Goal: Task Accomplishment & Management: Use online tool/utility

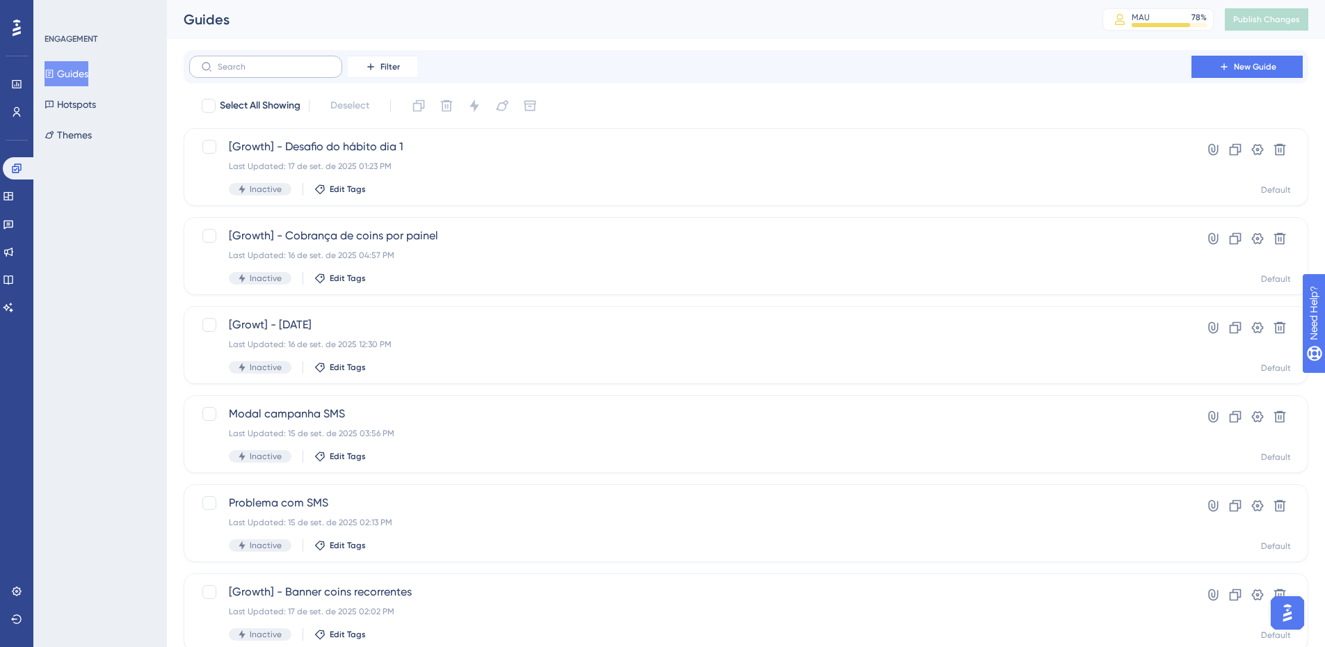
click at [300, 74] on label at bounding box center [265, 67] width 153 height 22
click at [300, 72] on input "text" at bounding box center [274, 67] width 113 height 10
type input "fluxo"
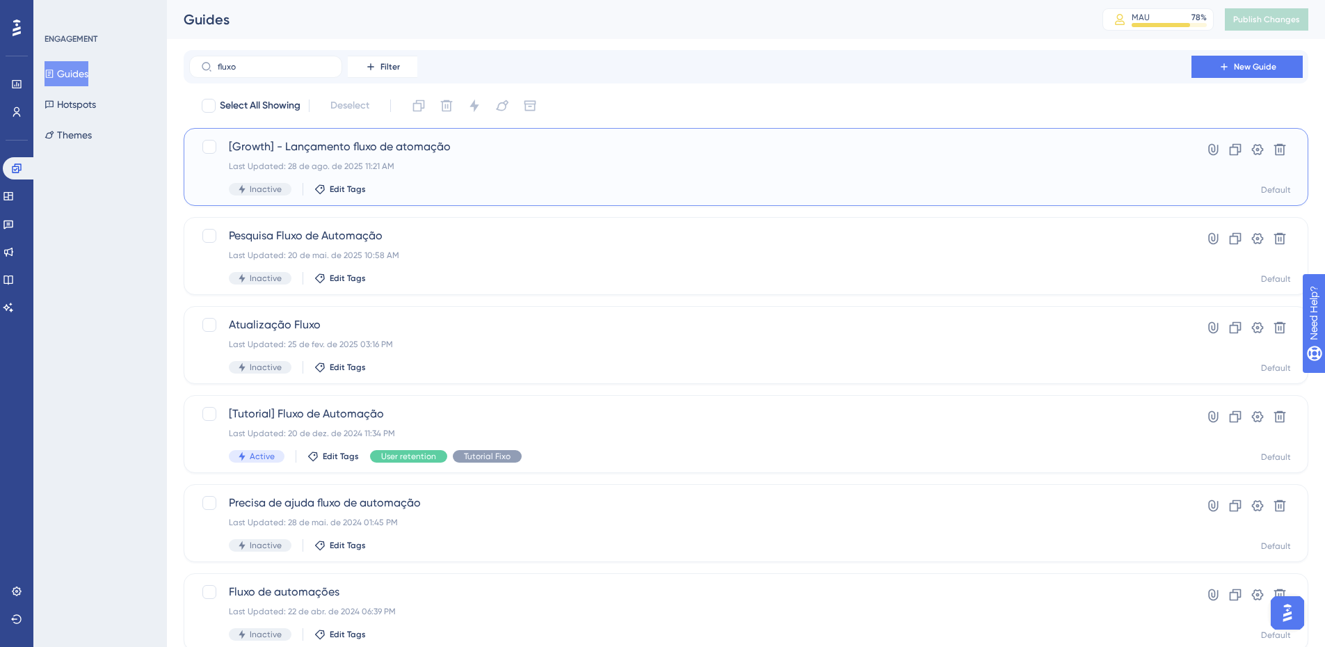
click at [414, 156] on div "[Growth] - Lançamento fluxo de atomação Last Updated: 28 de ago. de 2025 11:21 …" at bounding box center [690, 166] width 923 height 57
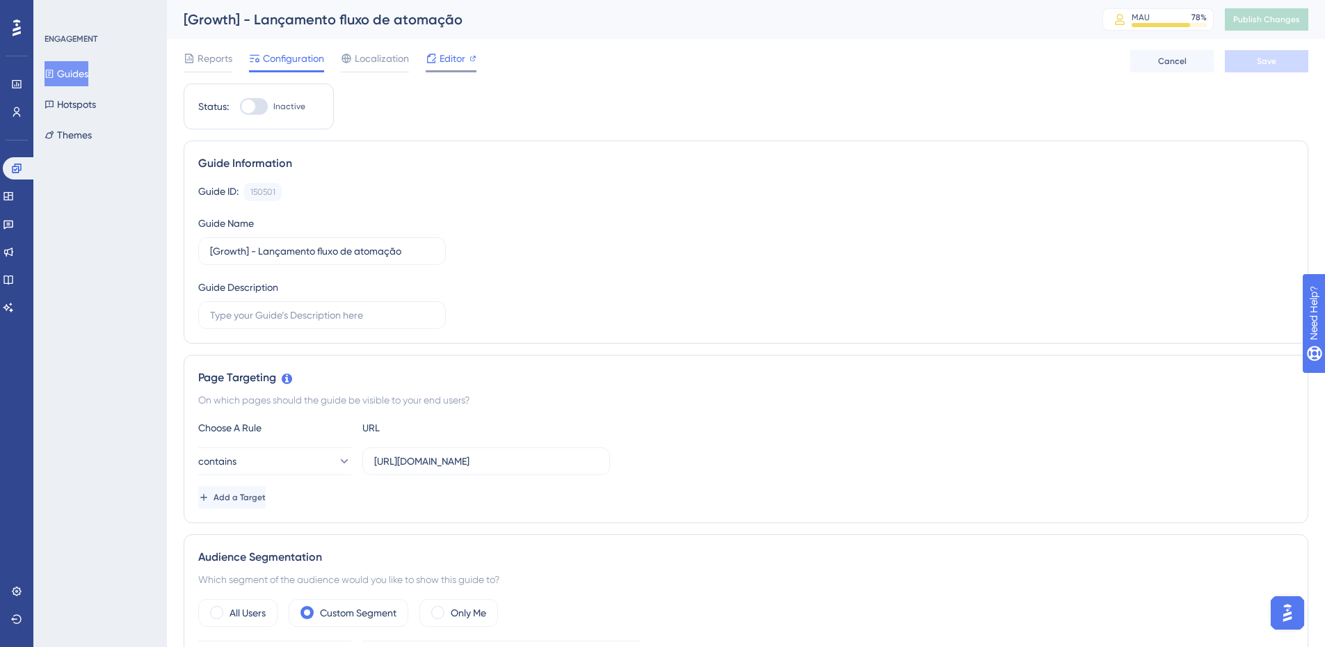
click at [441, 56] on span "Editor" at bounding box center [453, 58] width 26 height 17
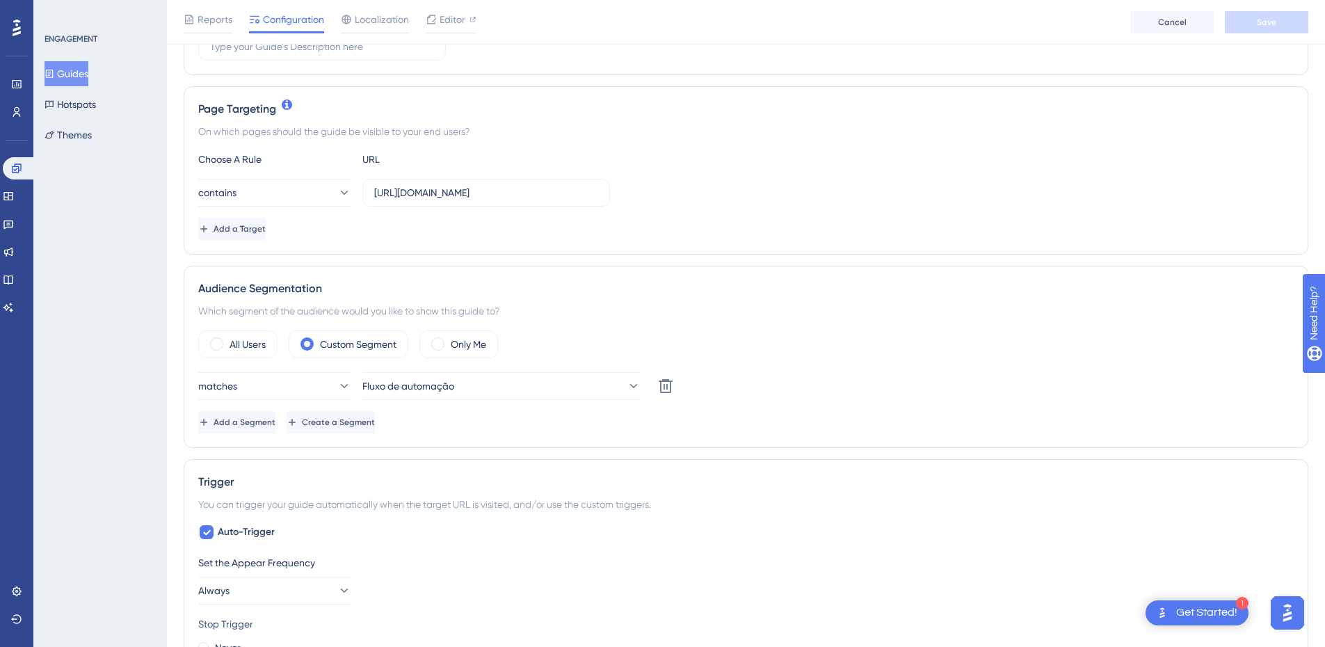
scroll to position [70, 0]
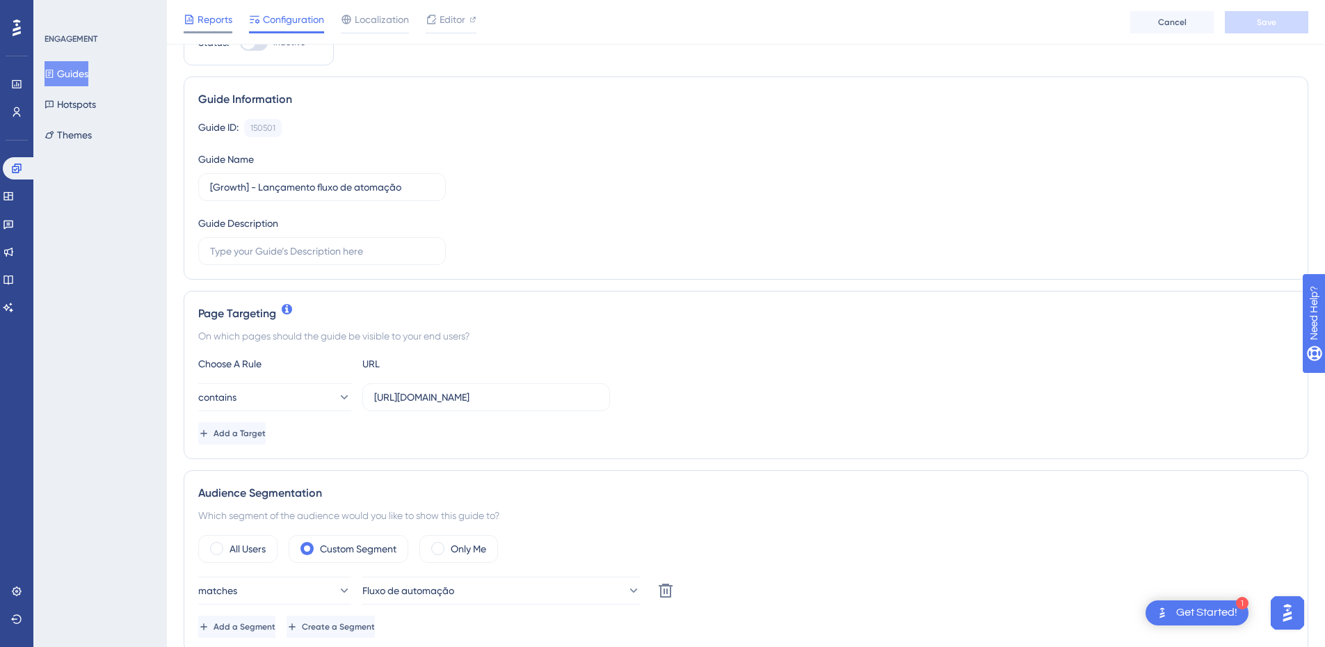
click at [203, 33] on div at bounding box center [208, 32] width 49 height 2
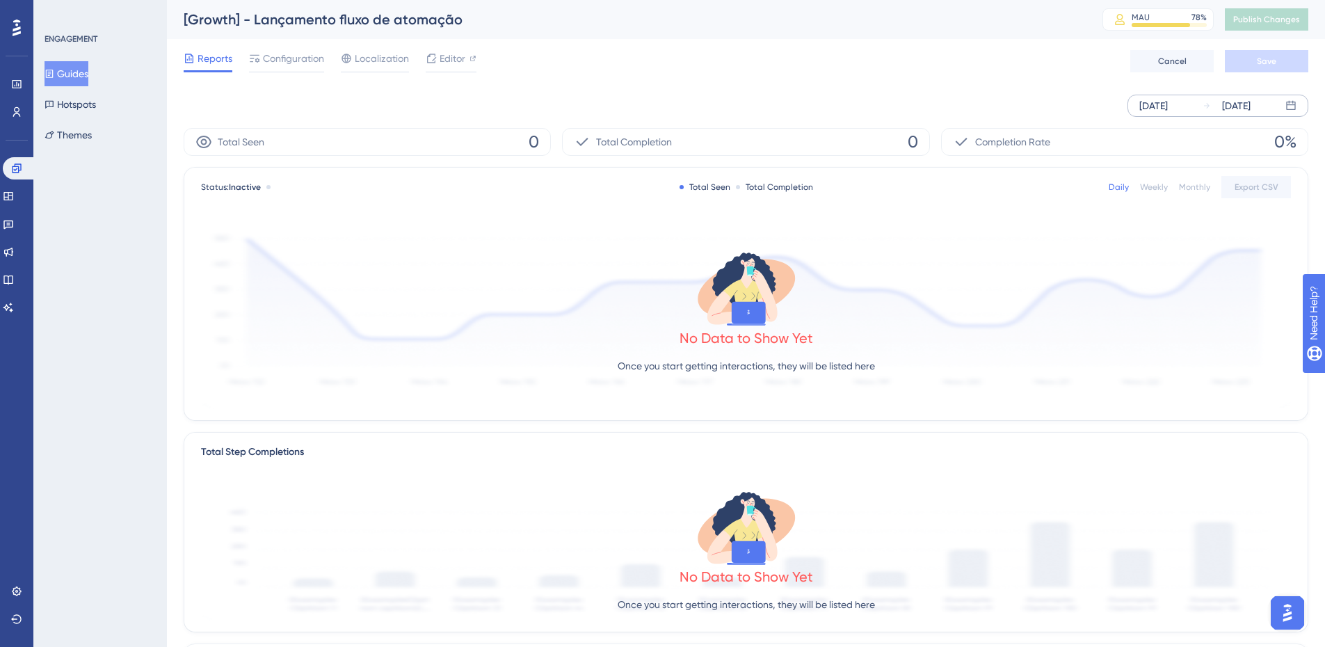
click at [1168, 110] on div "Sep 12 2025" at bounding box center [1153, 105] width 29 height 17
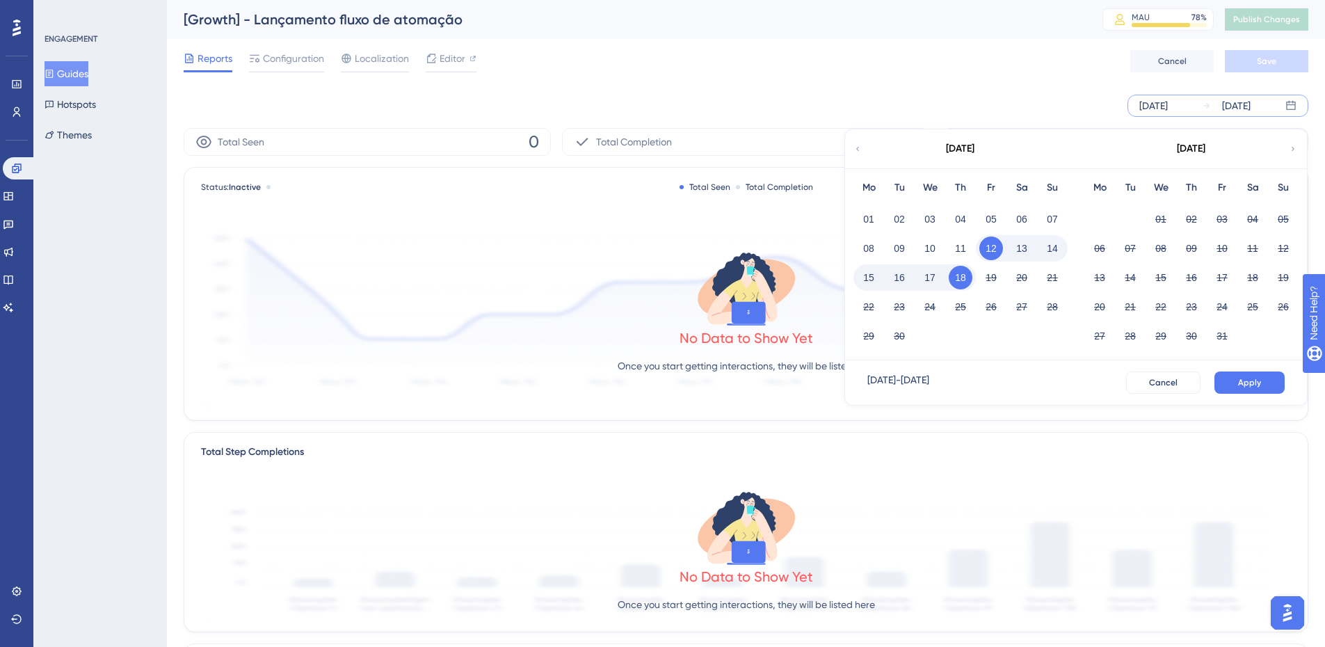
click at [862, 149] on div "September 2025" at bounding box center [959, 148] width 229 height 39
click at [985, 191] on div "Fr" at bounding box center [991, 187] width 31 height 17
click at [855, 219] on div "01" at bounding box center [868, 219] width 31 height 26
click at [867, 216] on button "01" at bounding box center [869, 219] width 24 height 24
click at [860, 143] on icon at bounding box center [857, 149] width 8 height 13
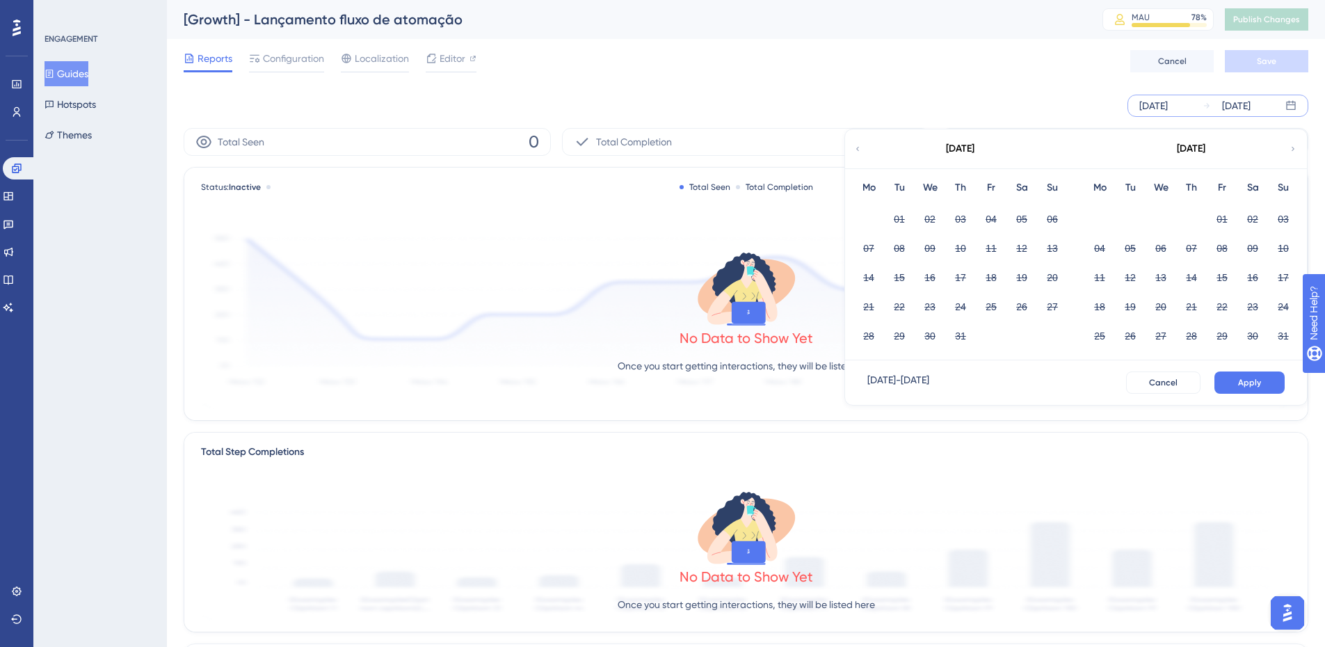
click at [1288, 152] on div "August 2025" at bounding box center [1190, 148] width 229 height 39
click at [1291, 149] on icon at bounding box center [1293, 149] width 8 height 13
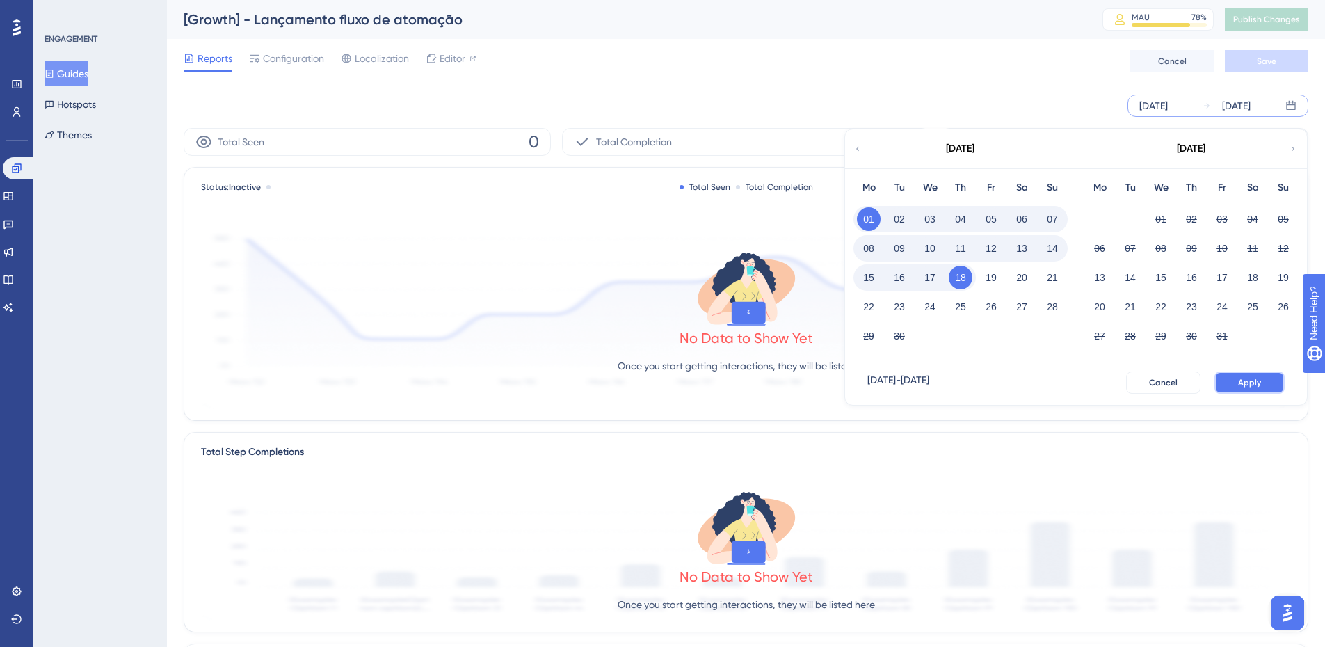
click at [1243, 383] on span "Apply" at bounding box center [1249, 382] width 23 height 11
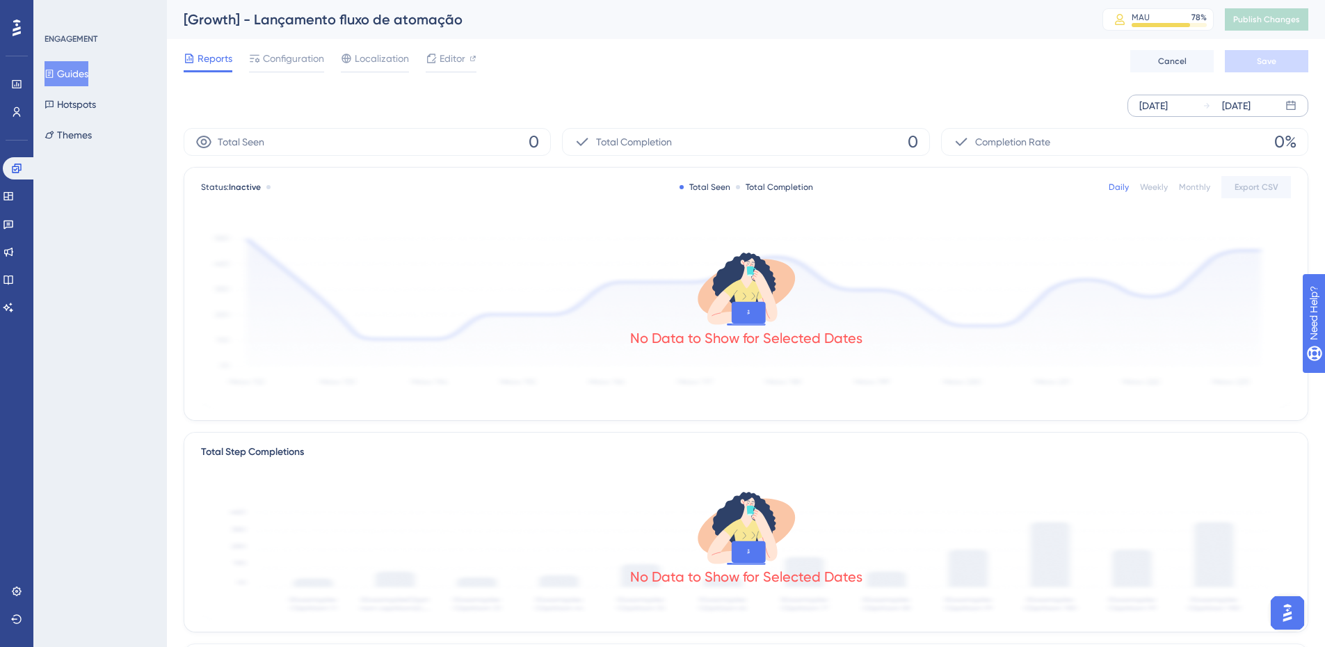
click at [1168, 106] on div "Sep 01 2025" at bounding box center [1153, 105] width 29 height 17
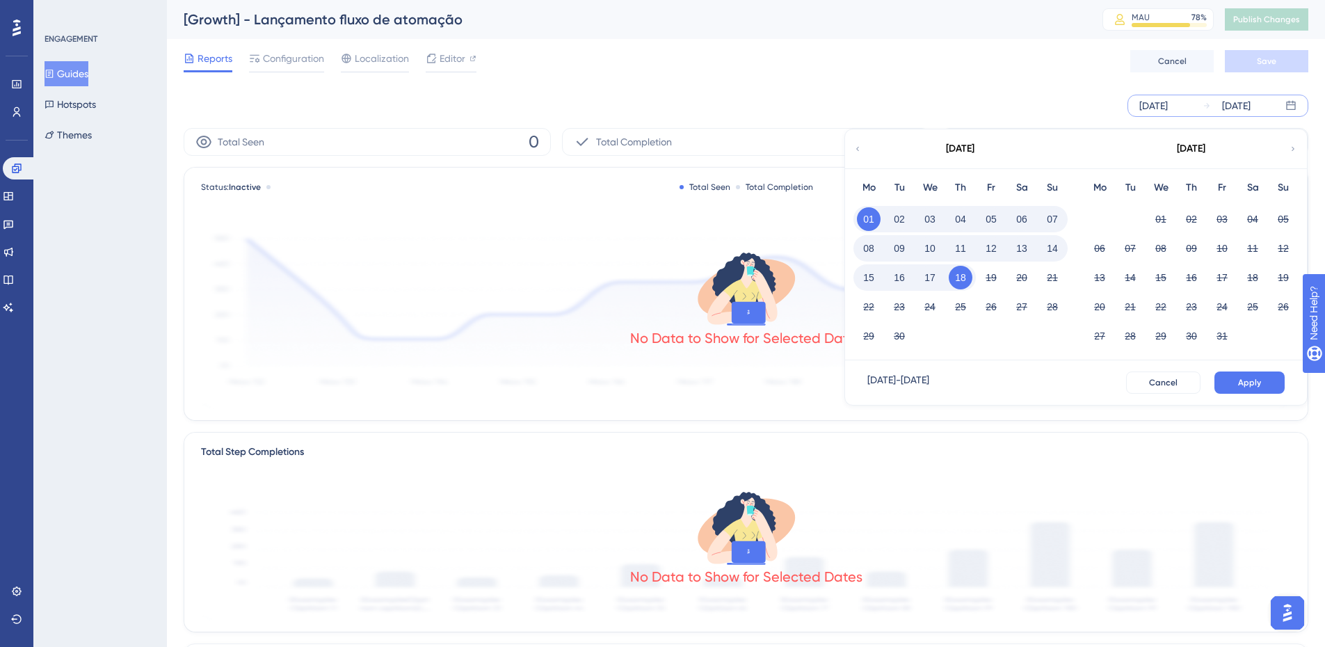
click at [861, 148] on icon at bounding box center [857, 149] width 8 height 13
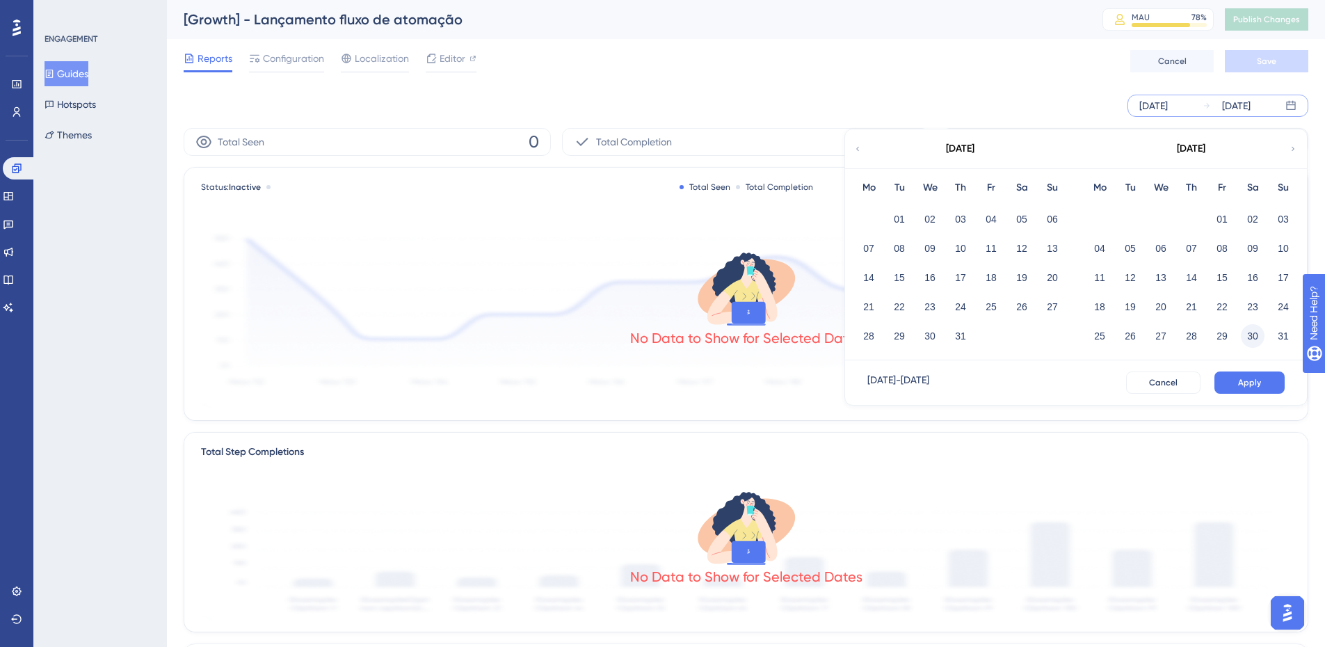
click at [1246, 335] on button "30" at bounding box center [1253, 336] width 24 height 24
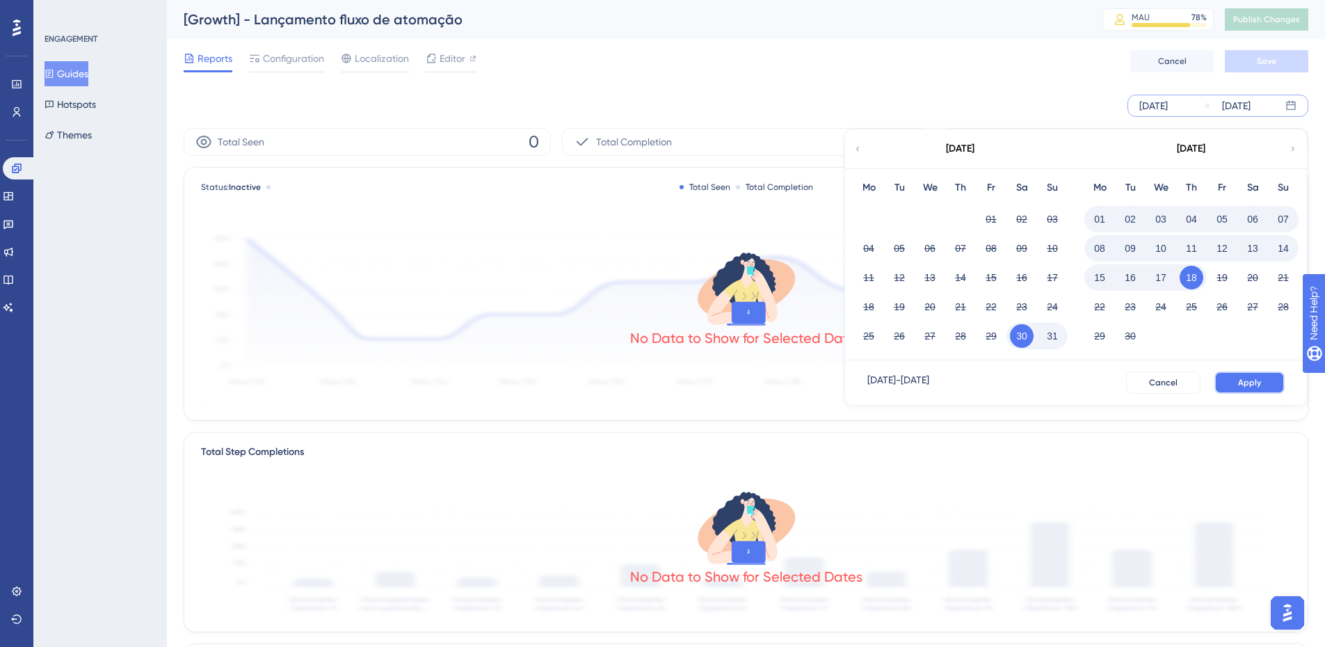
click at [1250, 384] on span "Apply" at bounding box center [1249, 382] width 23 height 11
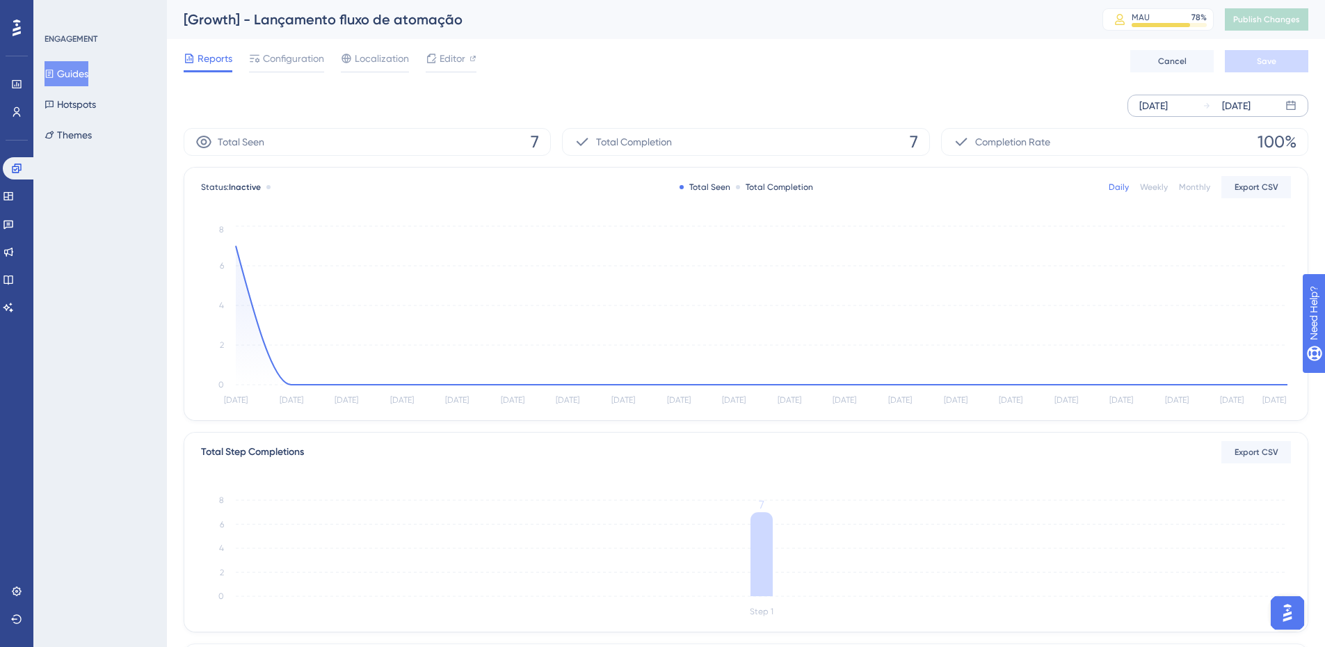
click at [1166, 100] on div "Aug 30 2025" at bounding box center [1153, 105] width 29 height 17
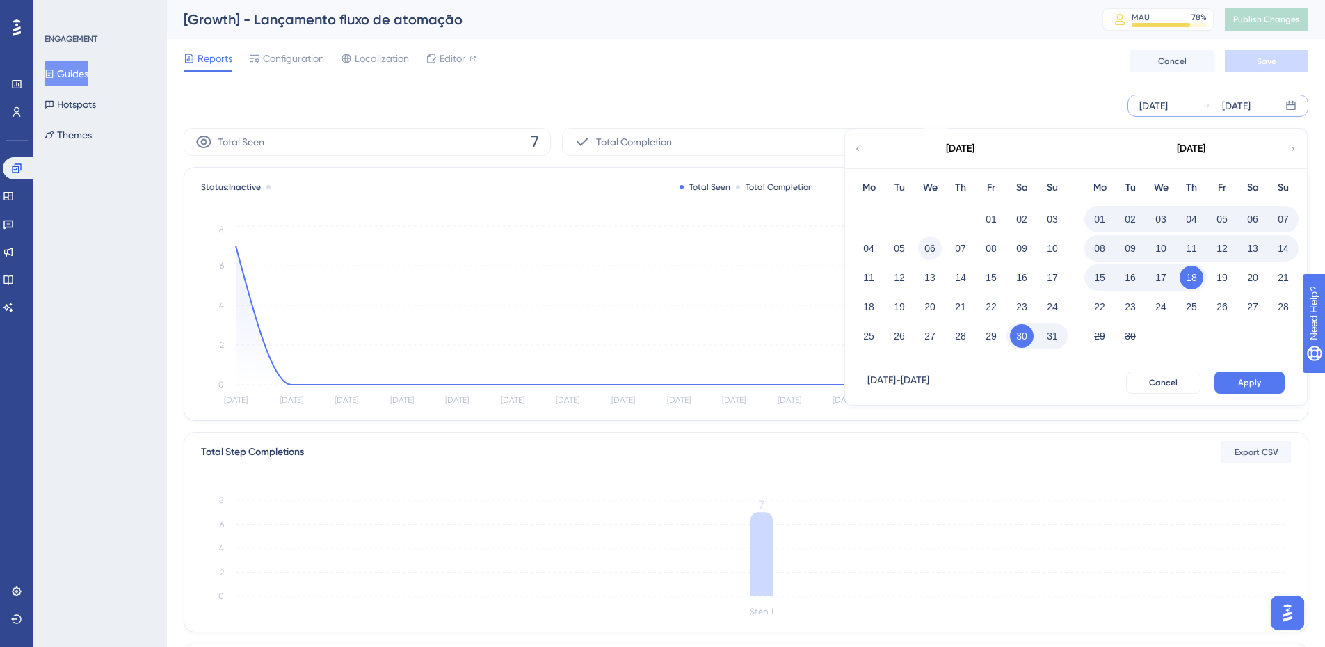
click at [928, 250] on button "06" at bounding box center [930, 248] width 24 height 24
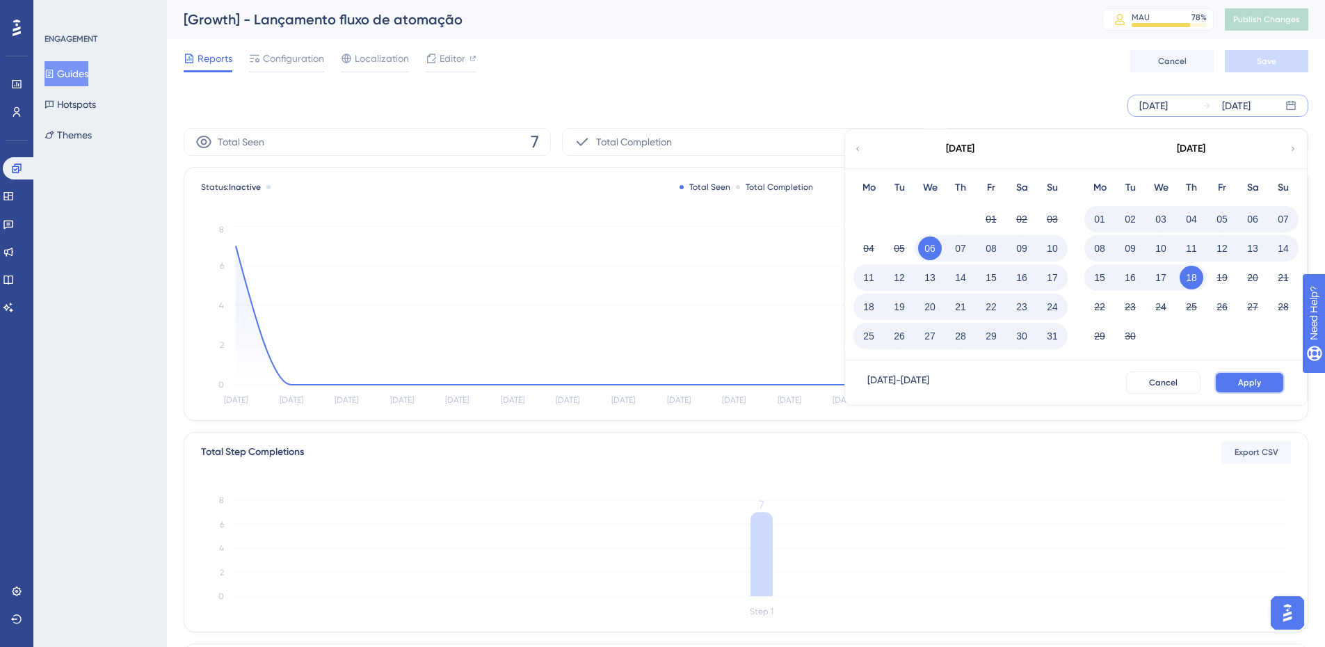
click at [1252, 392] on button "Apply" at bounding box center [1249, 382] width 70 height 22
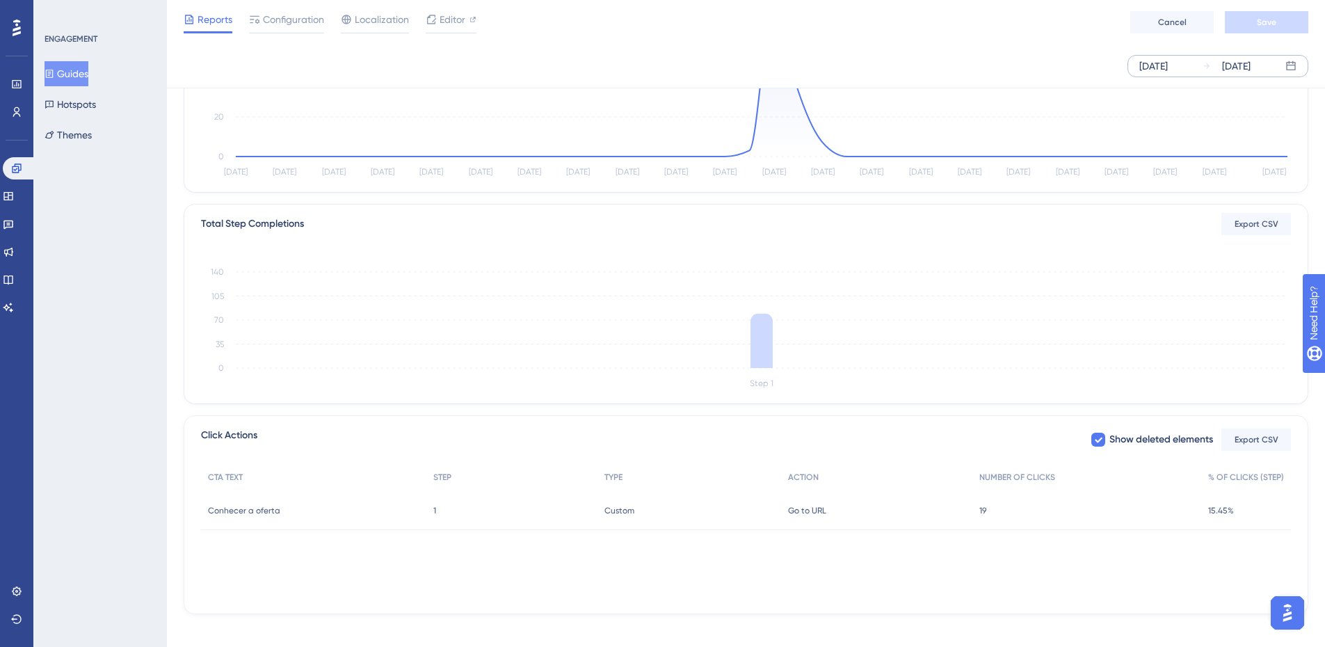
scroll to position [234, 0]
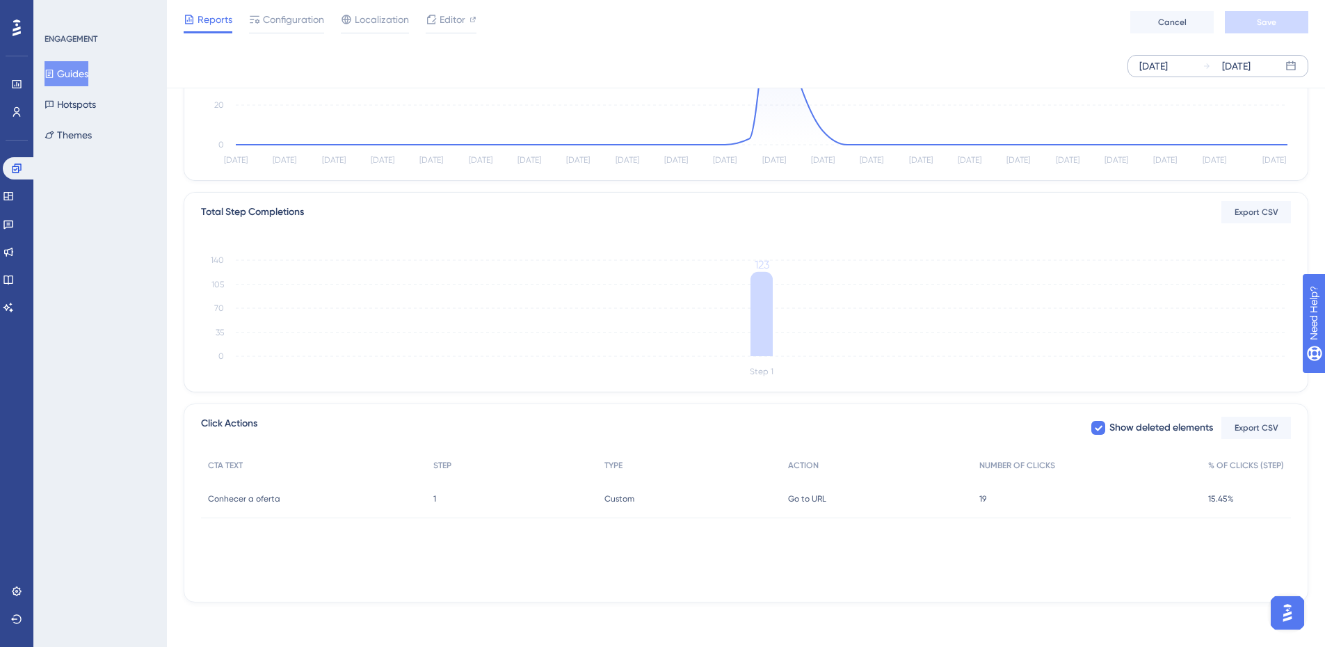
click at [981, 503] on span "19" at bounding box center [982, 498] width 7 height 11
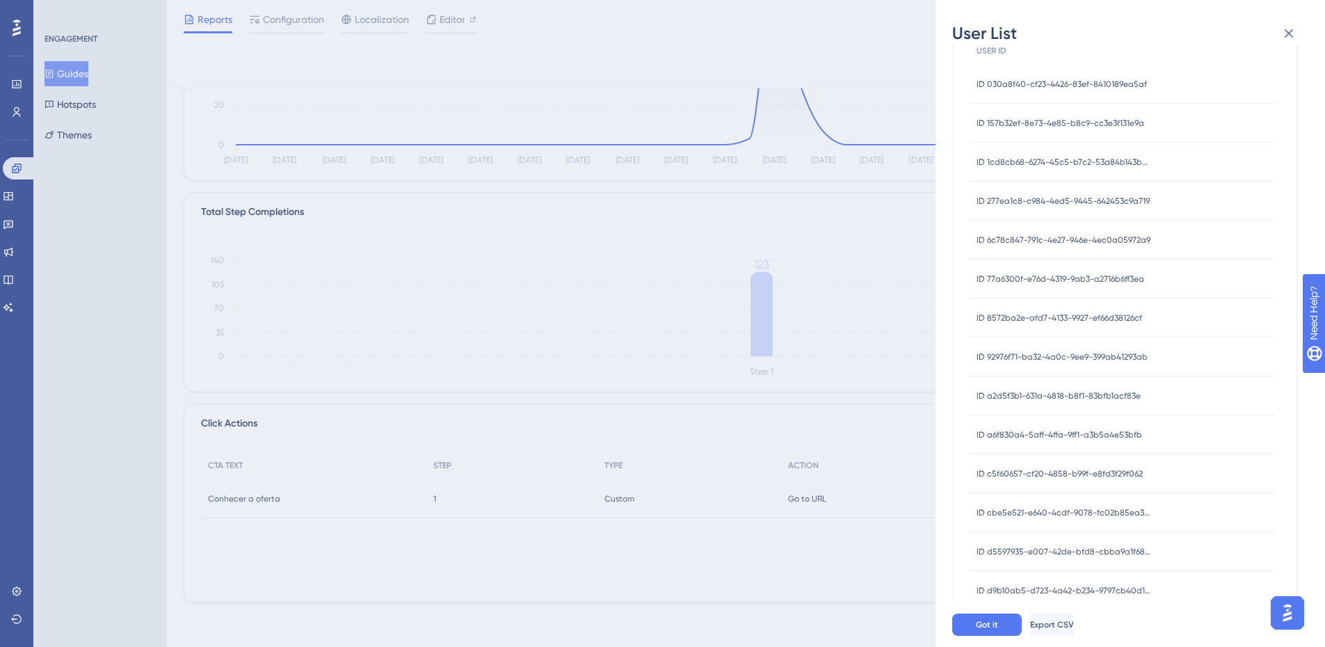
scroll to position [151, 0]
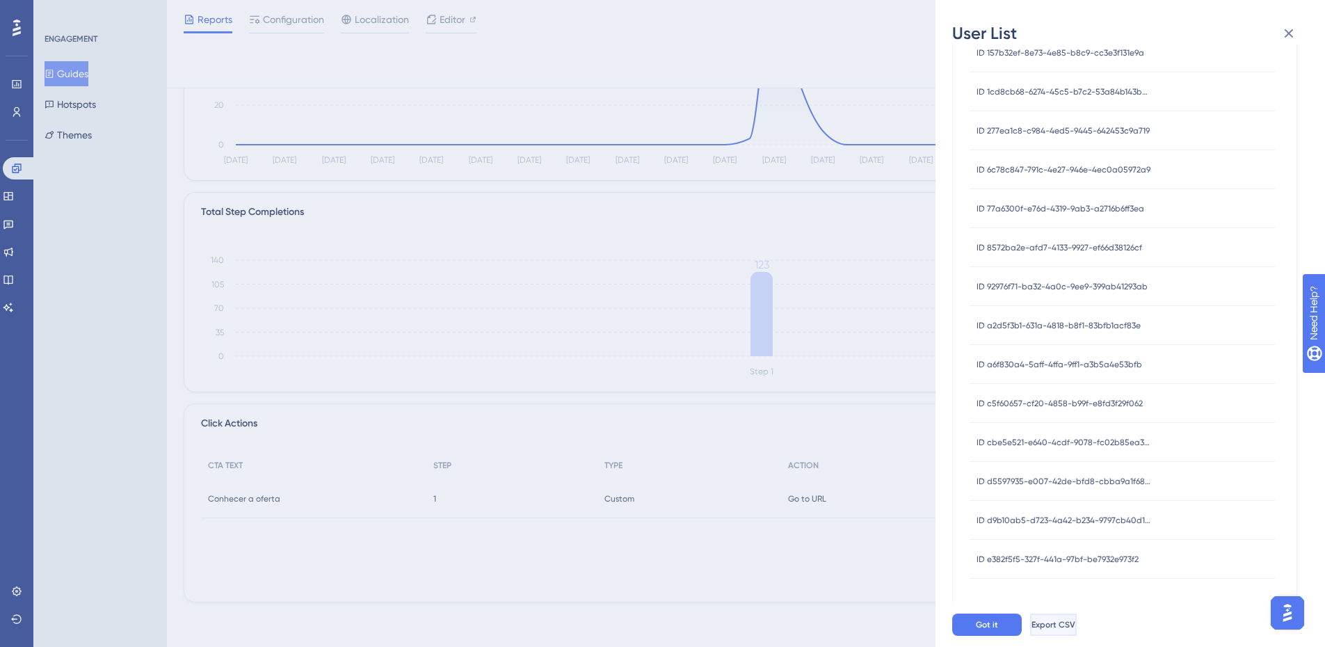
click at [1077, 629] on button "Export CSV" at bounding box center [1053, 624] width 47 height 22
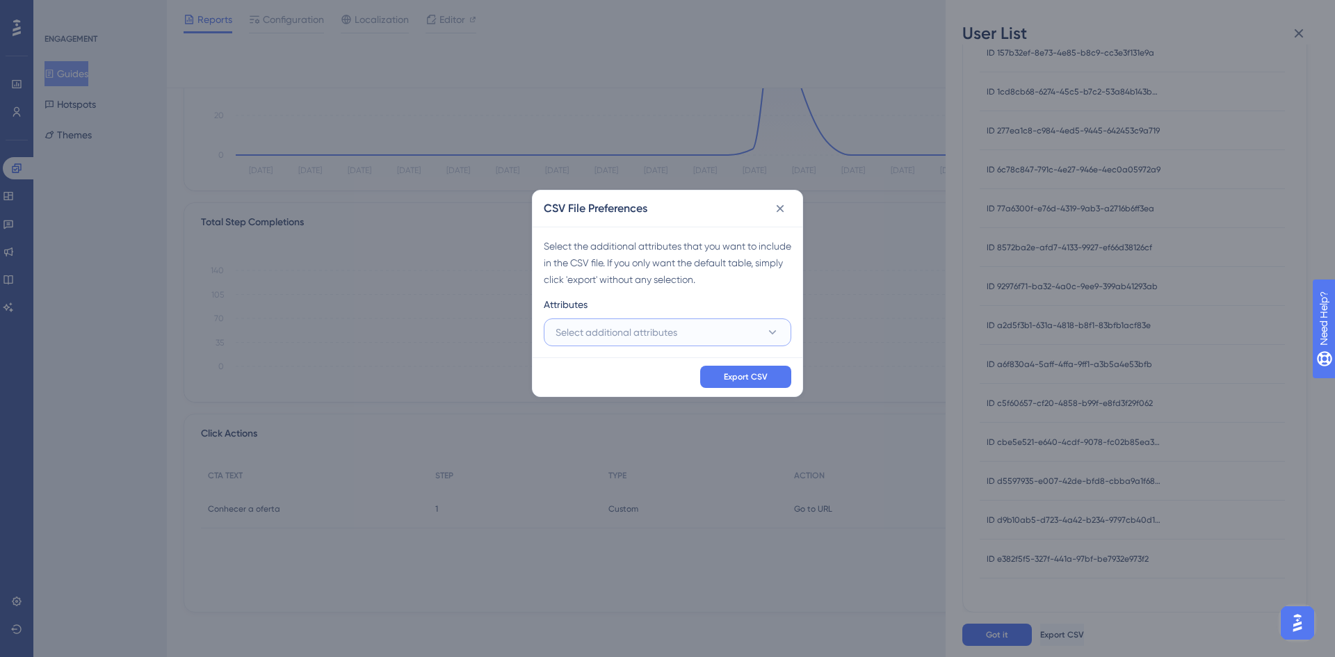
click at [691, 332] on button "Select additional attributes" at bounding box center [668, 333] width 248 height 28
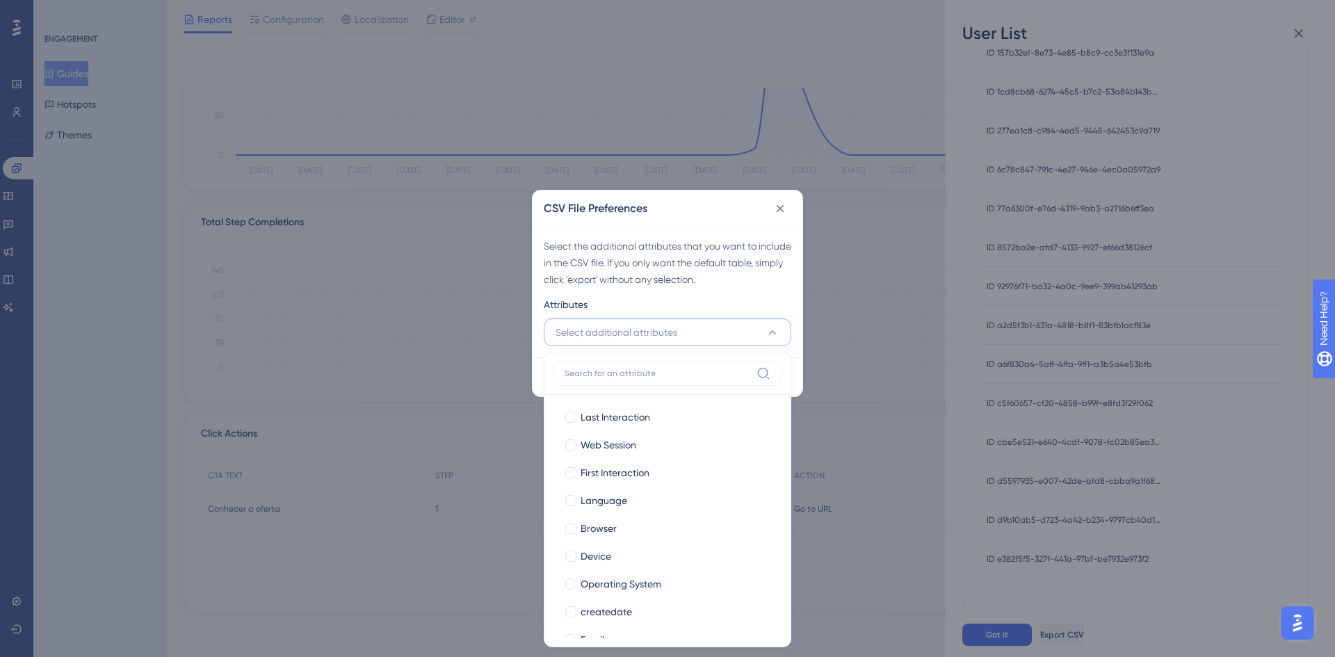
click at [678, 263] on div "Select the additional attributes that you want to include in the CSV file. If y…" at bounding box center [668, 263] width 248 height 50
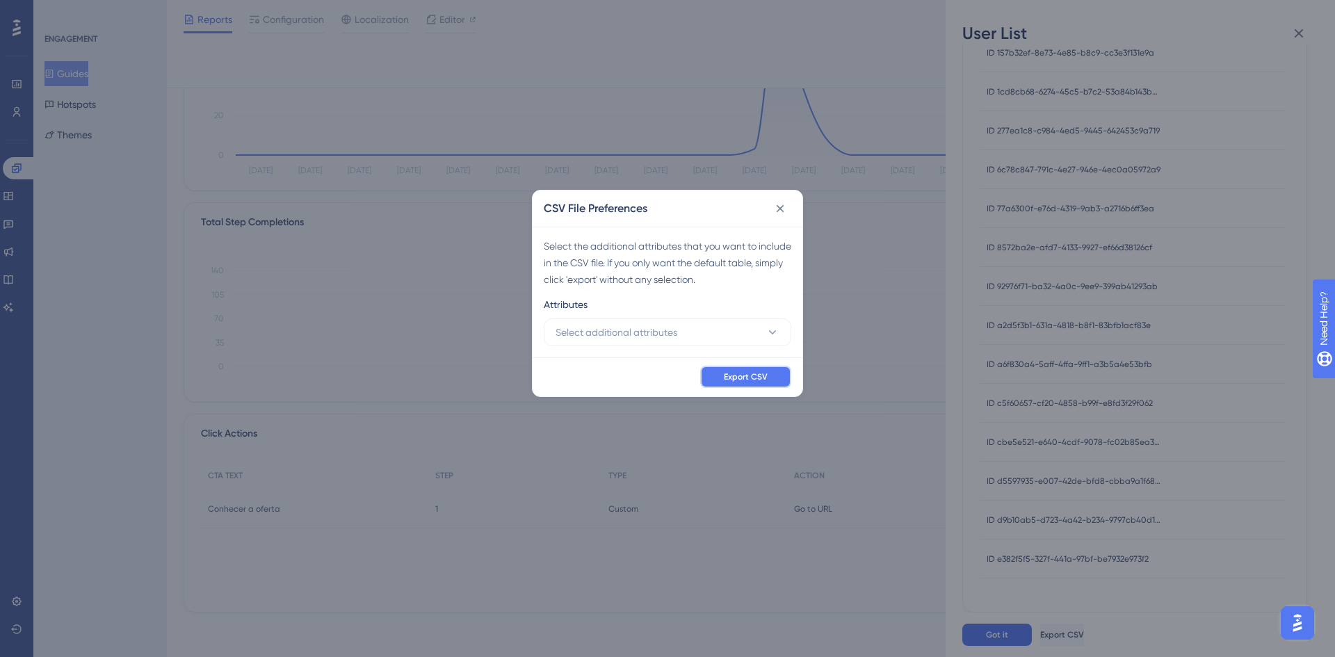
click at [764, 376] on span "Export CSV" at bounding box center [746, 376] width 44 height 11
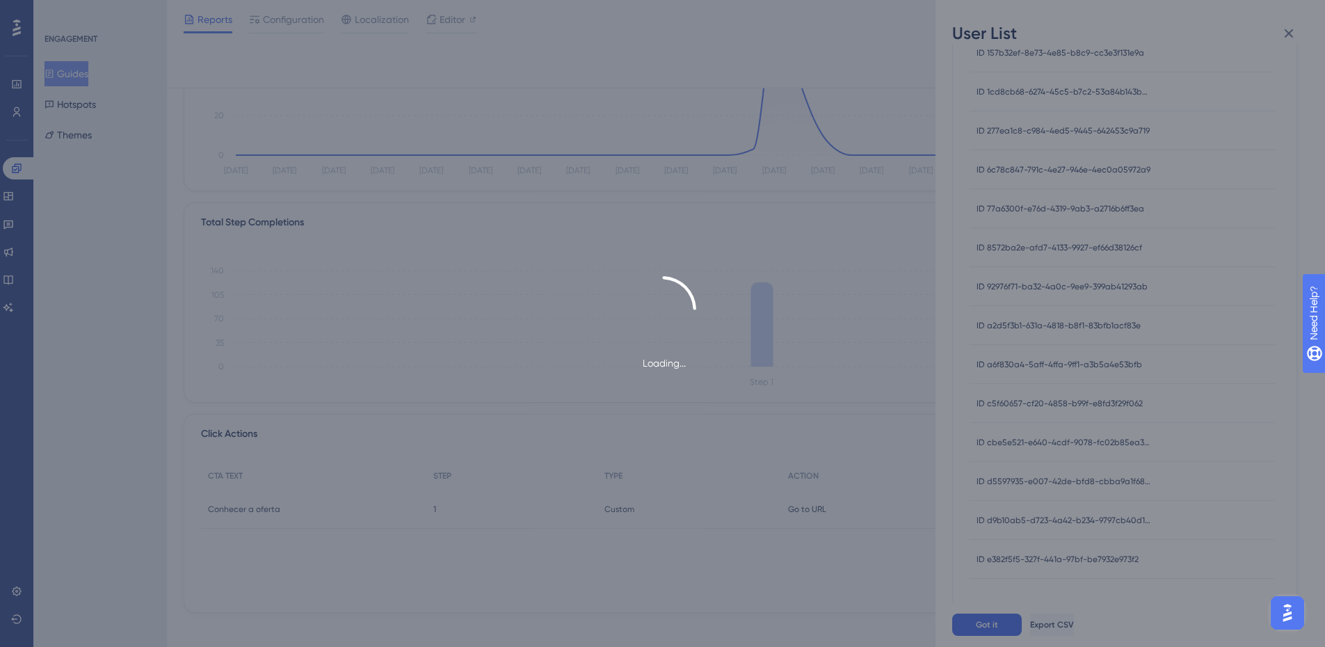
scroll to position [0, 0]
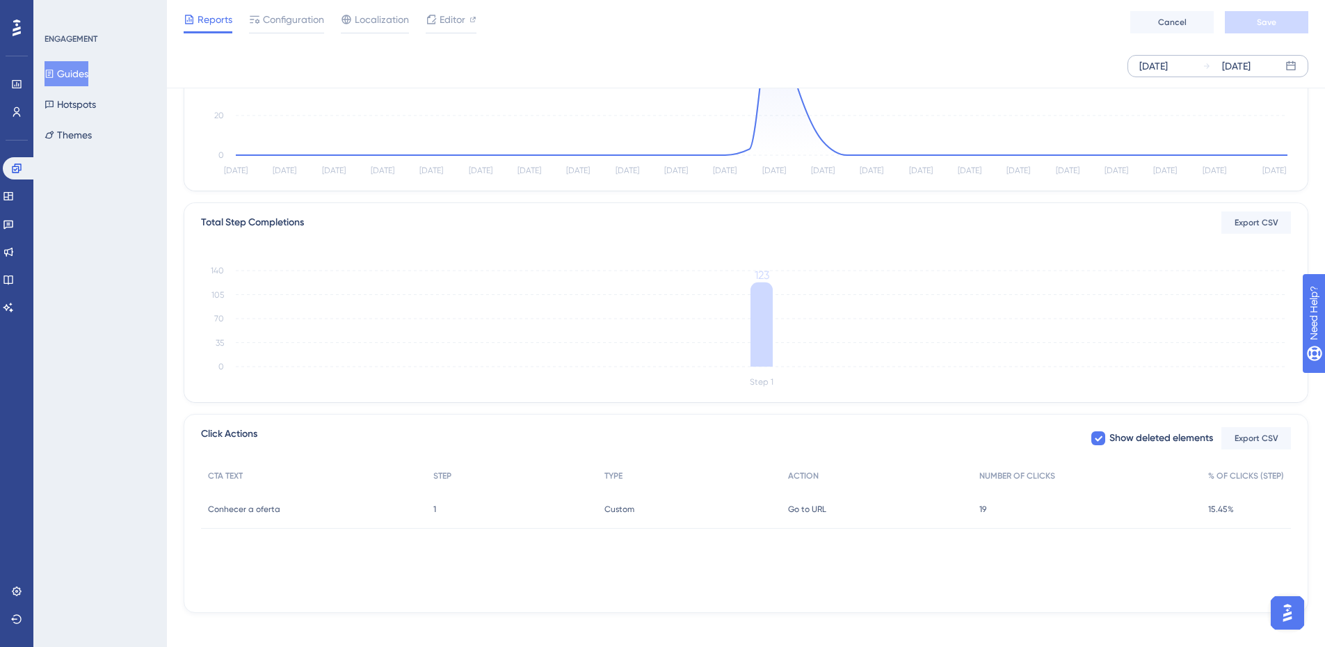
click at [48, 81] on button "Guides" at bounding box center [67, 73] width 44 height 25
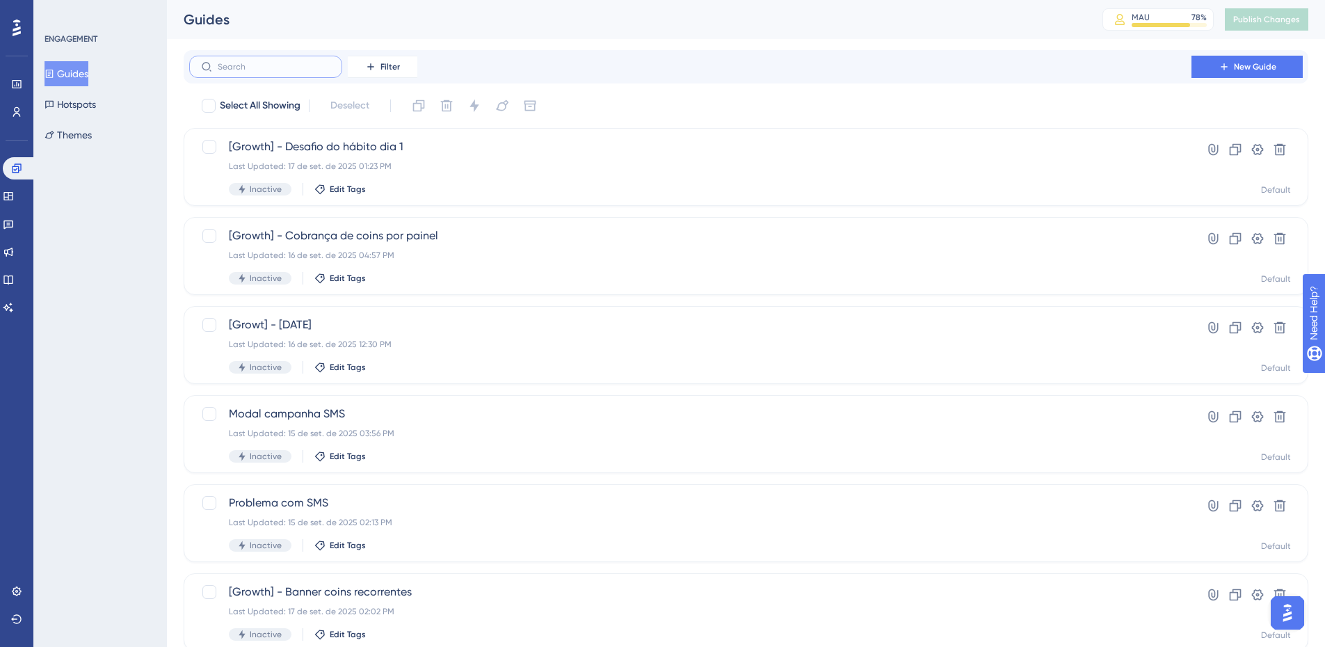
click at [257, 68] on input "text" at bounding box center [274, 67] width 113 height 10
type input "grw"
checkbox input "true"
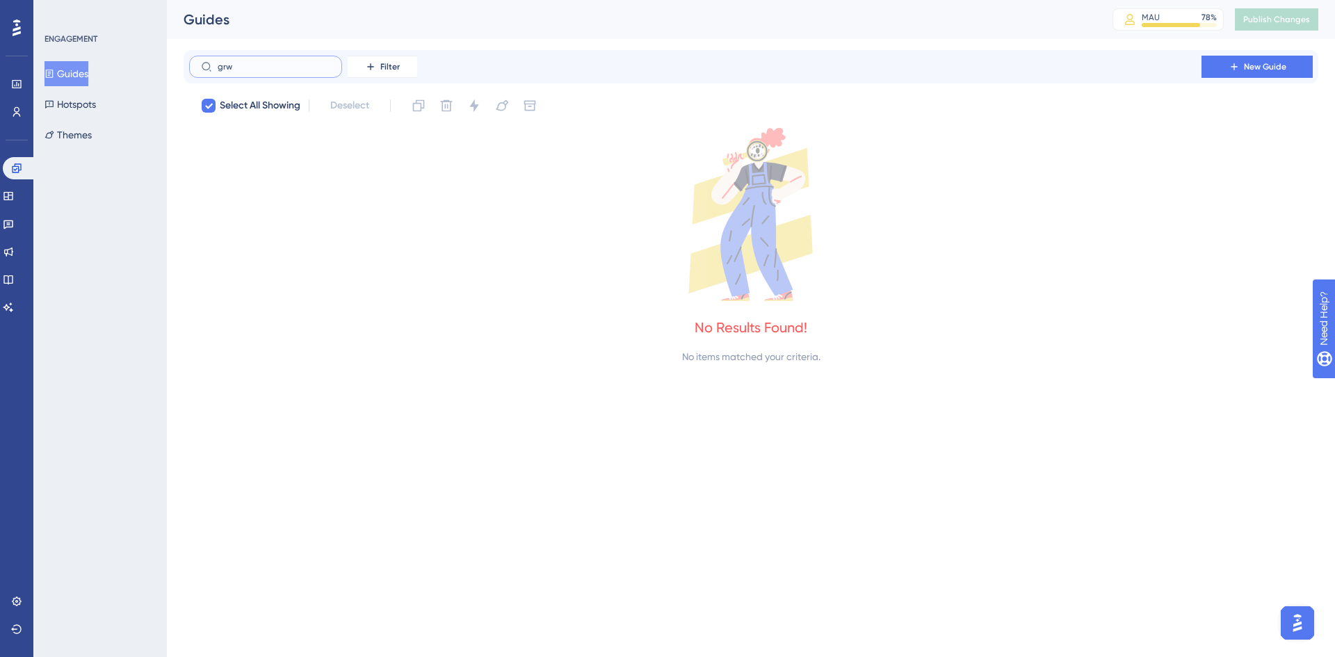
type input "gr"
checkbox input "false"
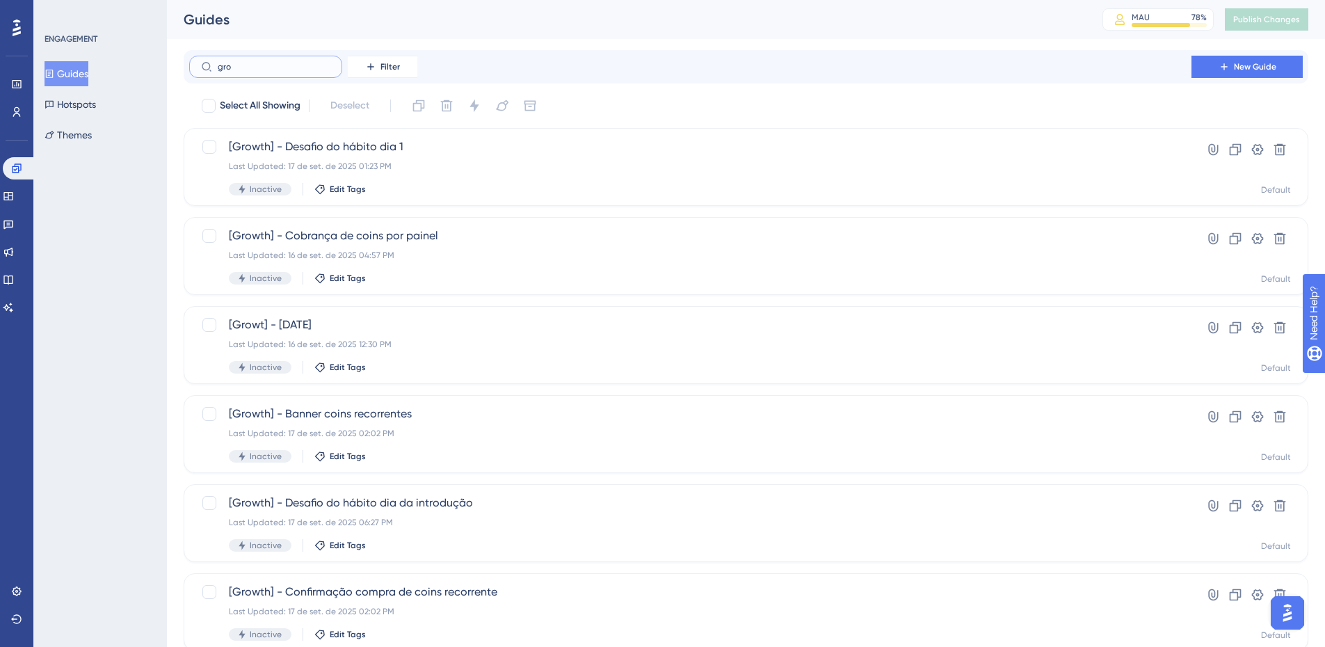
type input "gror"
checkbox input "true"
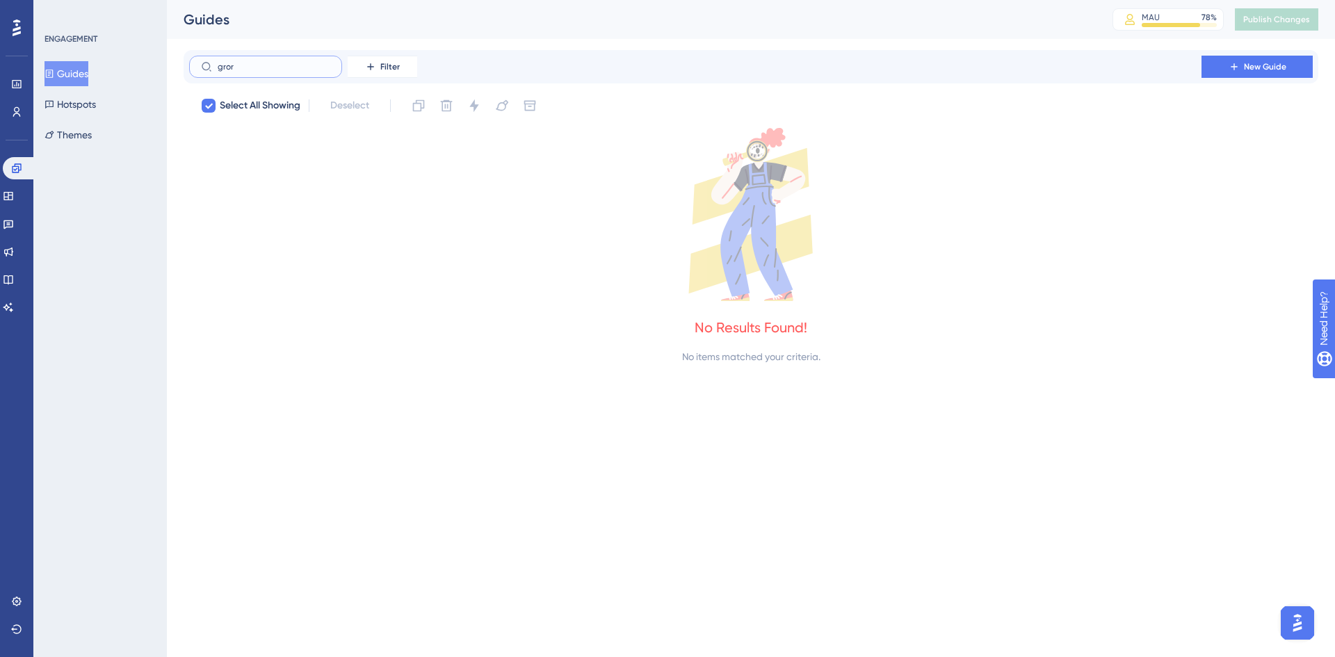
type input "gro"
checkbox input "false"
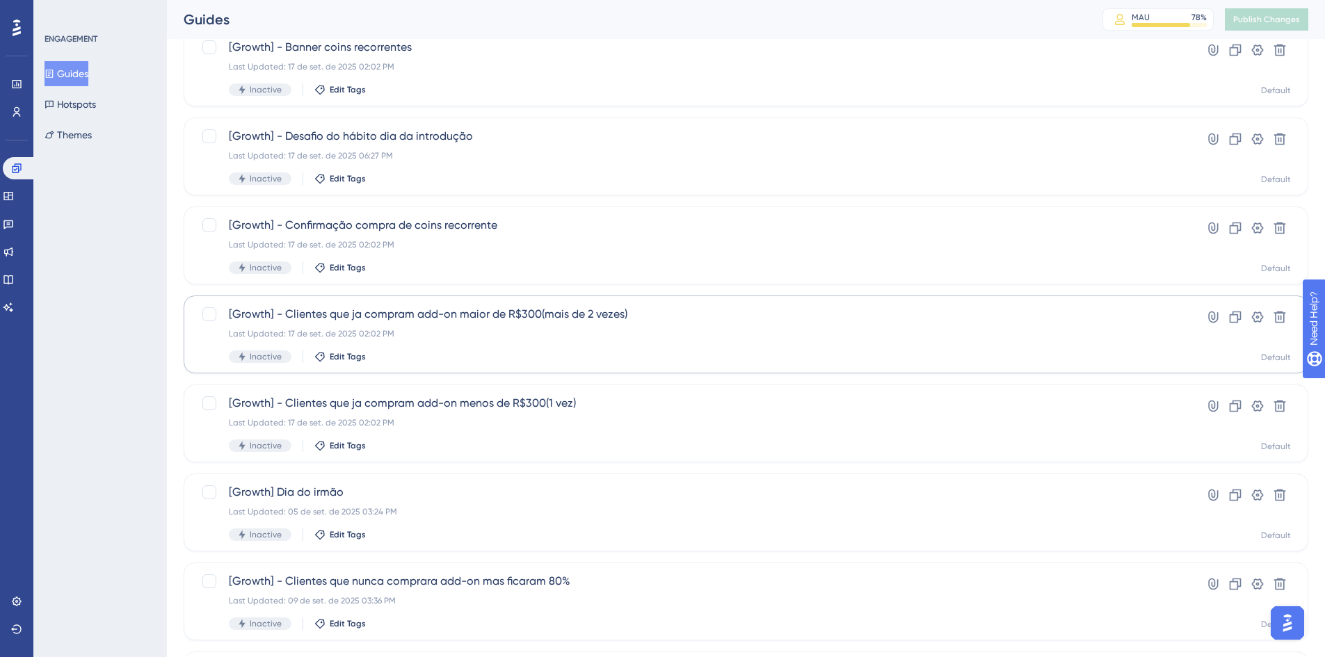
scroll to position [278, 0]
type input "growth"
click at [468, 331] on div "Last Updated: 17 de set. de 2025 02:02 PM" at bounding box center [690, 333] width 923 height 11
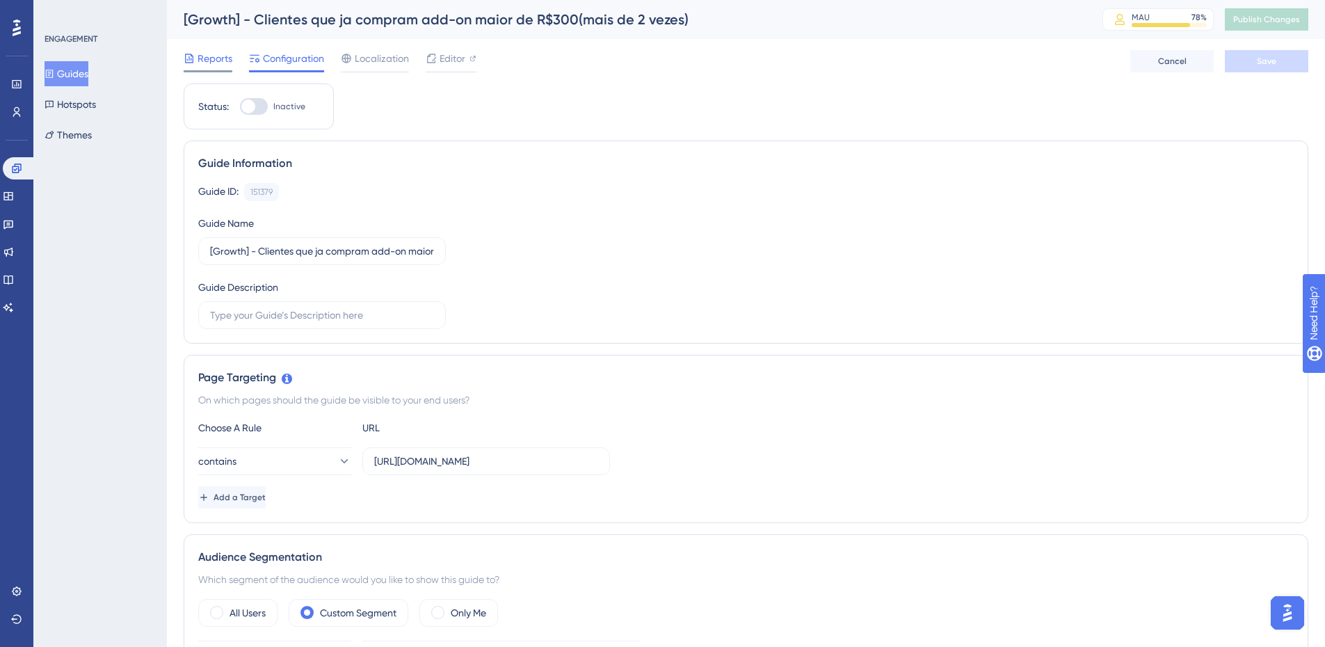
click at [205, 62] on span "Reports" at bounding box center [215, 58] width 35 height 17
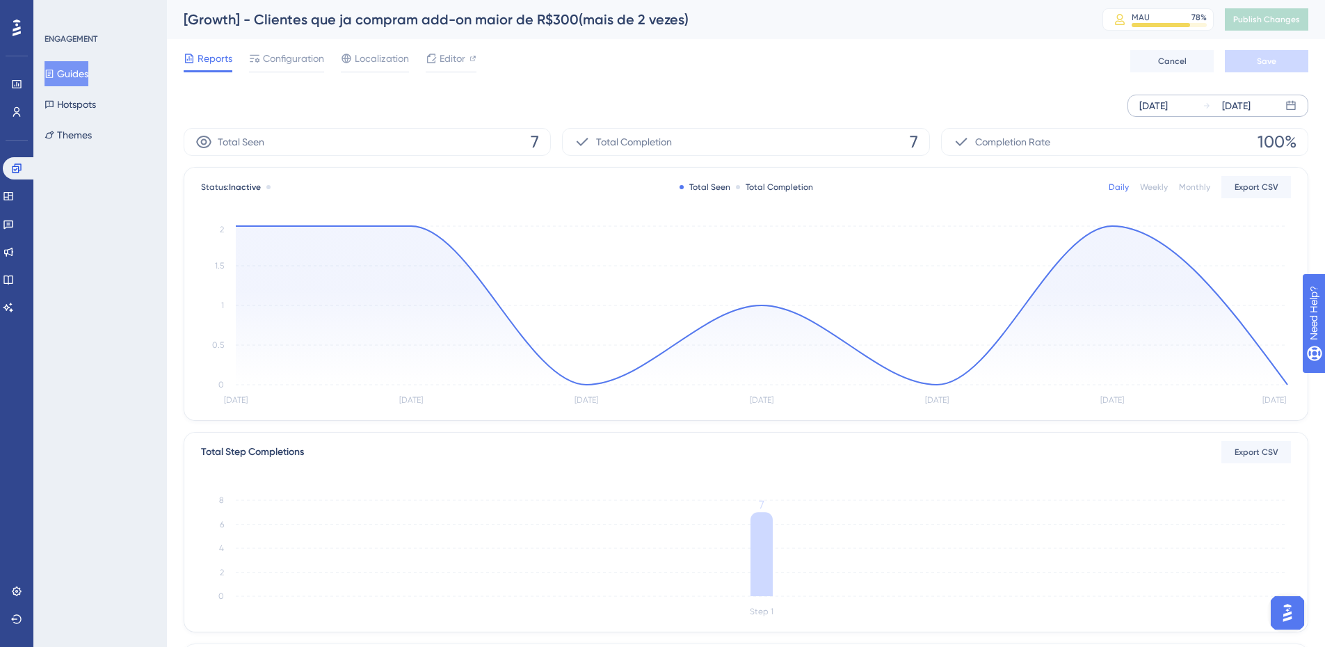
click at [1164, 104] on div "Sep 12 2025" at bounding box center [1153, 105] width 29 height 17
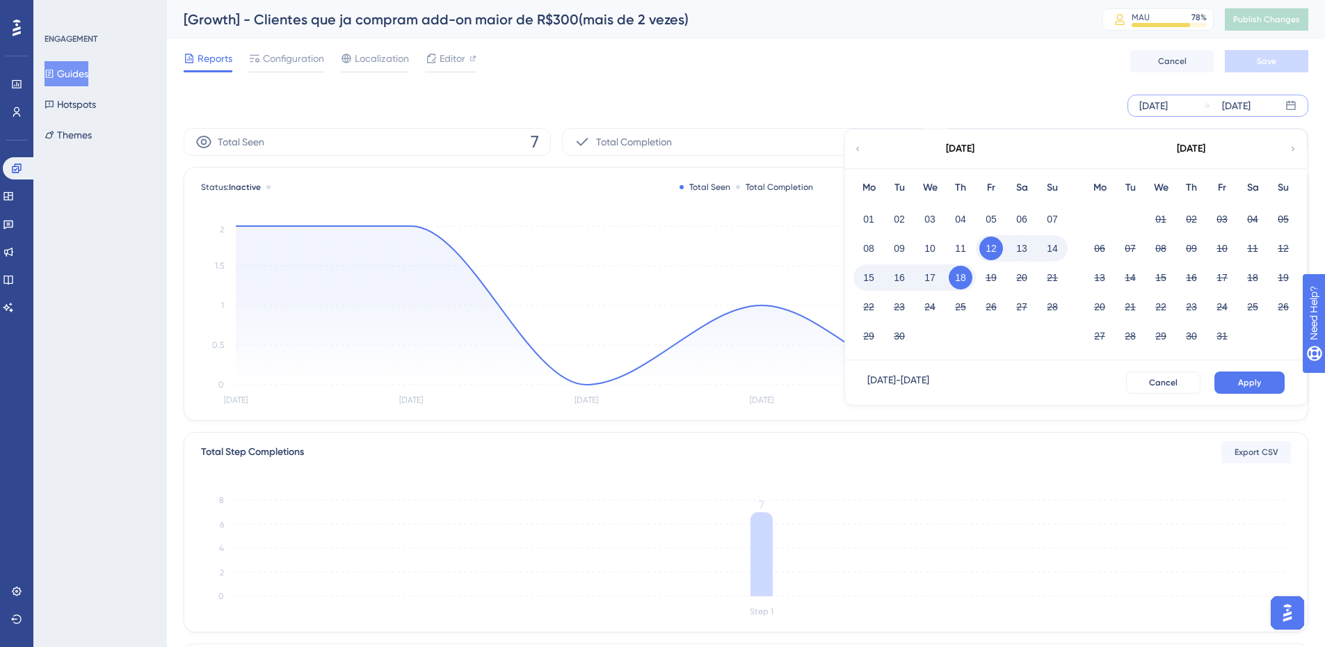
click at [858, 150] on icon at bounding box center [857, 149] width 3 height 4
click at [907, 223] on button "01" at bounding box center [899, 219] width 24 height 24
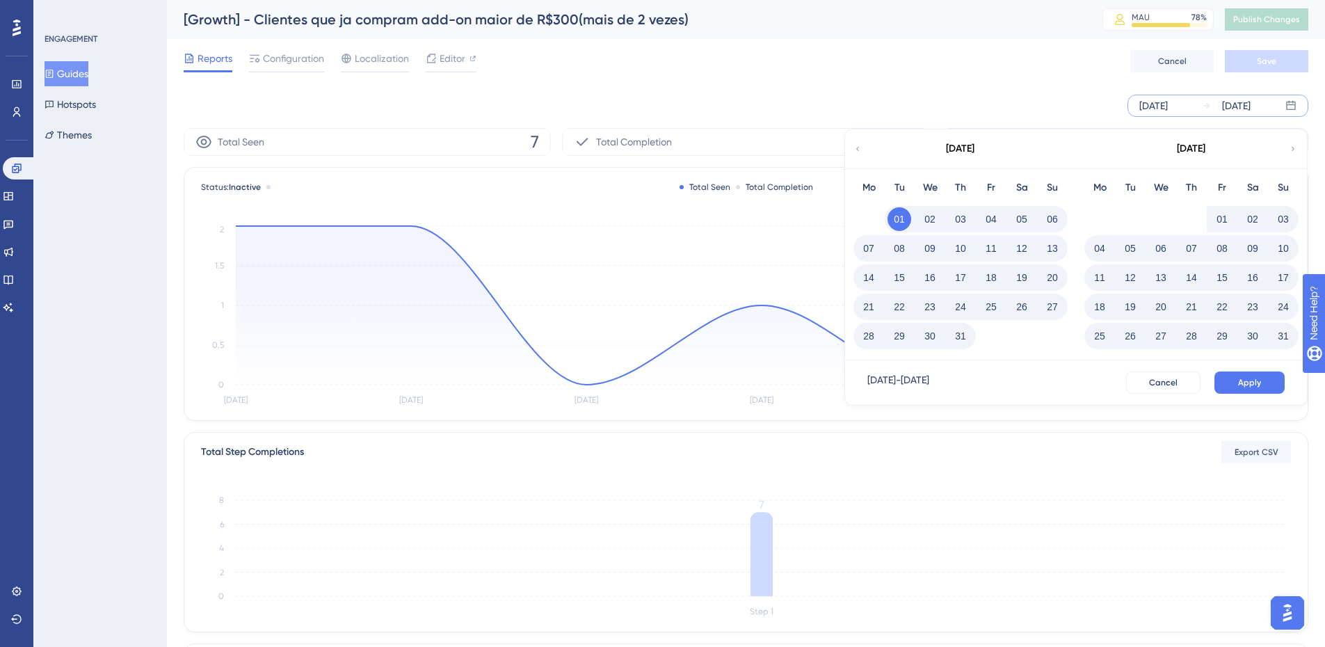
click at [1259, 369] on div "Jul 01 2025 - Sep 18 2025 Cancel Apply" at bounding box center [1076, 382] width 462 height 45
click at [1249, 382] on span "Apply" at bounding box center [1249, 382] width 23 height 11
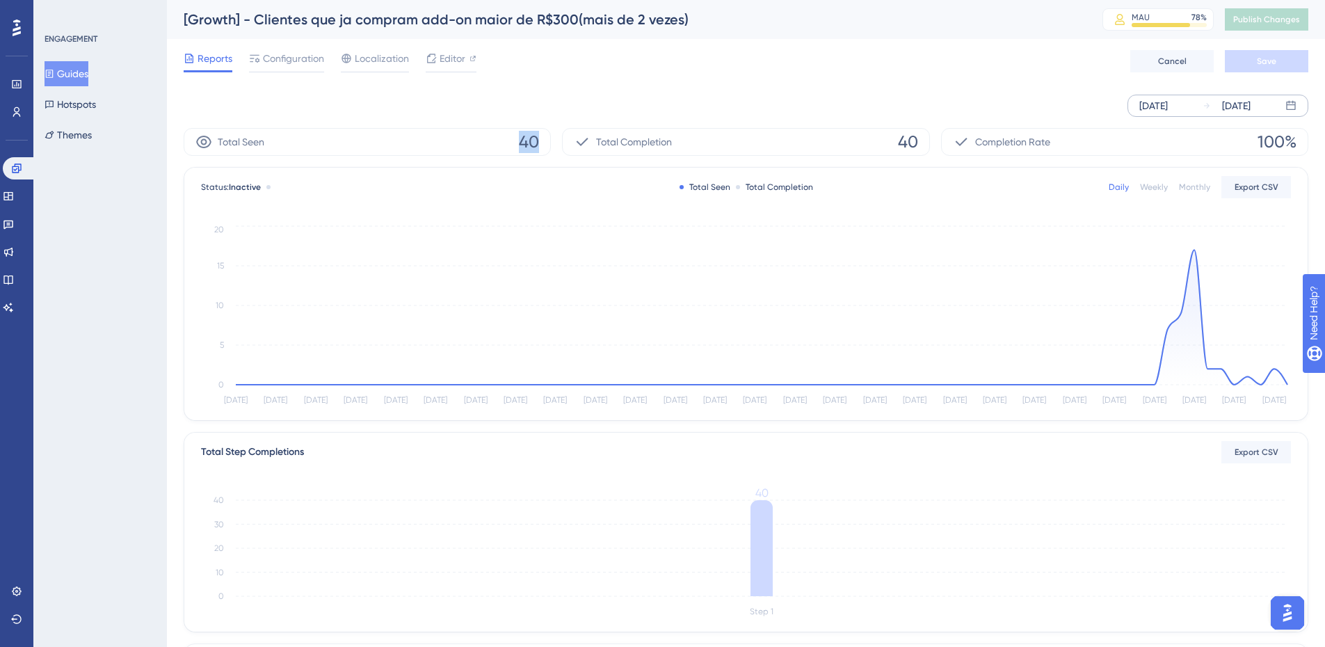
drag, startPoint x: 514, startPoint y: 145, endPoint x: 548, endPoint y: 145, distance: 34.1
click at [548, 145] on div "Total Seen 40" at bounding box center [367, 142] width 367 height 28
copy span "40"
click at [82, 72] on button "Guides" at bounding box center [67, 73] width 44 height 25
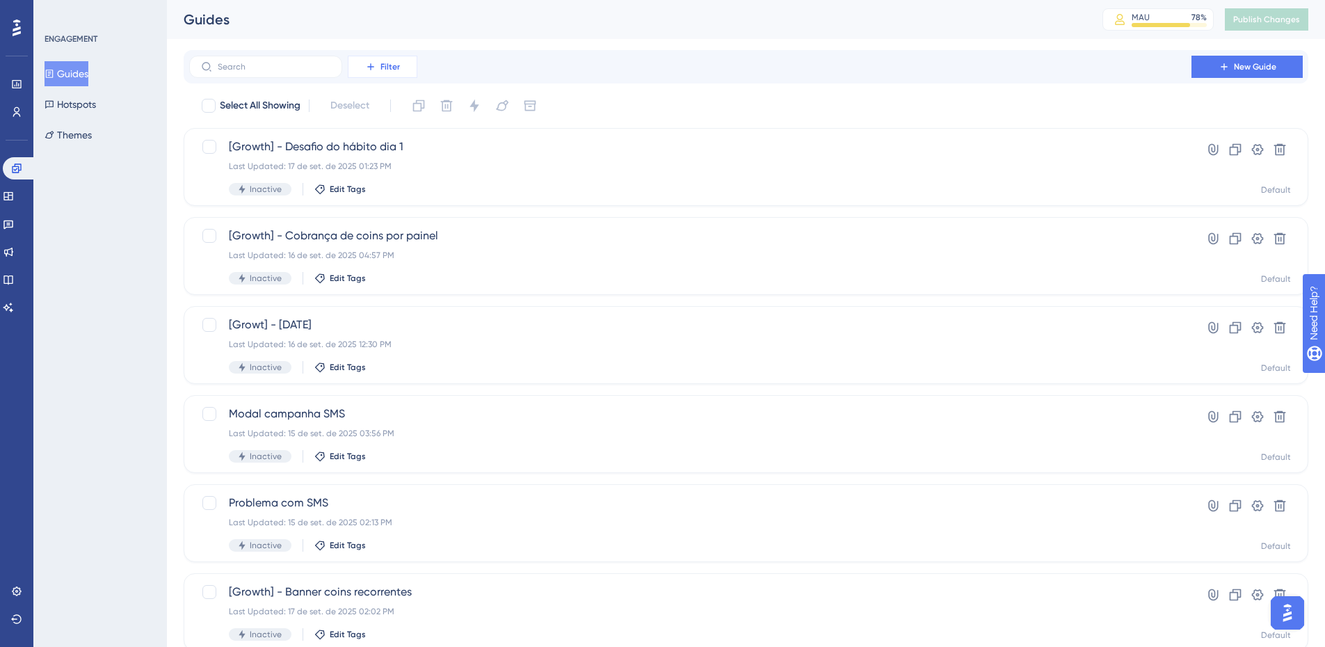
click at [378, 69] on button "Filter" at bounding box center [383, 67] width 70 height 22
click at [374, 195] on span "Status" at bounding box center [382, 190] width 29 height 17
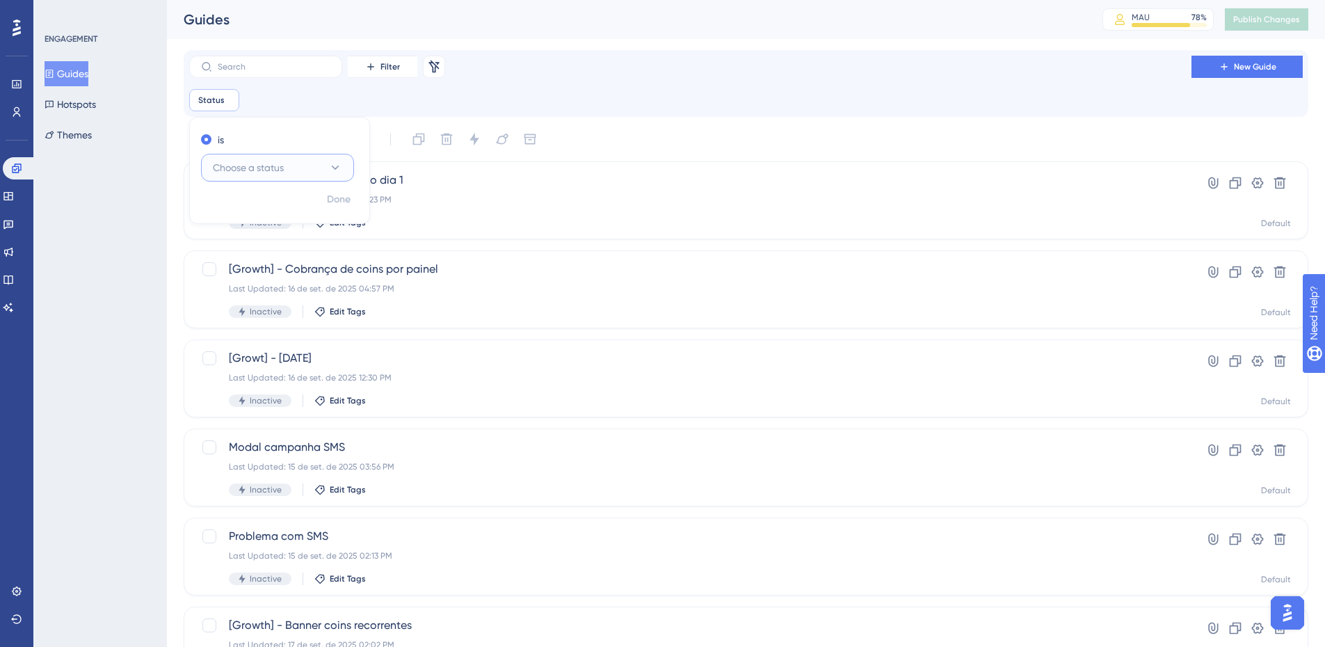
click at [305, 164] on button "Choose a status" at bounding box center [277, 168] width 153 height 28
click at [264, 237] on div "Inactive Inactive" at bounding box center [277, 238] width 113 height 28
click at [331, 200] on span "Done" at bounding box center [339, 199] width 24 height 17
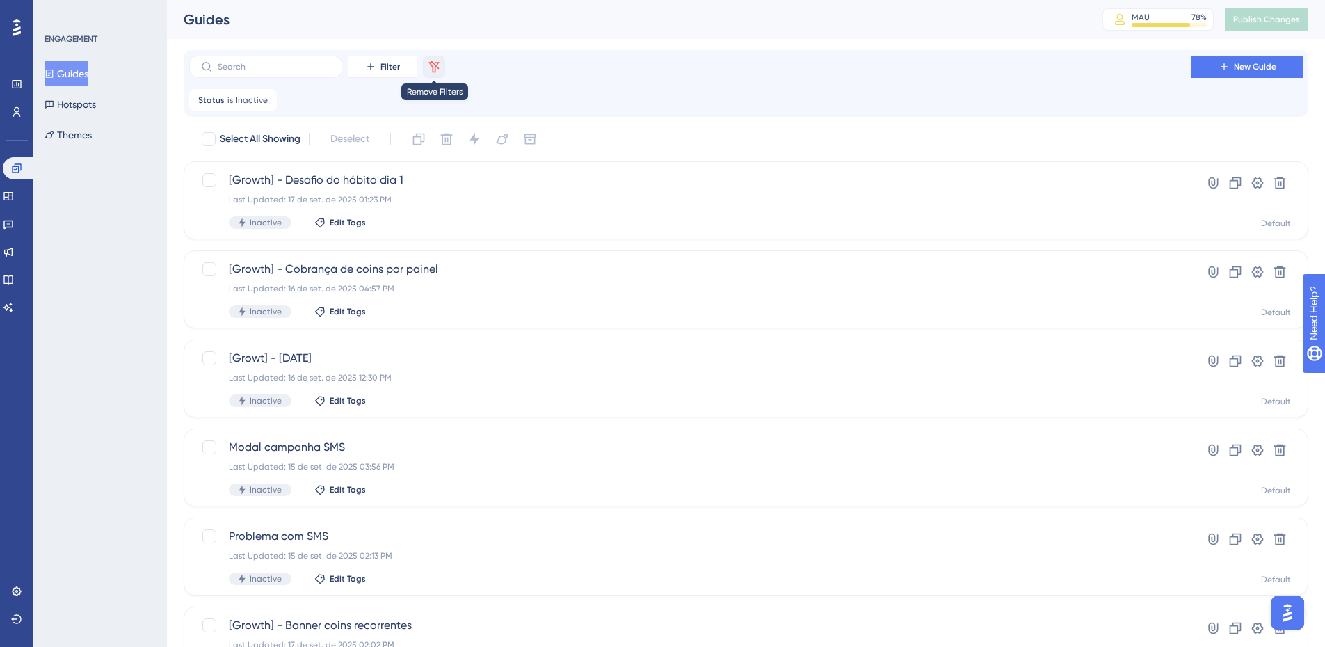
click at [437, 63] on icon at bounding box center [434, 67] width 14 height 14
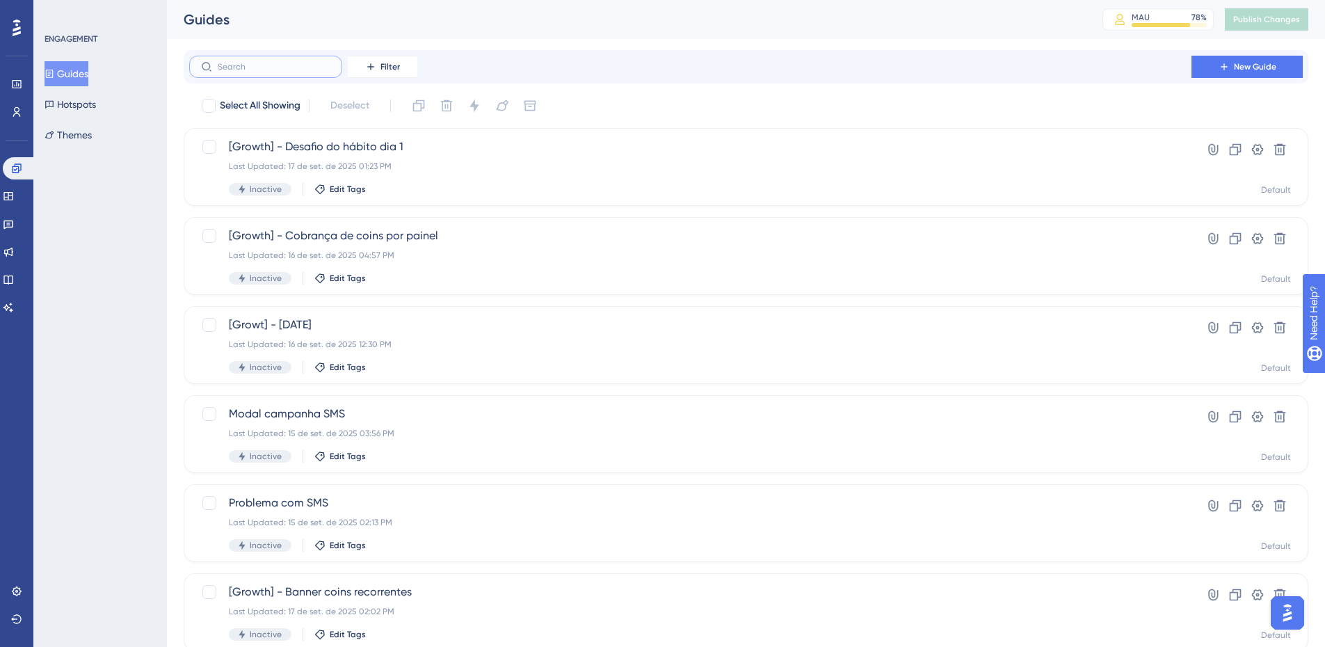
click at [245, 71] on input "text" at bounding box center [274, 67] width 113 height 10
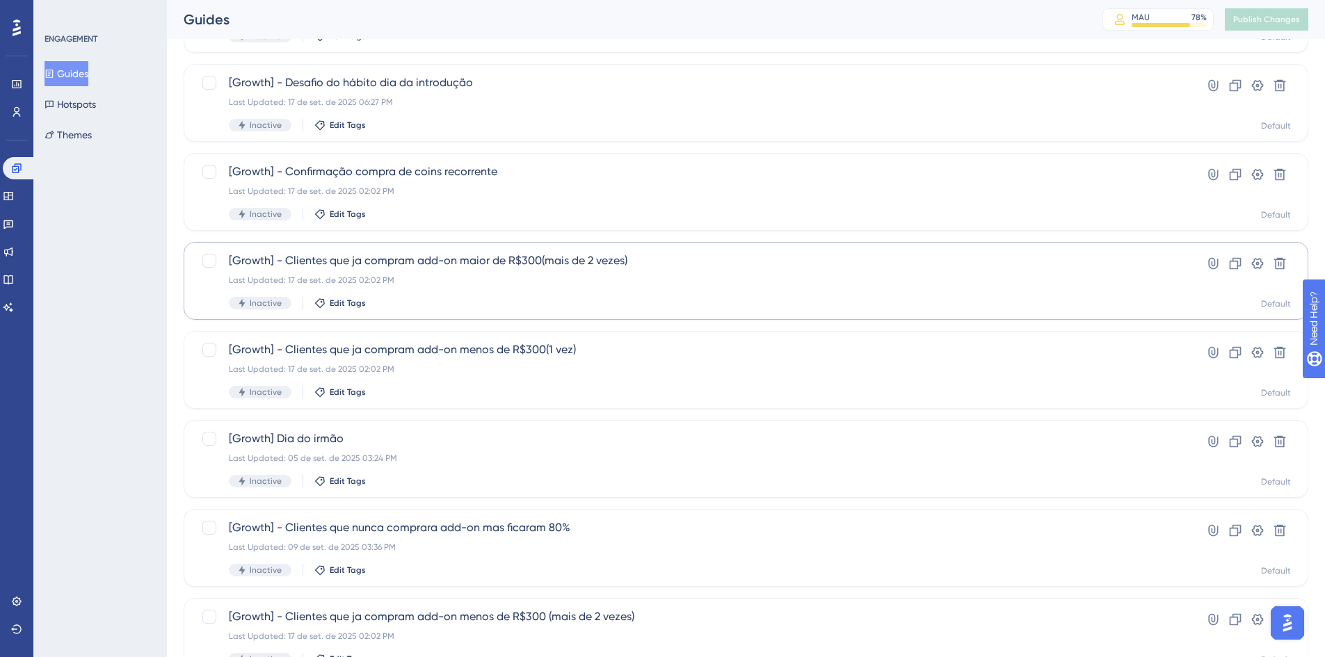
scroll to position [348, 0]
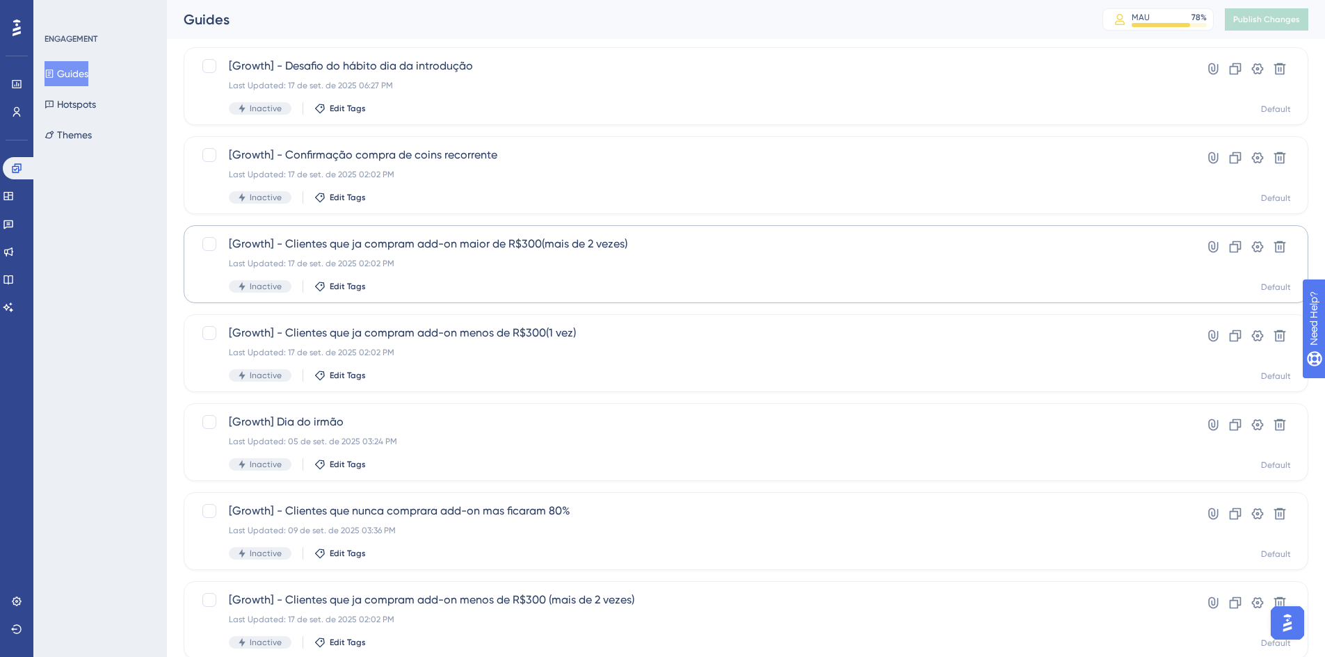
type input "Growth"
click at [612, 241] on span "[Growth] - Clientes que ja compram add-on maior de R$300(mais de 2 vezes)" at bounding box center [690, 244] width 923 height 17
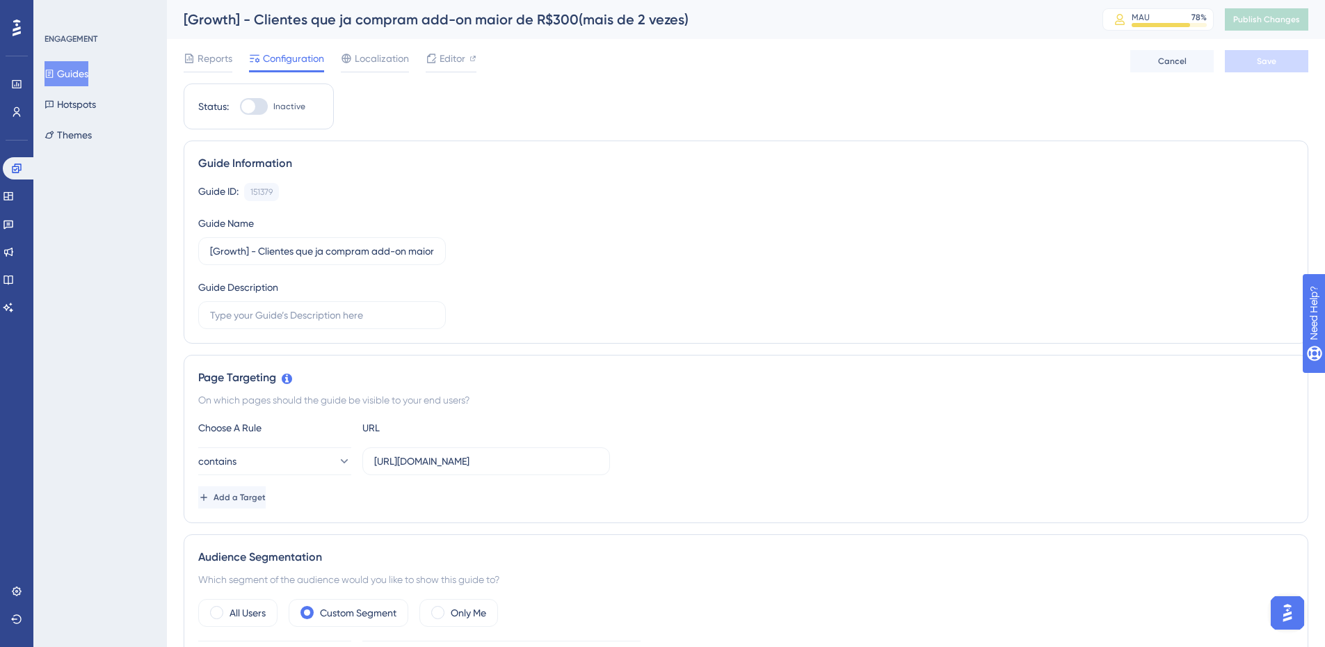
click at [458, 48] on div "Reports Configuration Localization Editor Cancel Save" at bounding box center [746, 61] width 1125 height 45
click at [458, 51] on span "Editor" at bounding box center [453, 58] width 26 height 17
click at [193, 54] on icon at bounding box center [189, 58] width 11 height 11
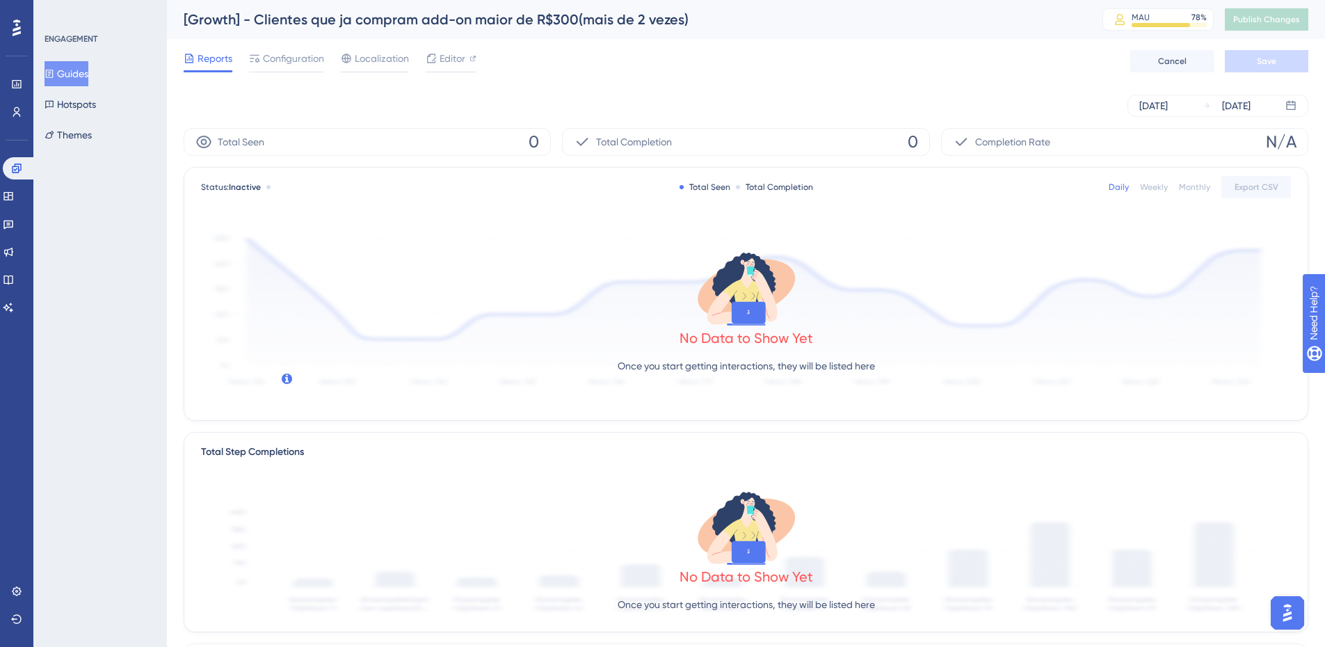
scroll to position [324, 0]
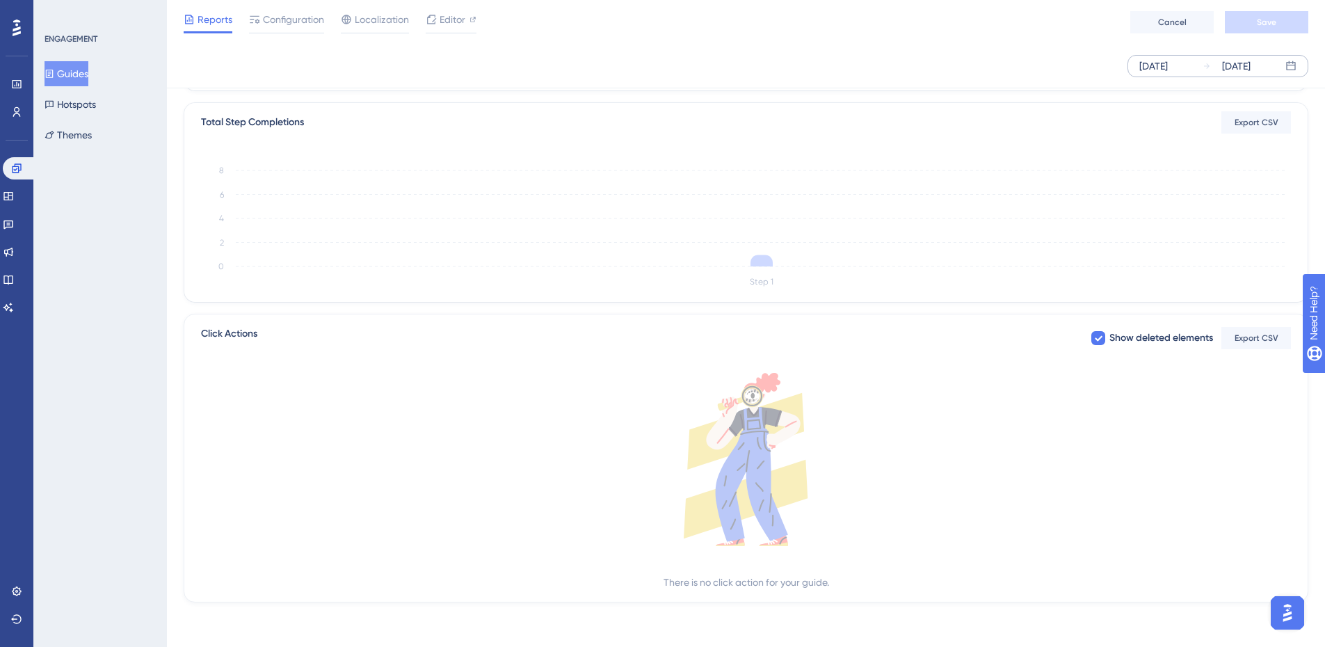
click at [1136, 68] on div "Sep 12 2025 Sep 18 2025" at bounding box center [1217, 66] width 181 height 22
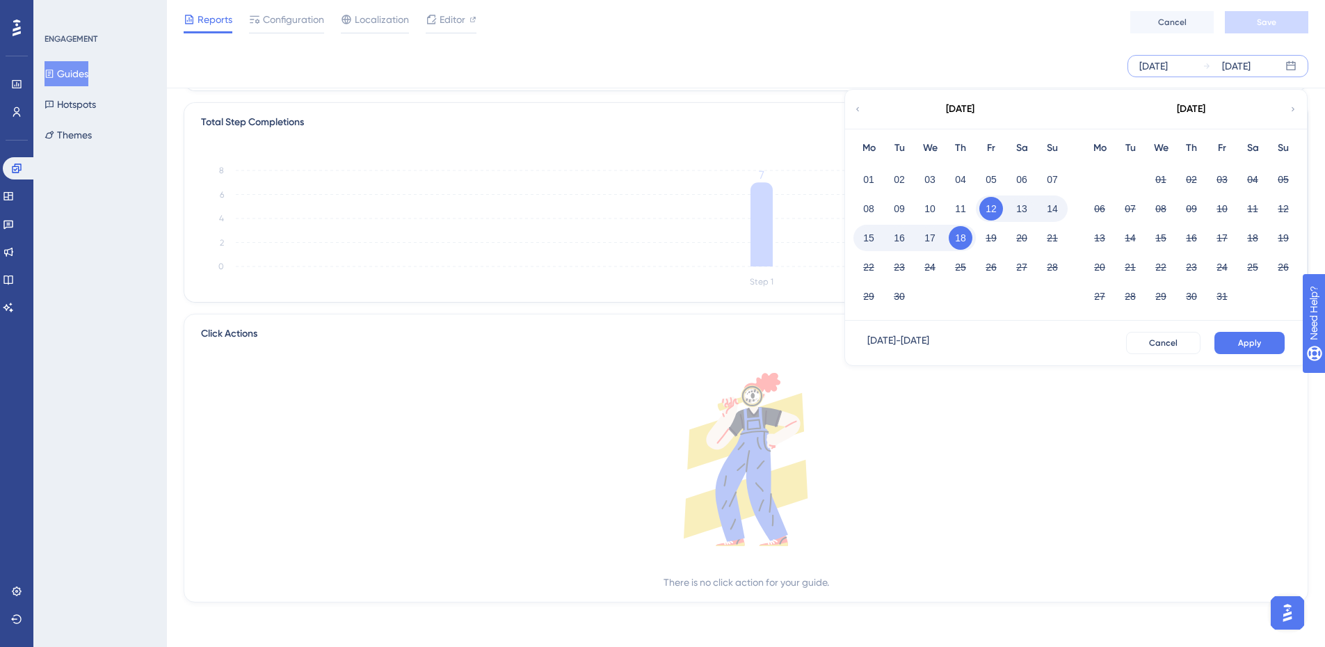
click at [854, 108] on icon at bounding box center [857, 109] width 8 height 13
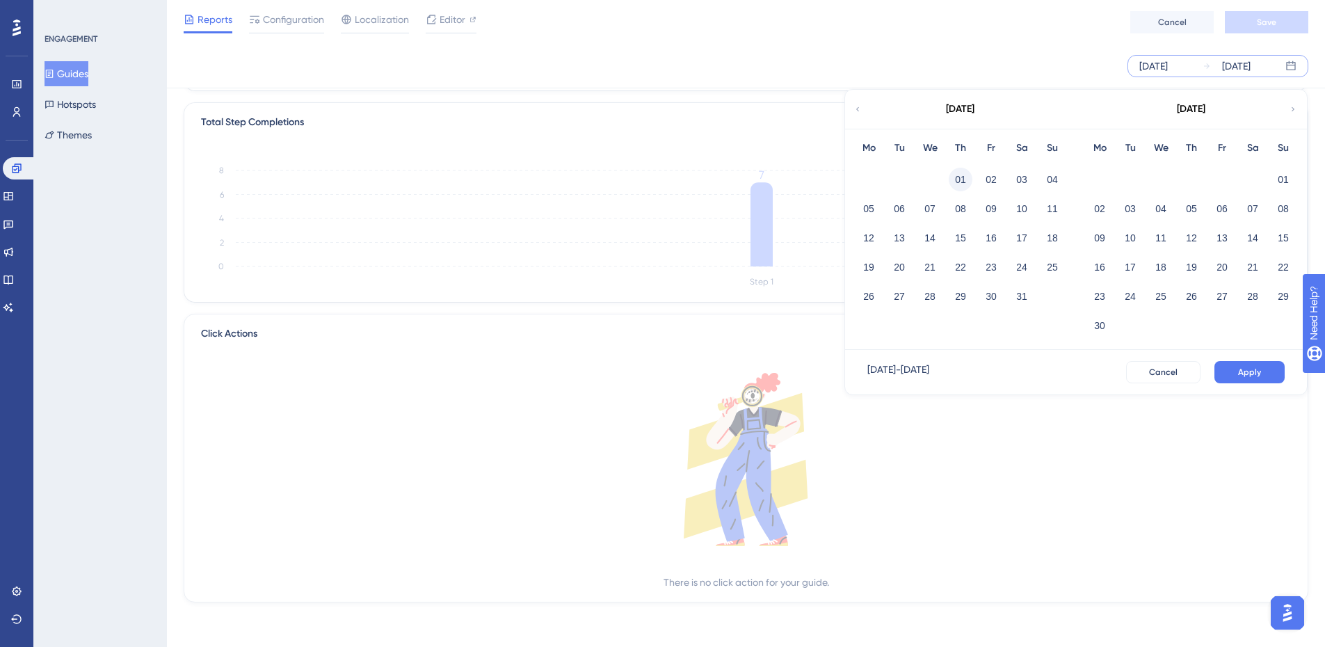
click at [957, 179] on button "01" at bounding box center [961, 180] width 24 height 24
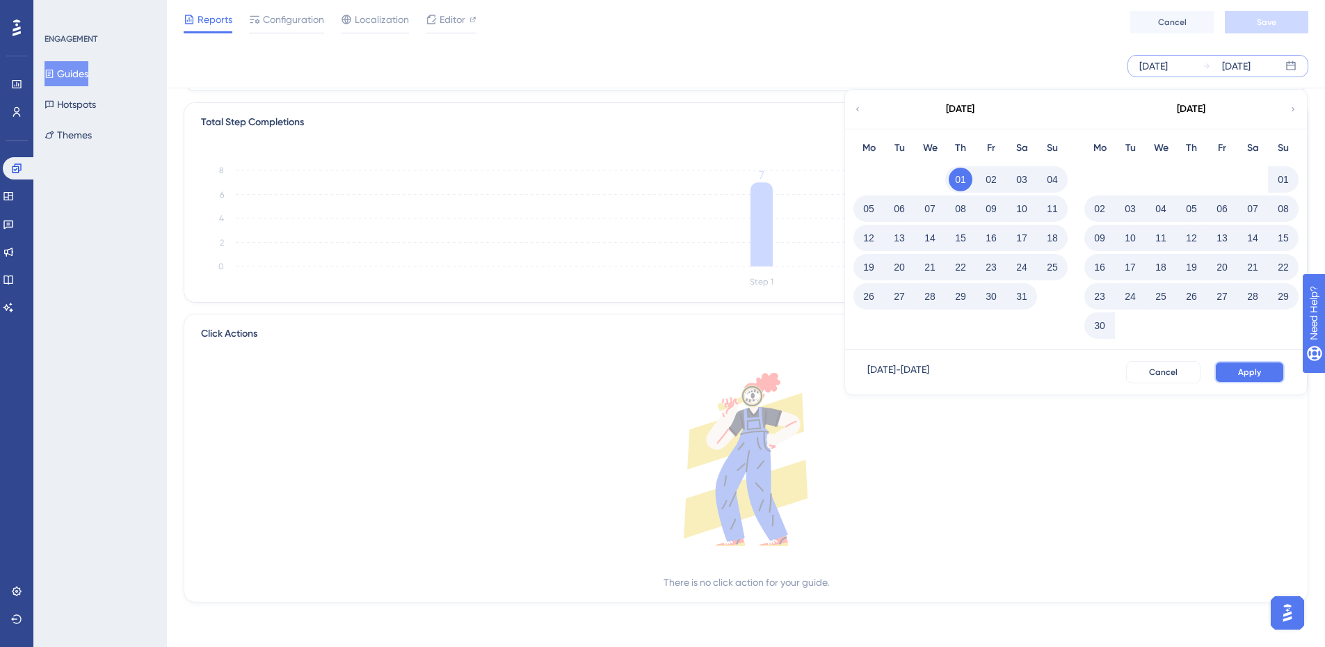
click at [1234, 366] on button "Apply" at bounding box center [1249, 372] width 70 height 22
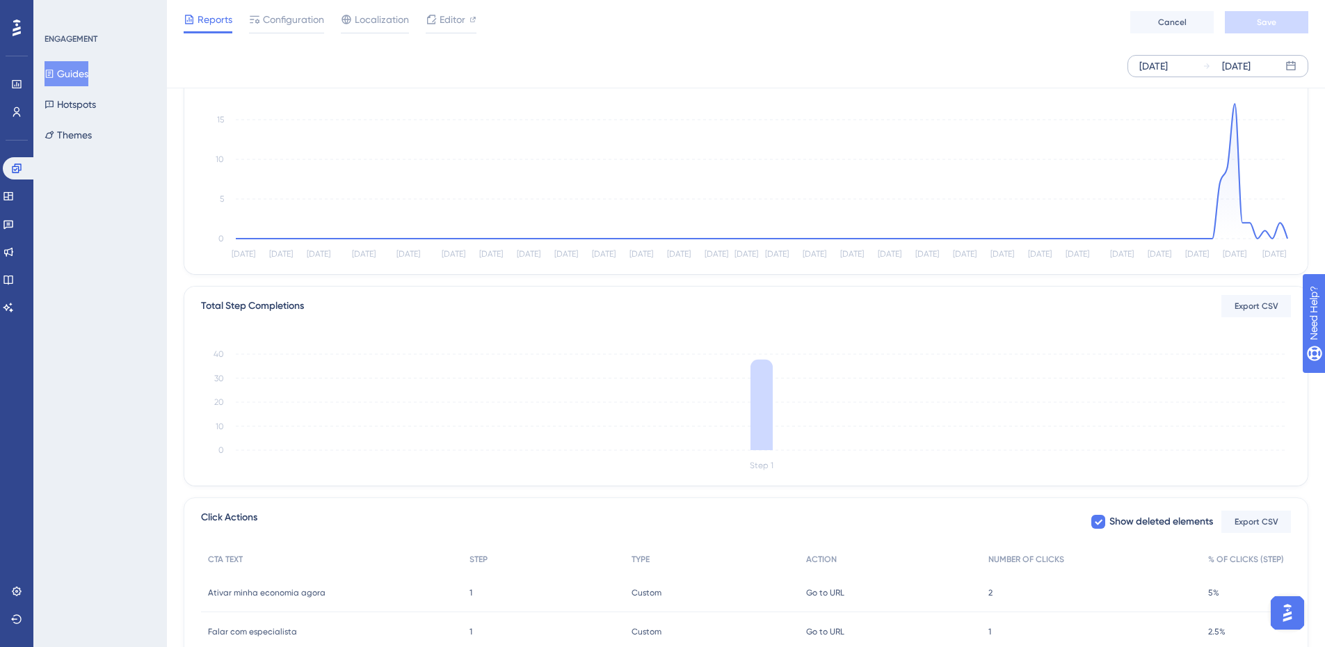
scroll to position [0, 0]
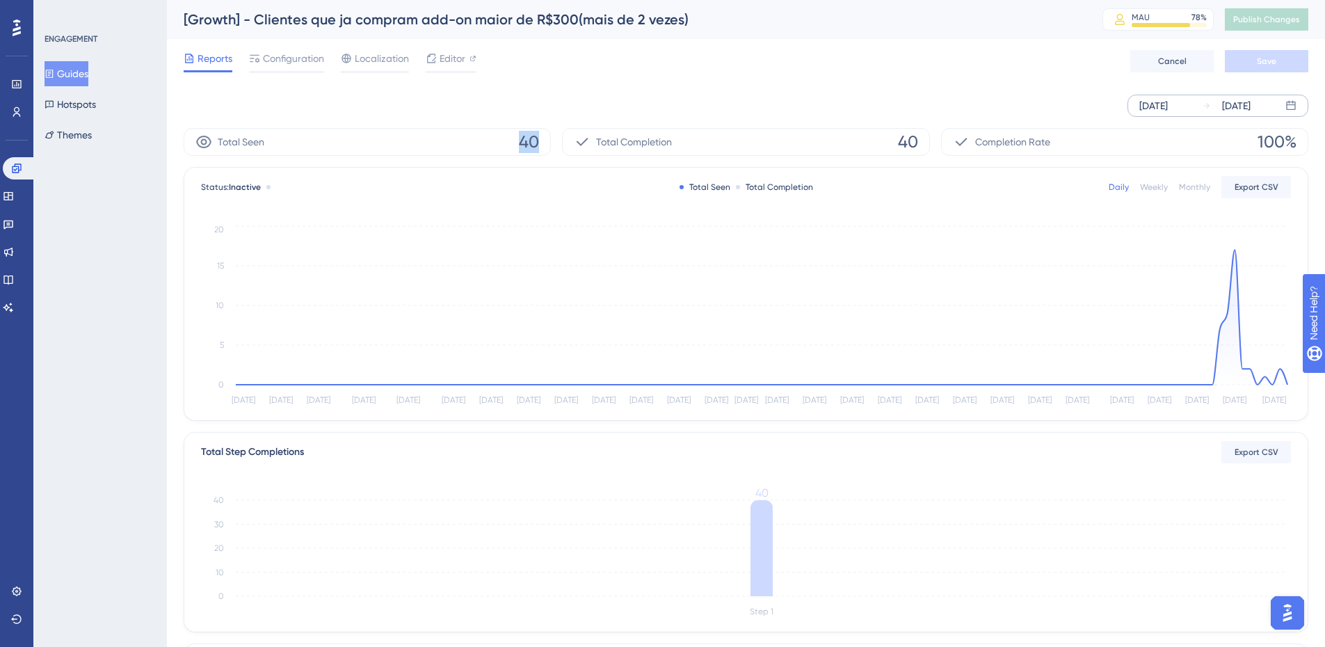
drag, startPoint x: 523, startPoint y: 145, endPoint x: 497, endPoint y: 145, distance: 25.7
click at [497, 145] on div "Total Seen 40" at bounding box center [367, 142] width 367 height 28
copy span "40"
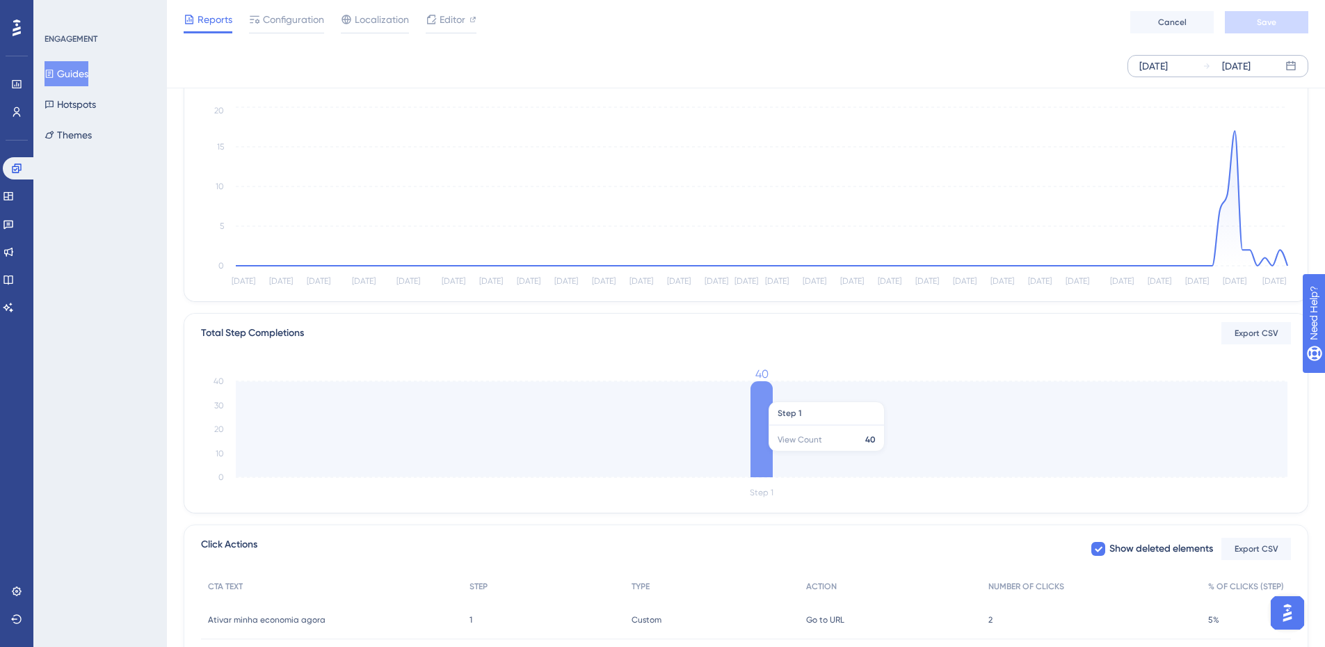
scroll to position [234, 0]
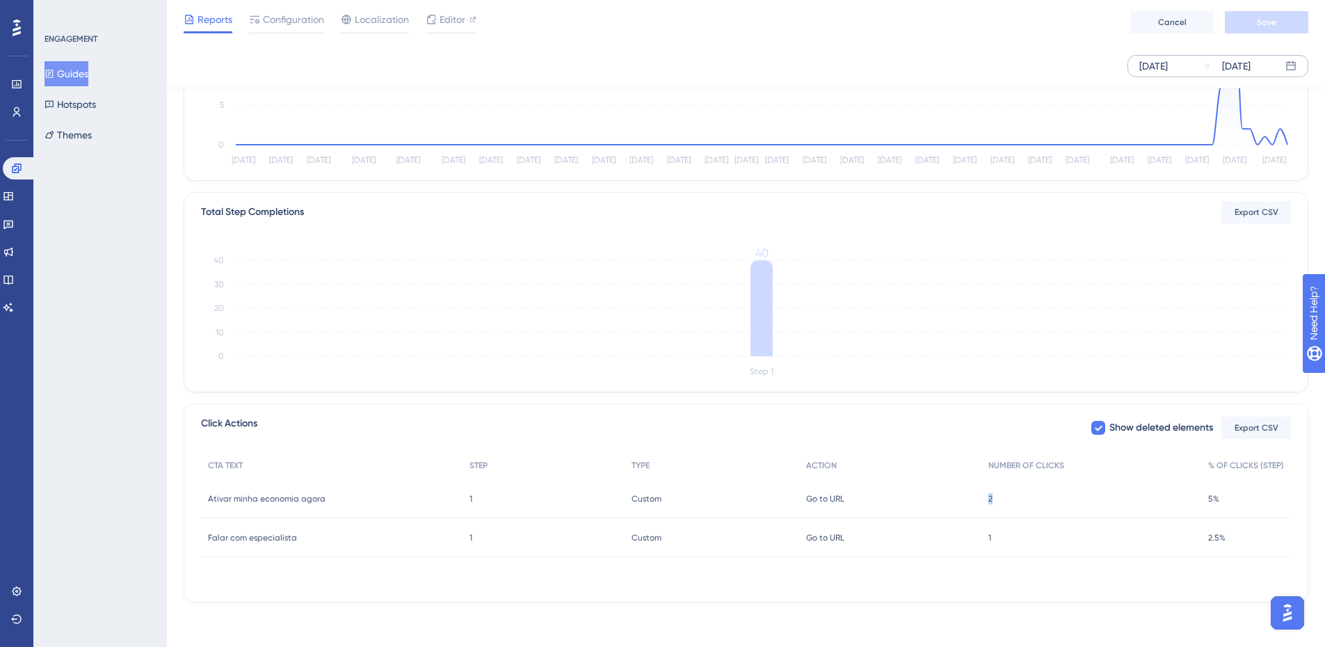
drag, startPoint x: 1029, startPoint y: 496, endPoint x: 974, endPoint y: 498, distance: 55.7
click at [0, 0] on div "Ativar minha economia agora Ativar minha economia agora 1 1 Custom Custom Go to…" at bounding box center [0, 0] width 0 height 0
copy div "Go to URL 2"
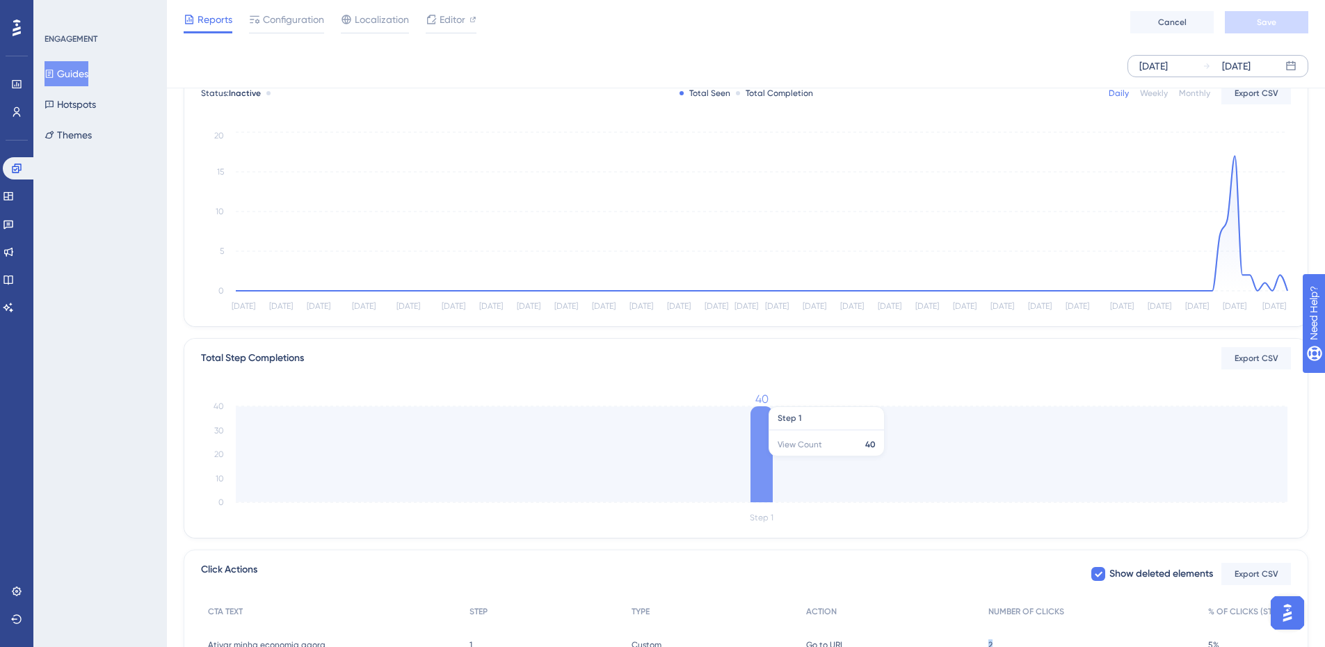
scroll to position [0, 0]
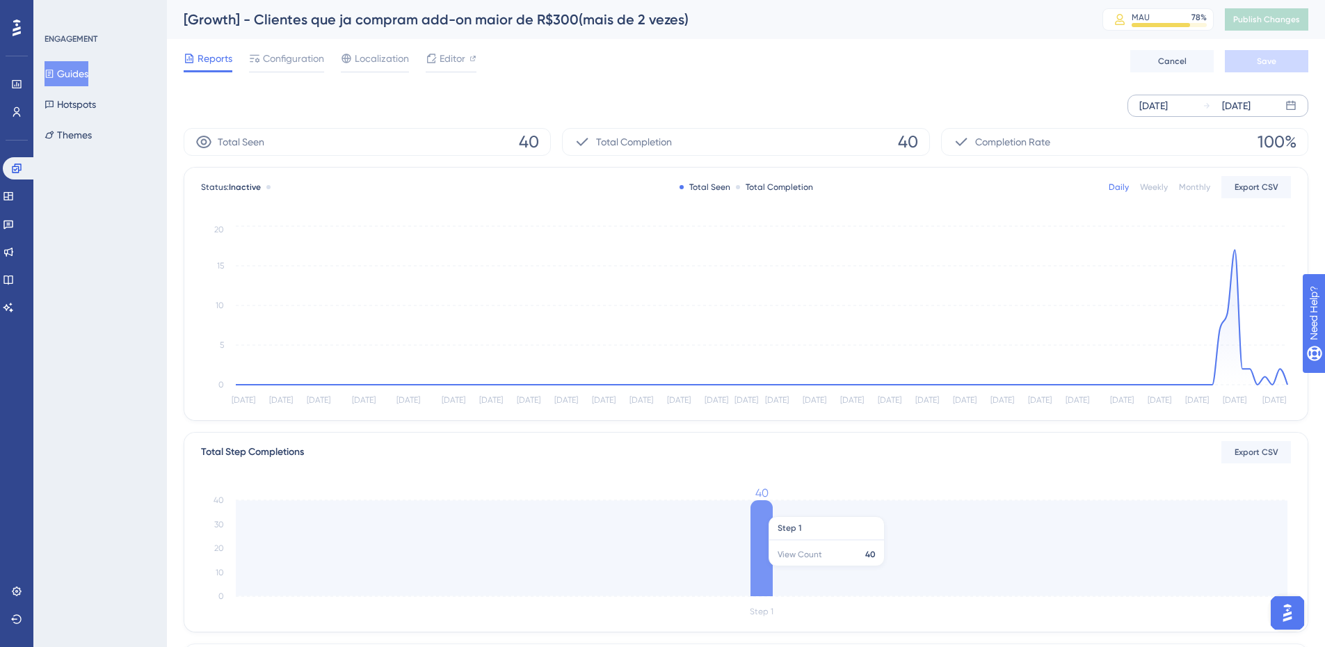
click at [763, 505] on icon at bounding box center [761, 548] width 22 height 96
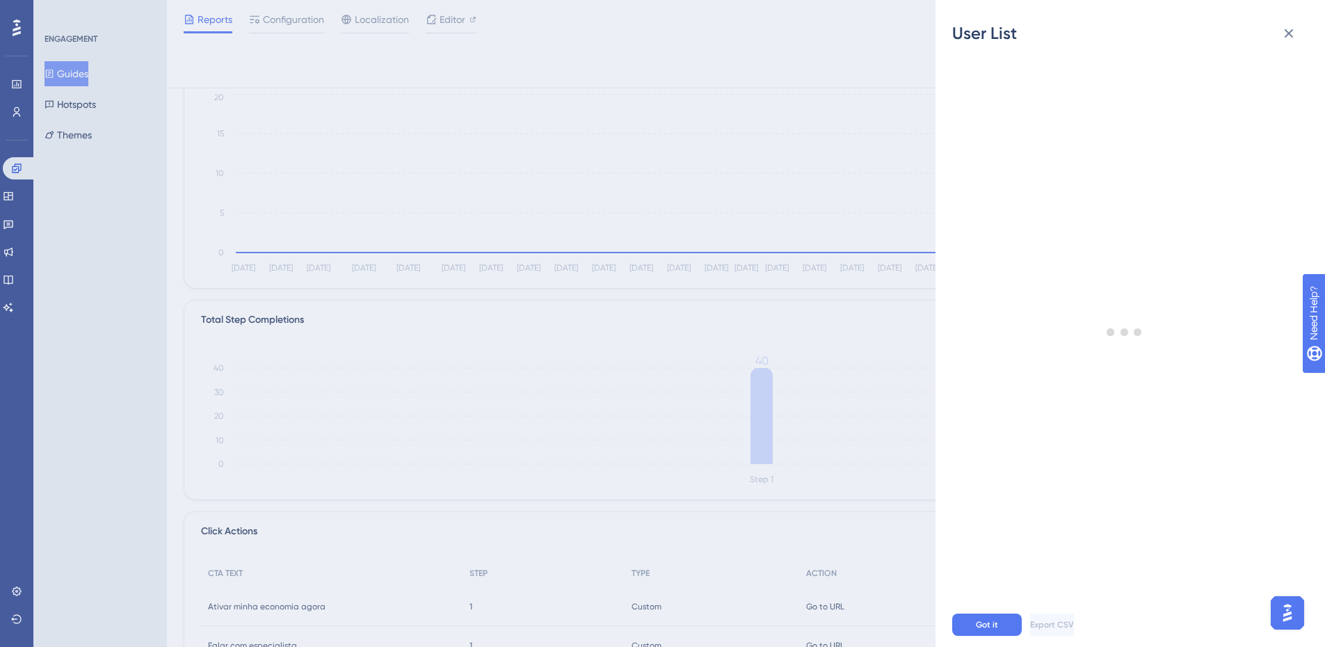
scroll to position [234, 0]
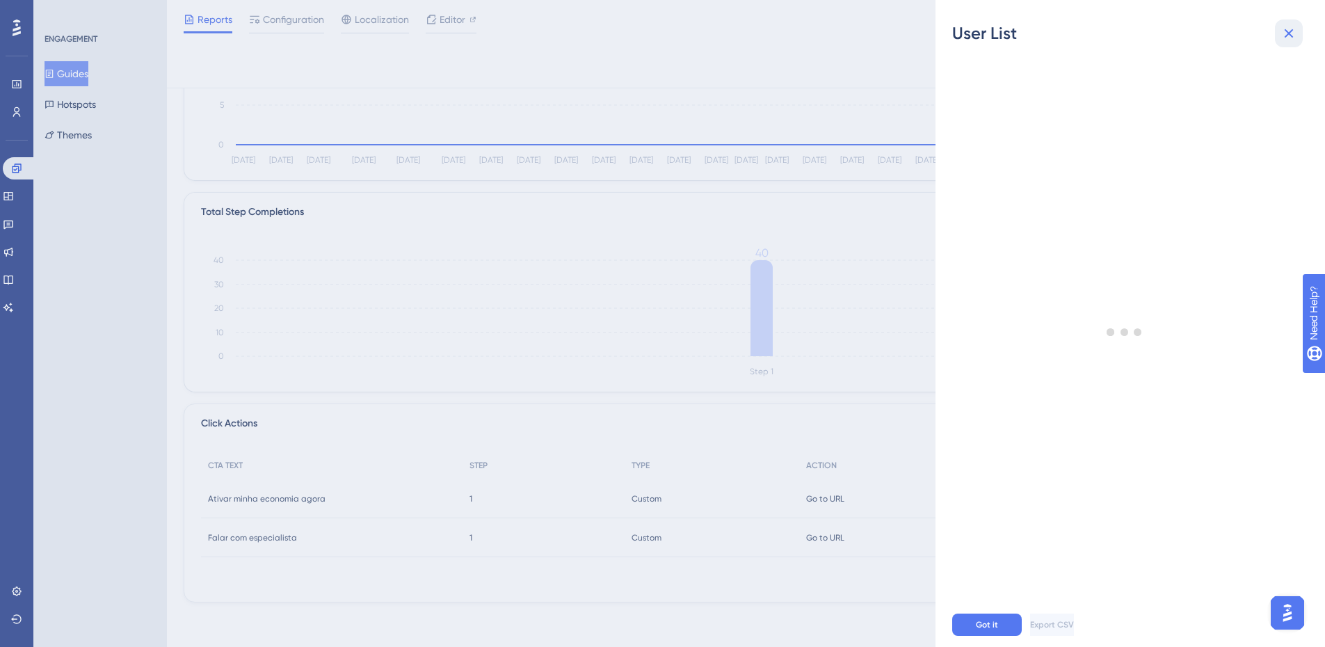
click at [1288, 28] on icon at bounding box center [1288, 33] width 17 height 17
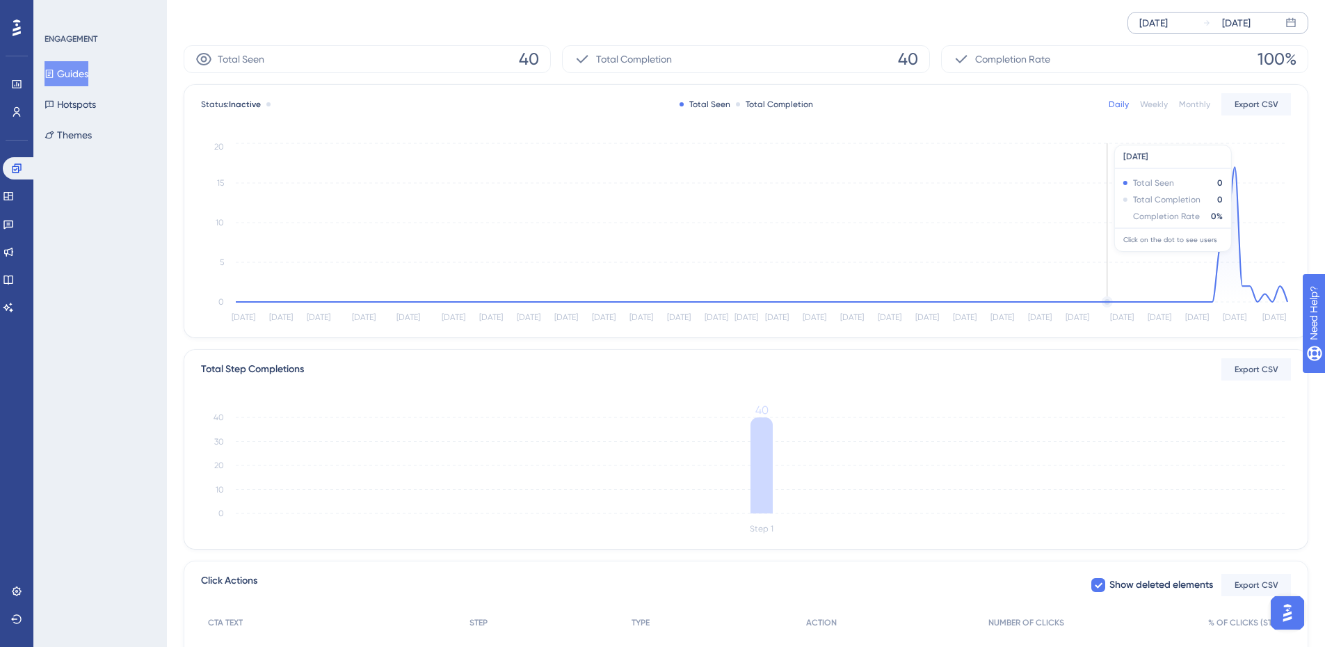
scroll to position [0, 0]
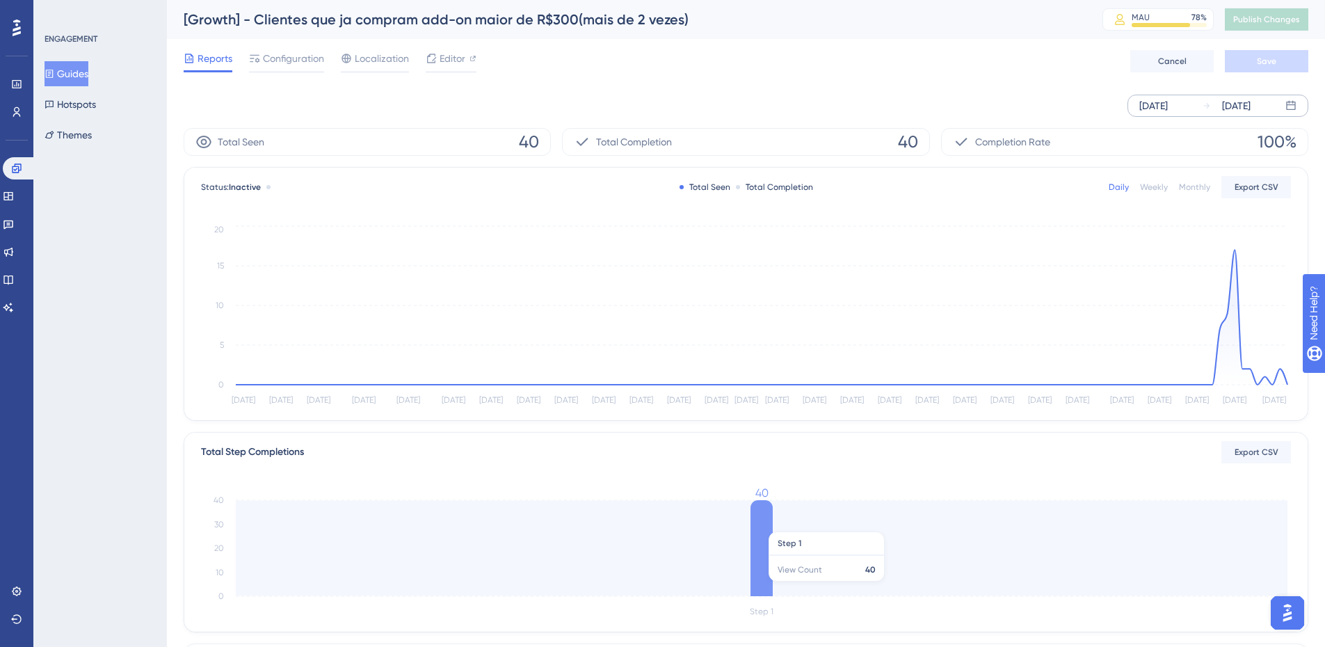
click at [758, 524] on icon at bounding box center [761, 548] width 22 height 96
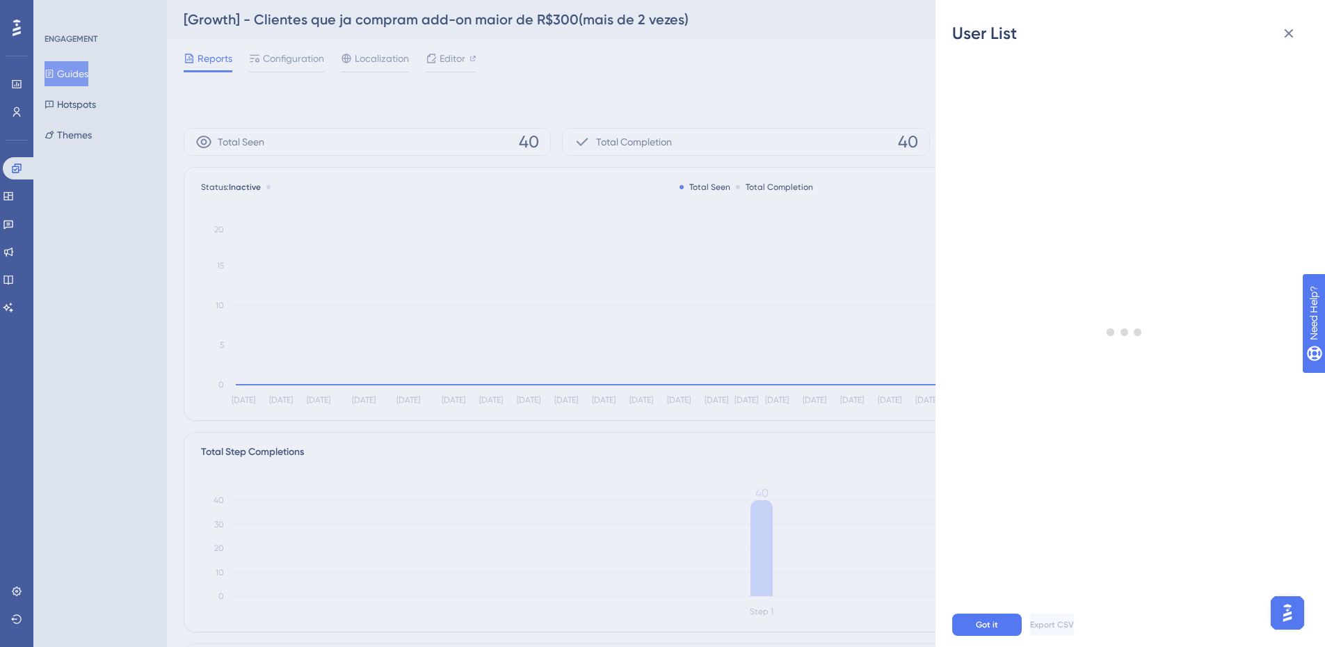
click at [746, 206] on div "User List Got it Export CSV" at bounding box center [662, 323] width 1325 height 647
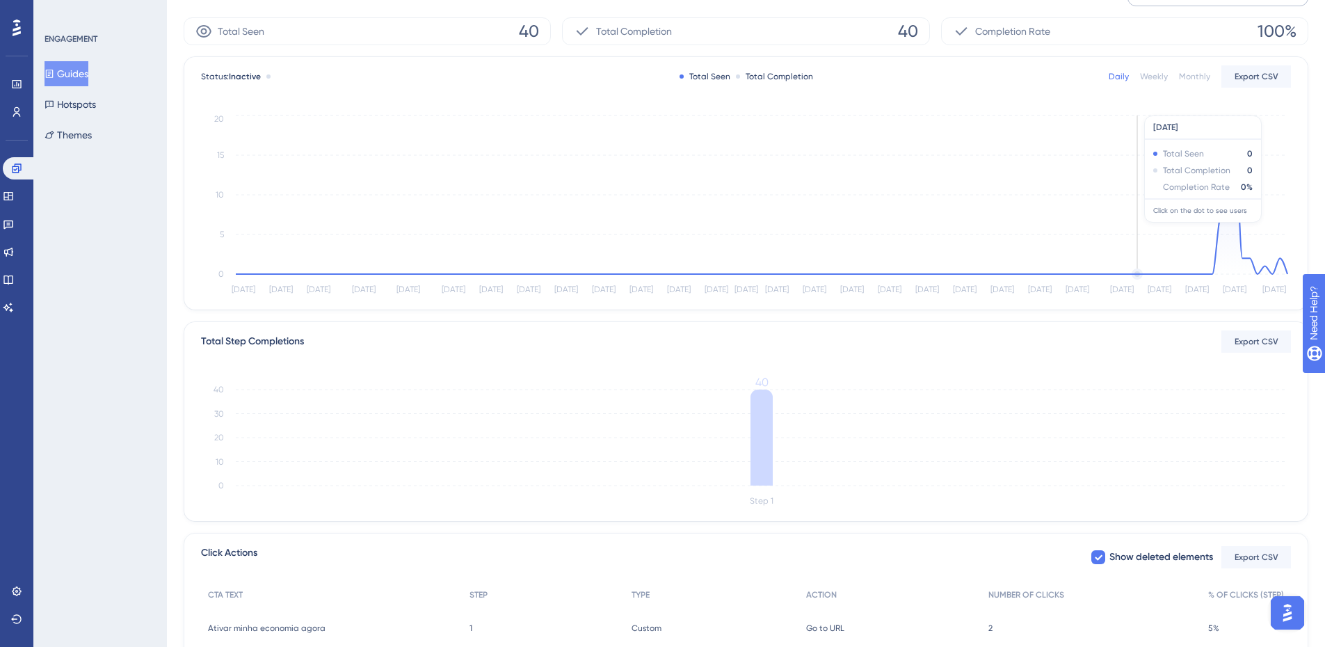
scroll to position [234, 0]
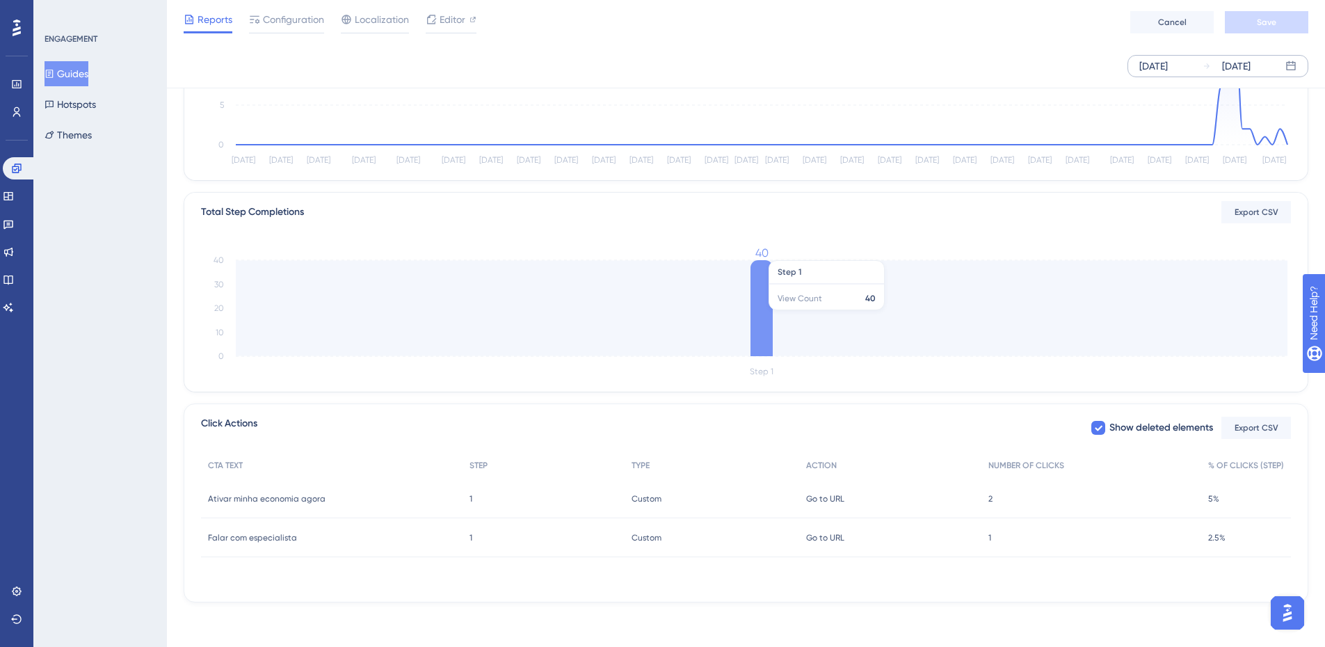
click at [785, 307] on icon "Step 1 0 10 20 30 40 40" at bounding box center [746, 314] width 1090 height 133
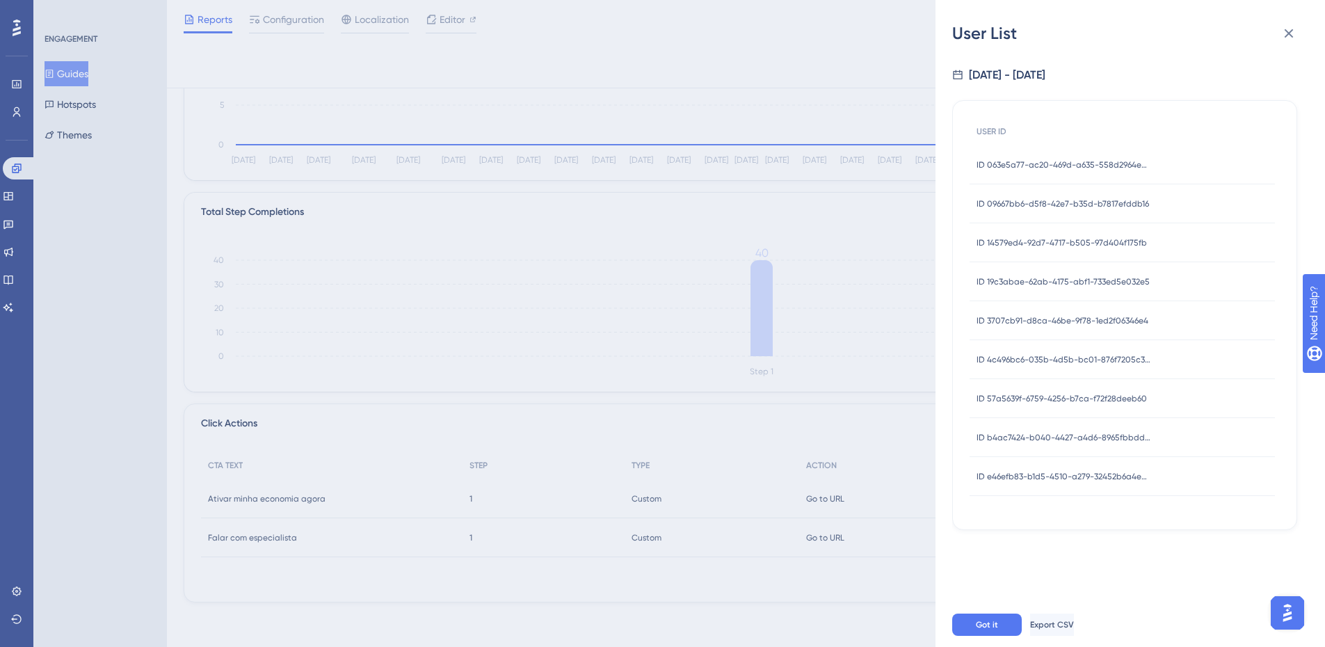
click at [704, 574] on div "User List 5/1/2025 - 9/18/2025 USER ID ID 063e5a77-ac20-469d-a635-558d2964ed82 …" at bounding box center [662, 323] width 1325 height 647
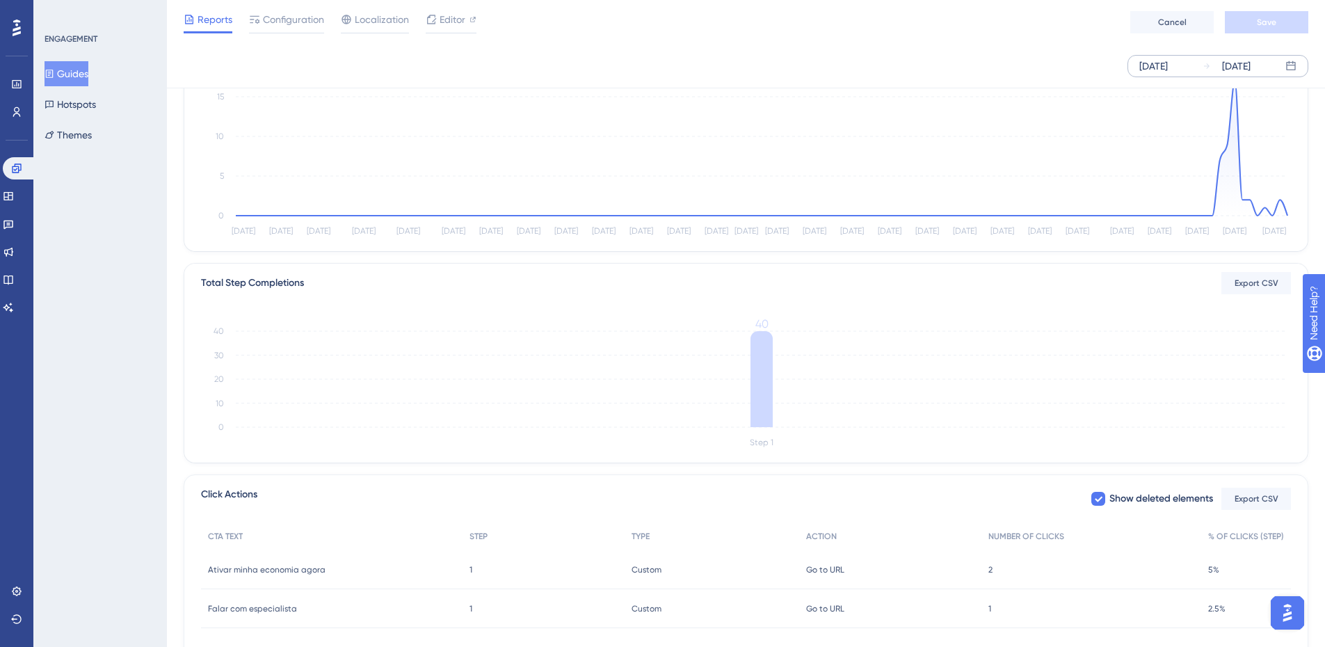
scroll to position [0, 0]
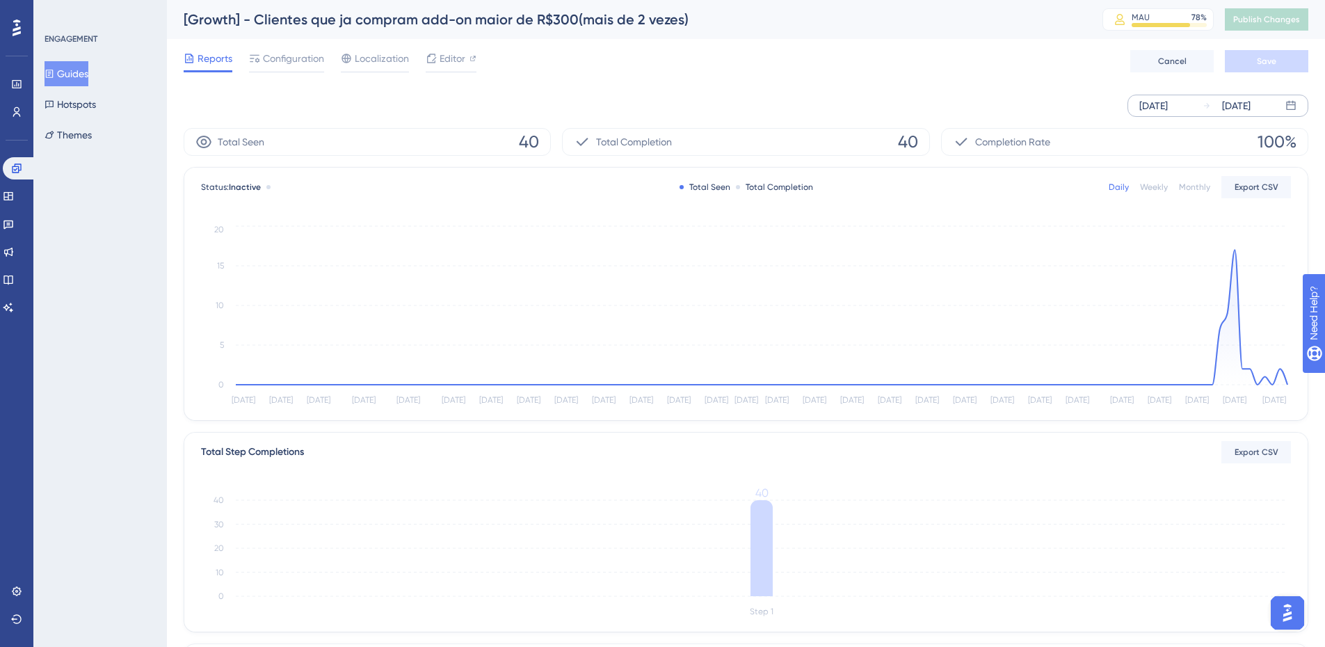
click at [80, 73] on button "Guides" at bounding box center [67, 73] width 44 height 25
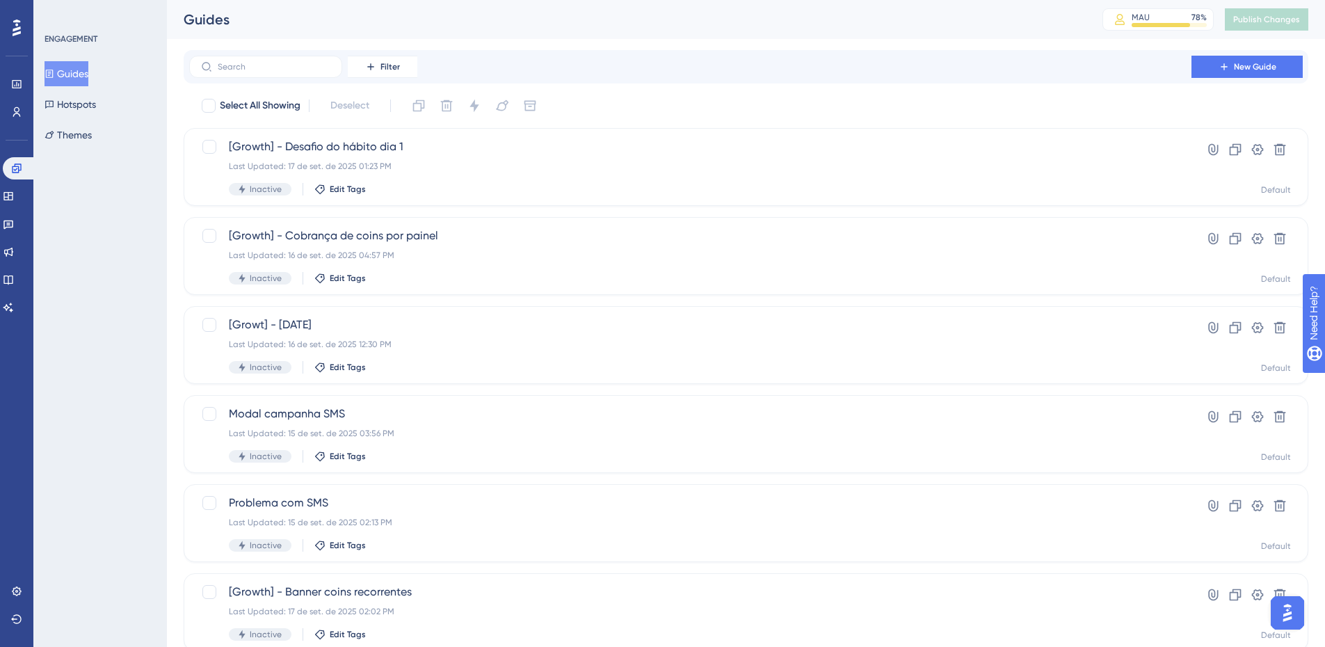
click at [297, 81] on div "Filter New Guide" at bounding box center [746, 66] width 1125 height 33
click at [289, 74] on label at bounding box center [265, 67] width 153 height 22
click at [289, 72] on input "text" at bounding box center [274, 67] width 113 height 10
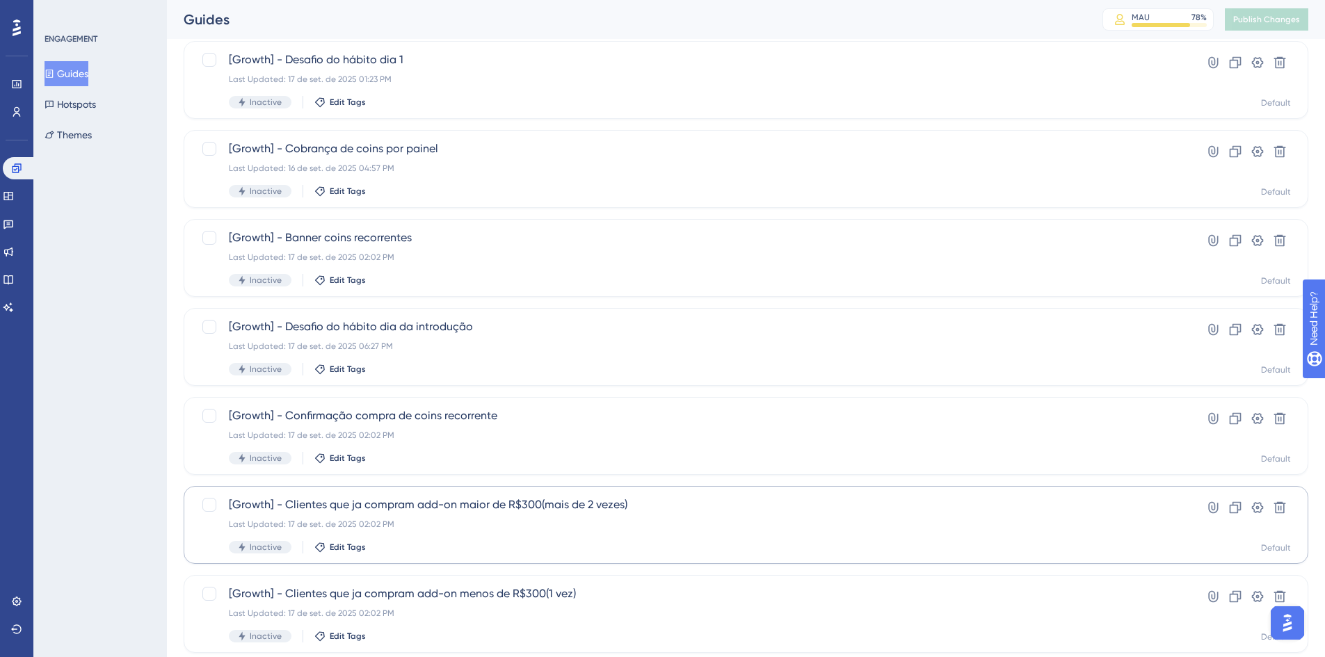
scroll to position [278, 0]
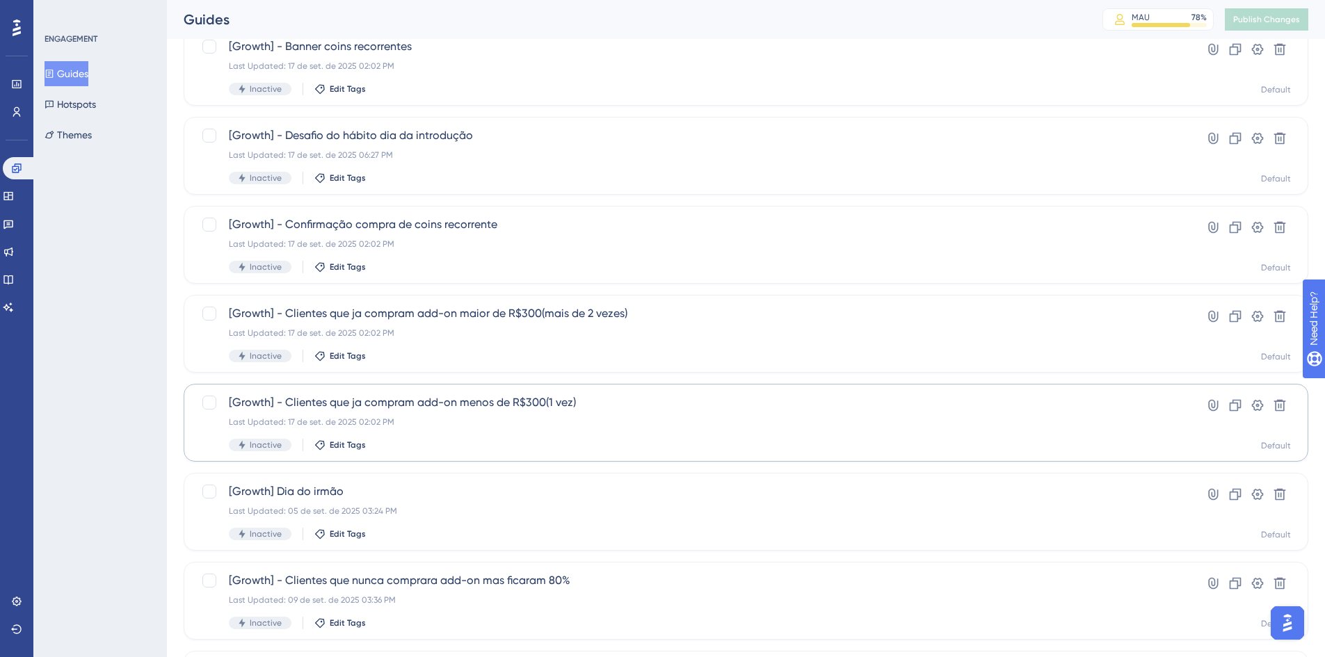
type input "growth"
click at [604, 394] on span "[Growth] - Clientes que ja compram add-on menos de R$300(1 vez)" at bounding box center [690, 402] width 923 height 17
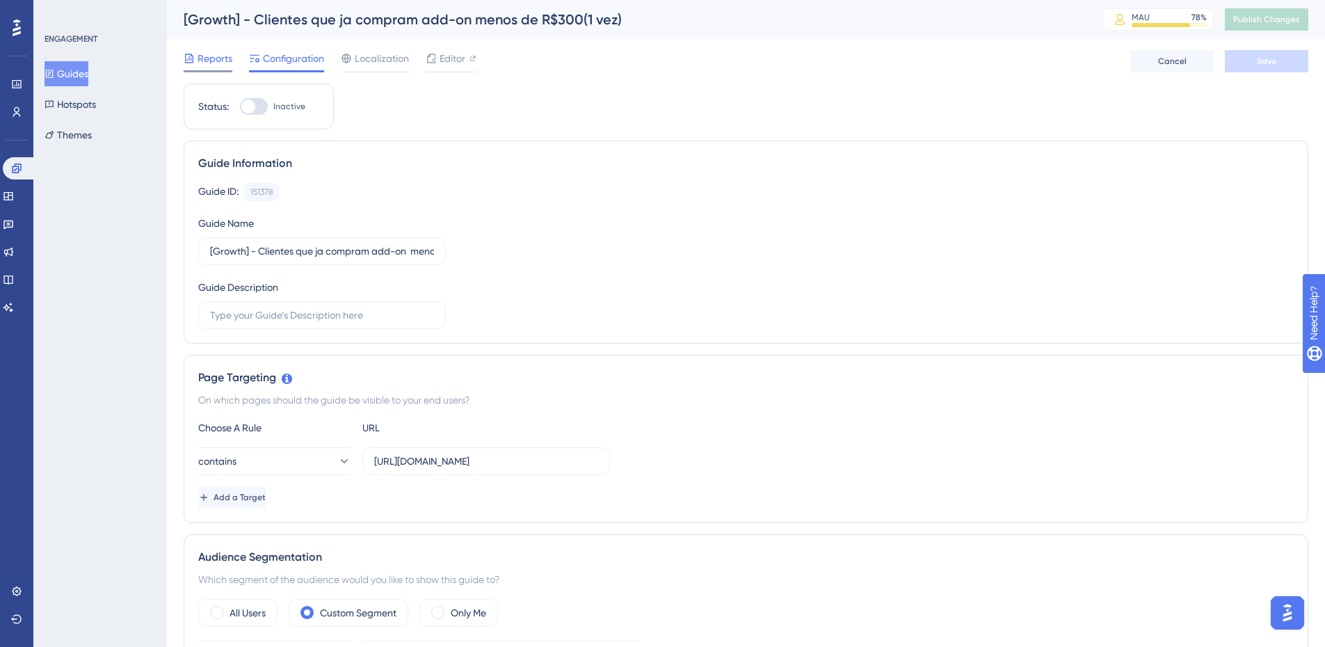
click at [211, 61] on span "Reports" at bounding box center [215, 58] width 35 height 17
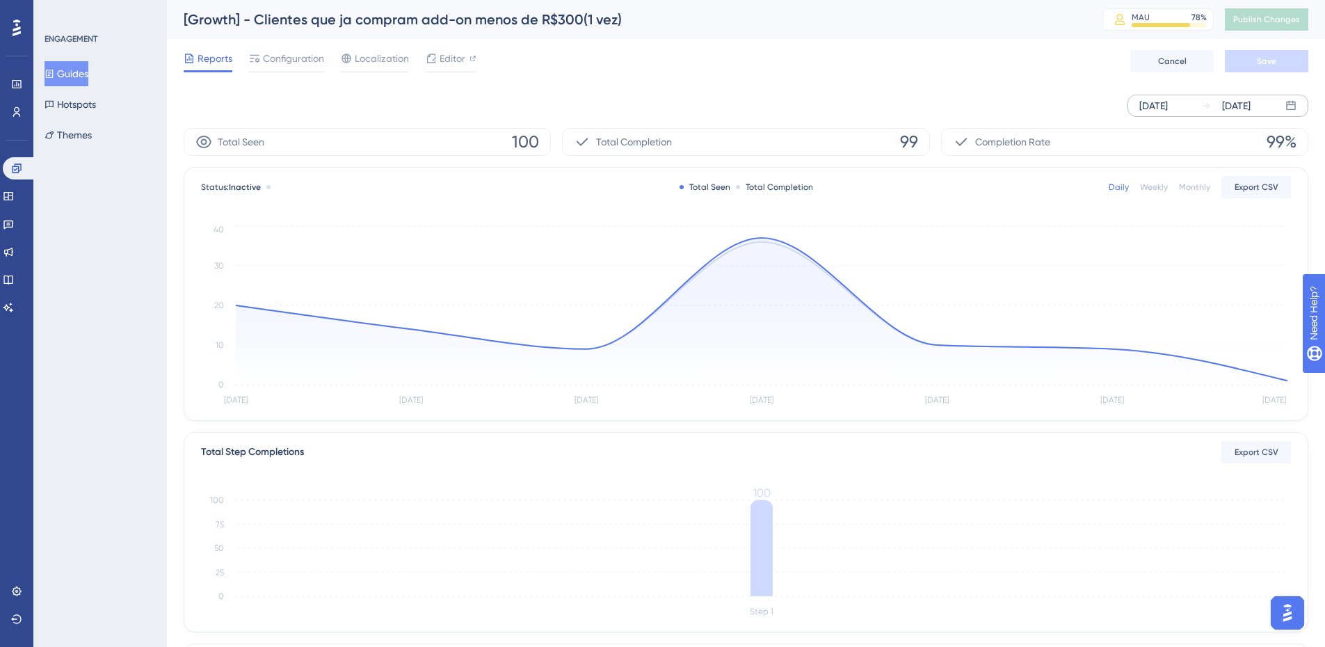
drag, startPoint x: 1175, startPoint y: 109, endPoint x: 1147, endPoint y: 113, distance: 28.0
click at [1168, 109] on div "Sep 12 2025" at bounding box center [1153, 105] width 29 height 17
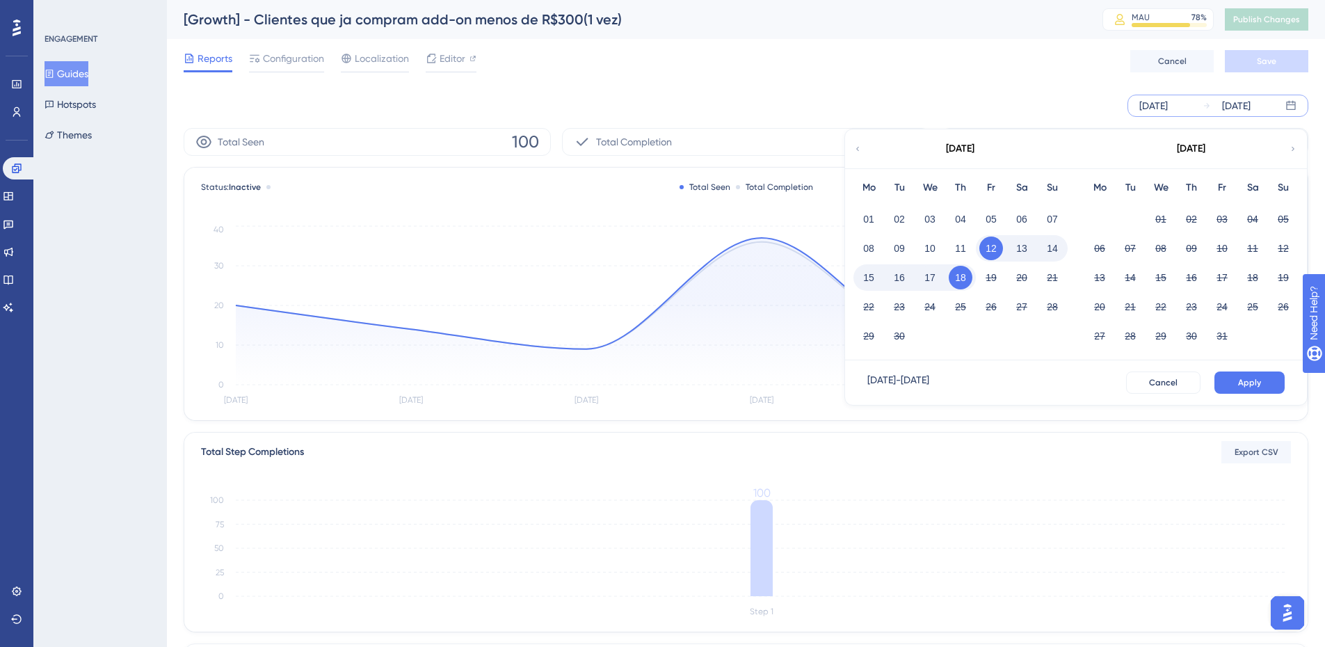
click at [858, 145] on icon at bounding box center [857, 149] width 8 height 13
click at [924, 235] on div "09" at bounding box center [929, 248] width 31 height 26
click at [929, 227] on button "02" at bounding box center [930, 219] width 24 height 24
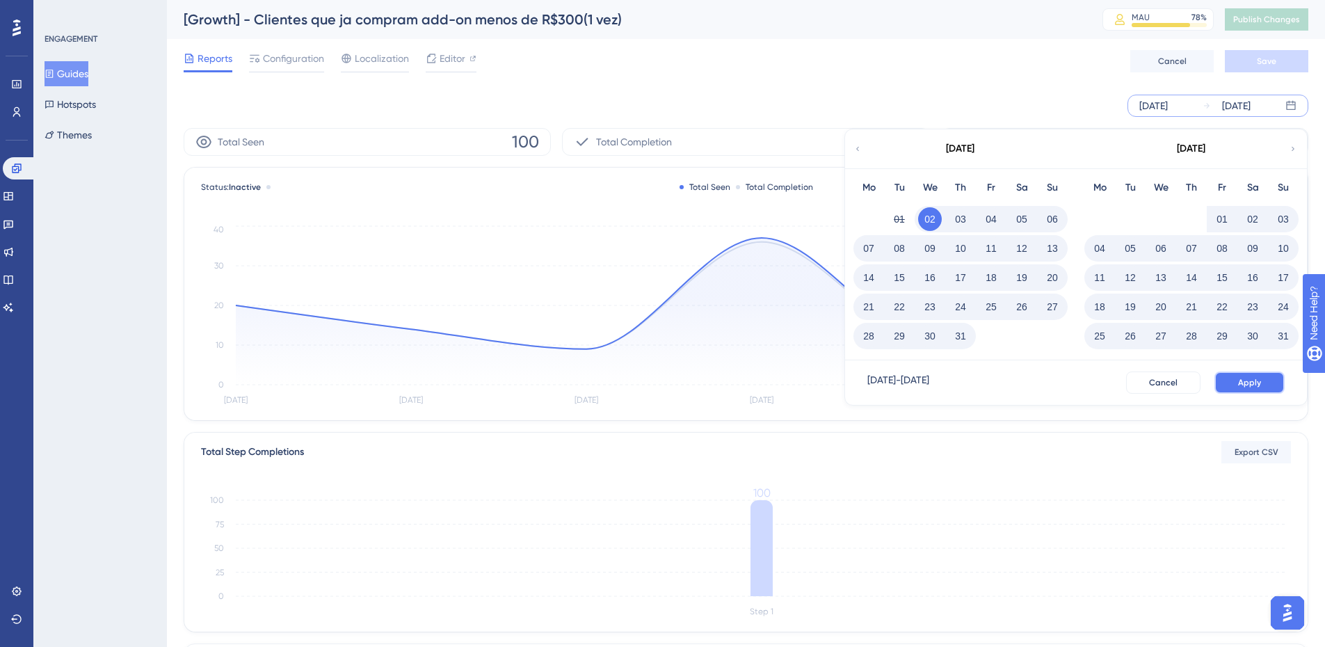
click at [1231, 382] on button "Apply" at bounding box center [1249, 382] width 70 height 22
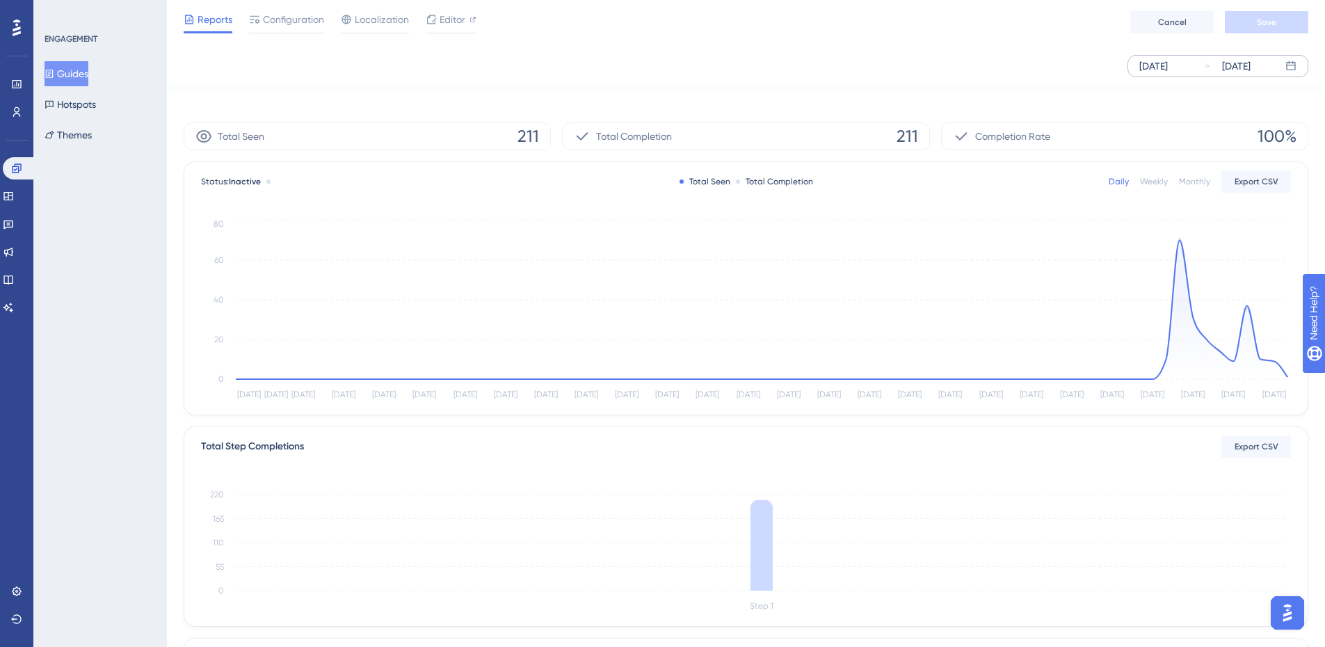
scroll to position [234, 0]
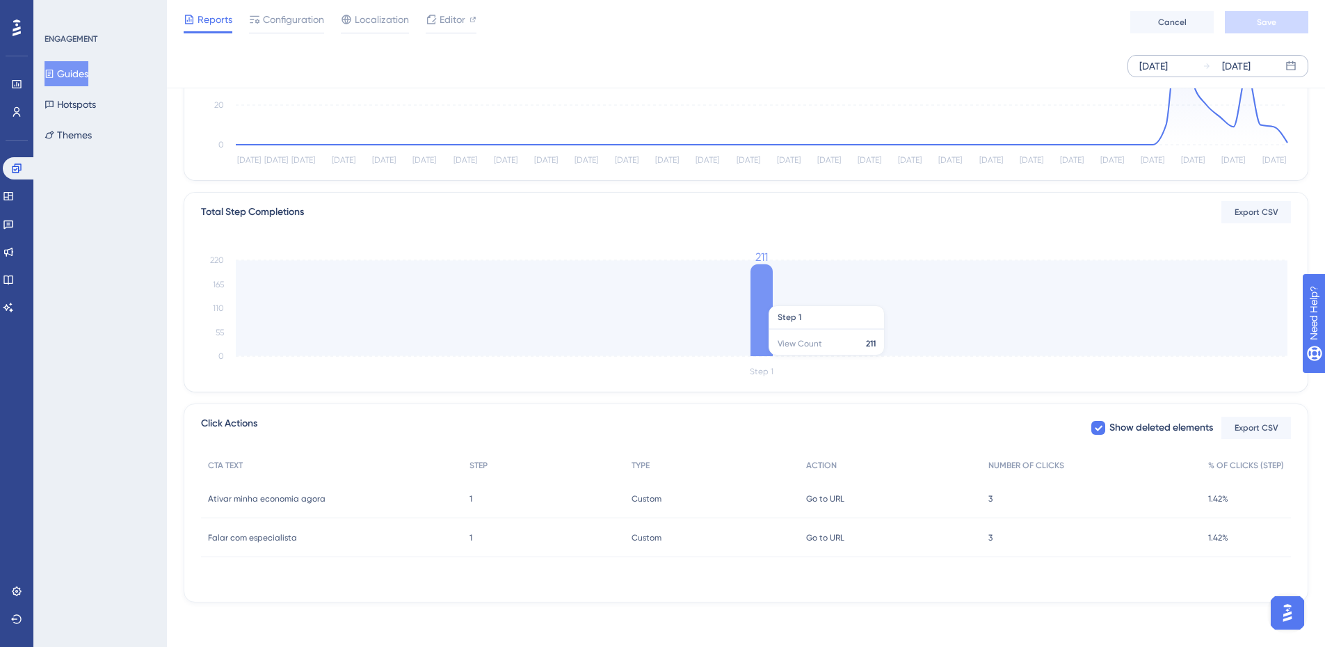
click at [762, 298] on icon at bounding box center [761, 310] width 22 height 92
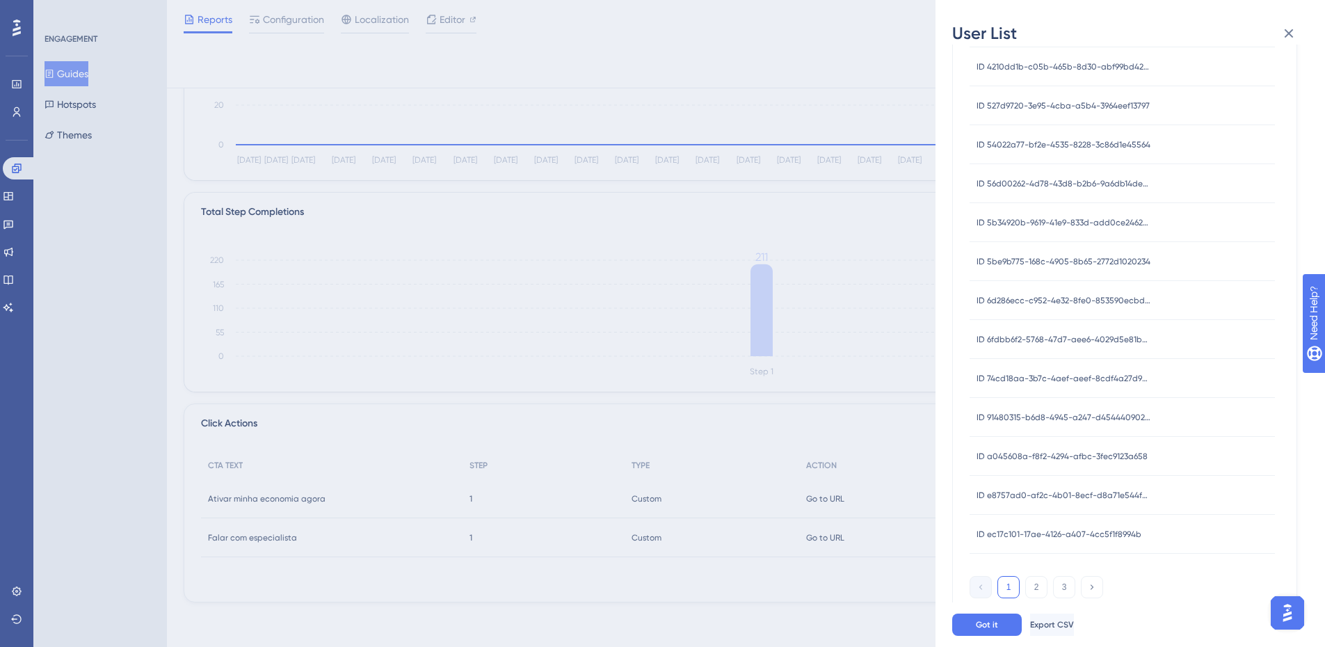
scroll to position [373, 0]
click at [1075, 630] on span "Export CSV" at bounding box center [1053, 624] width 44 height 11
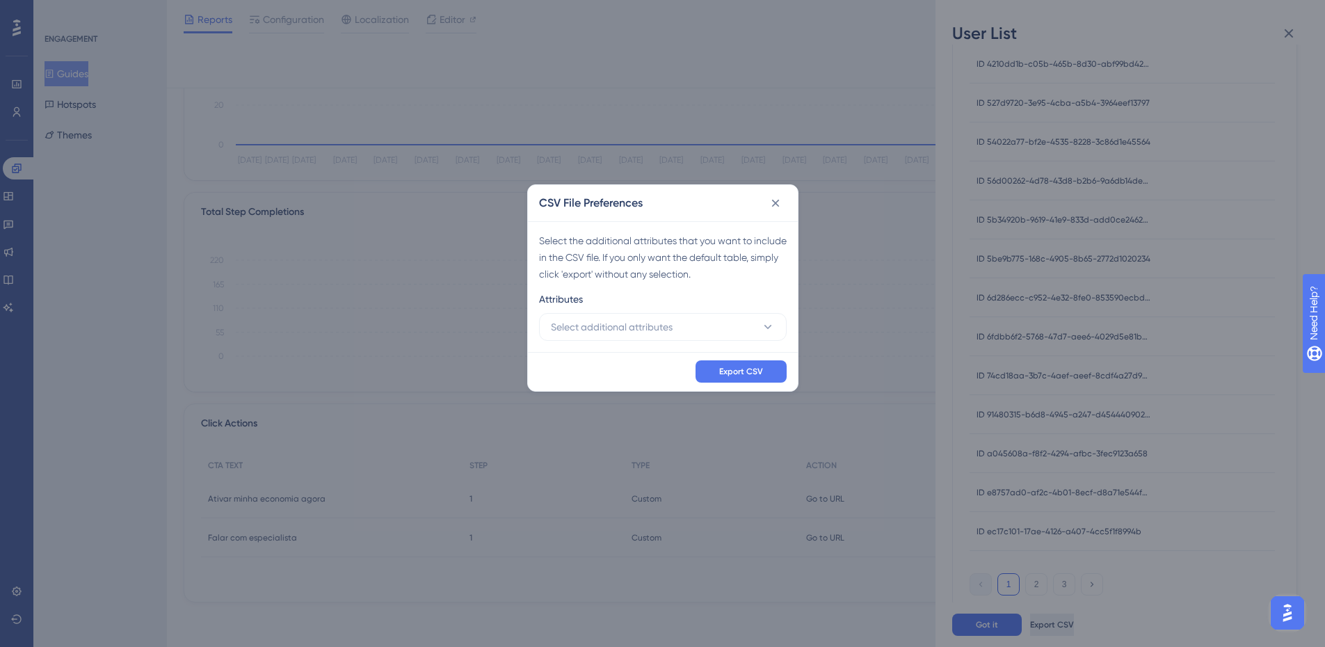
scroll to position [224, 0]
click at [734, 368] on button "Export CSV" at bounding box center [745, 377] width 91 height 22
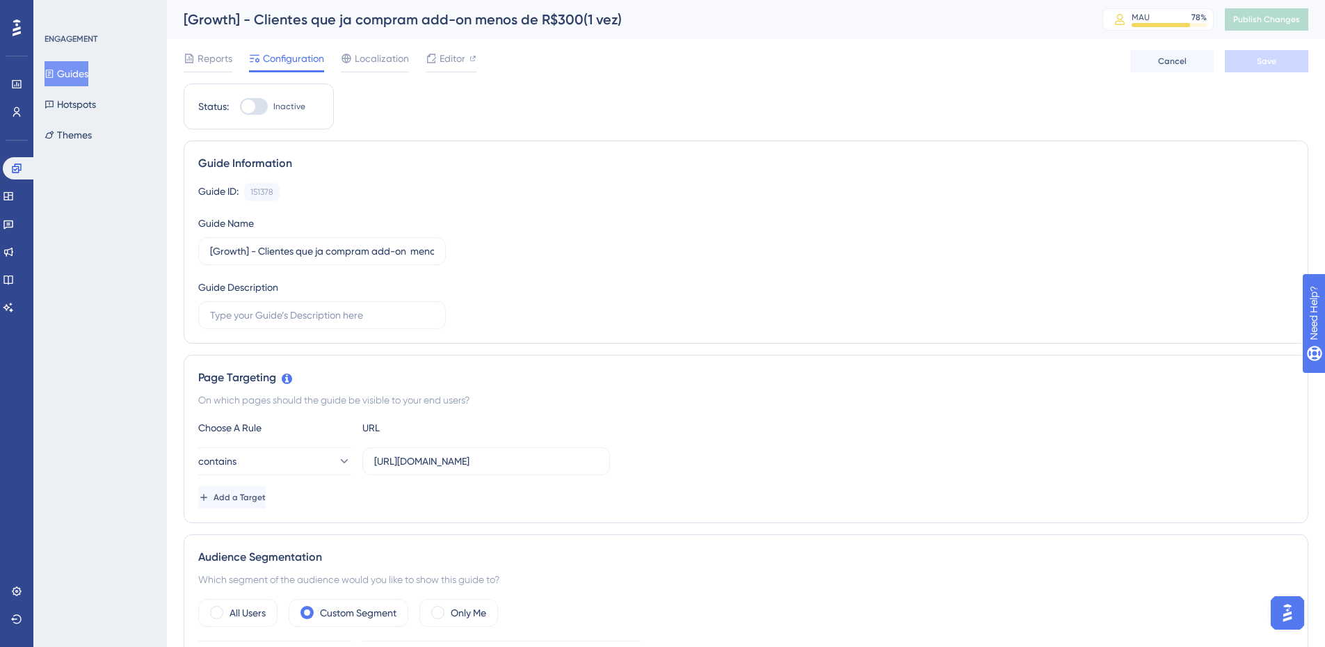
click at [72, 80] on button "Guides" at bounding box center [67, 73] width 44 height 25
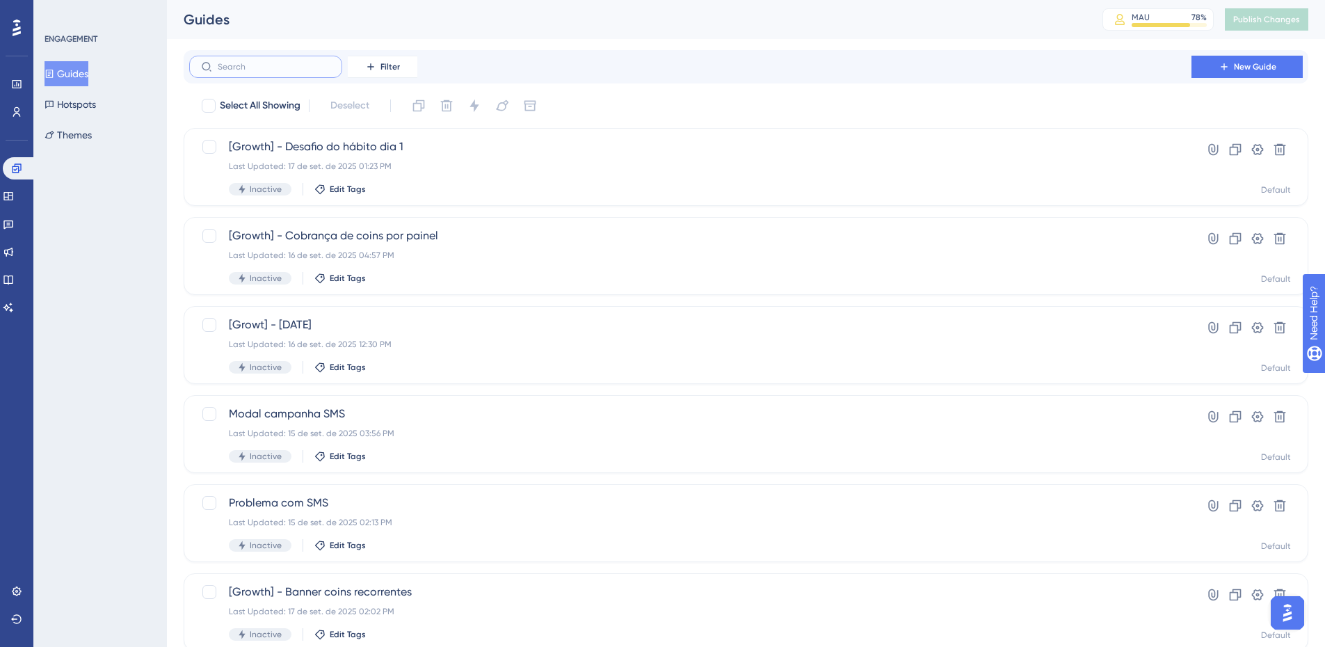
click at [291, 69] on input "text" at bounding box center [274, 67] width 113 height 10
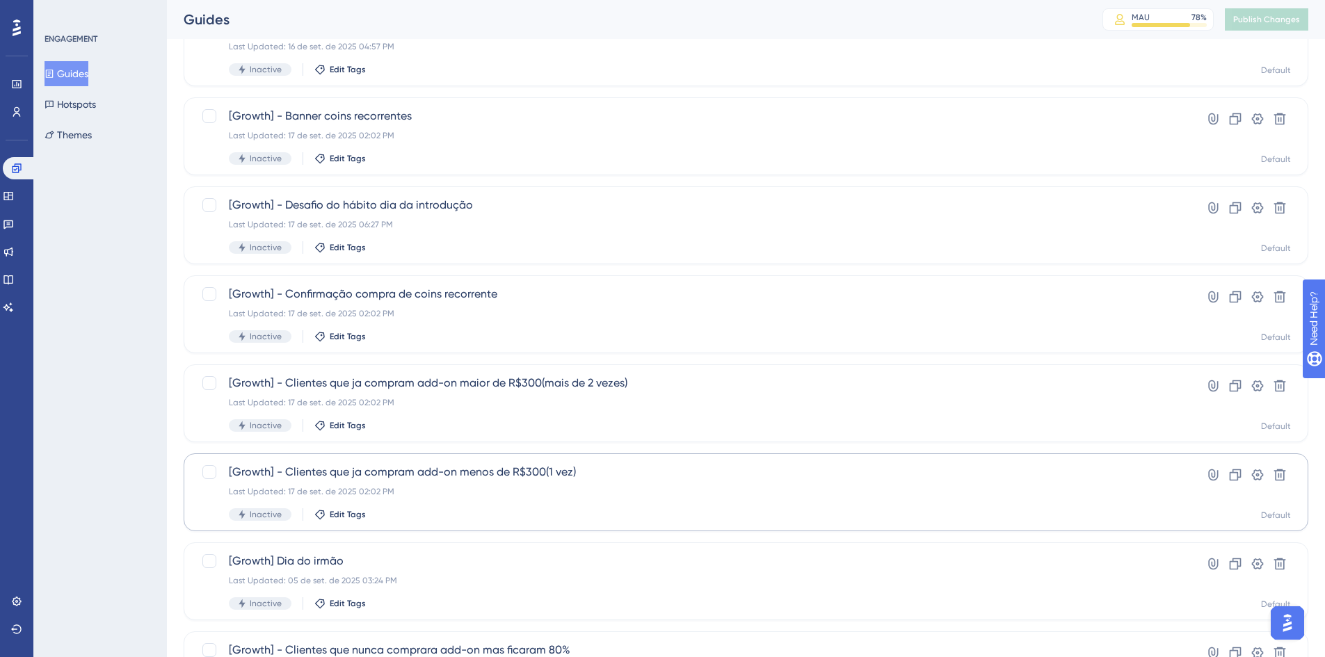
scroll to position [348, 0]
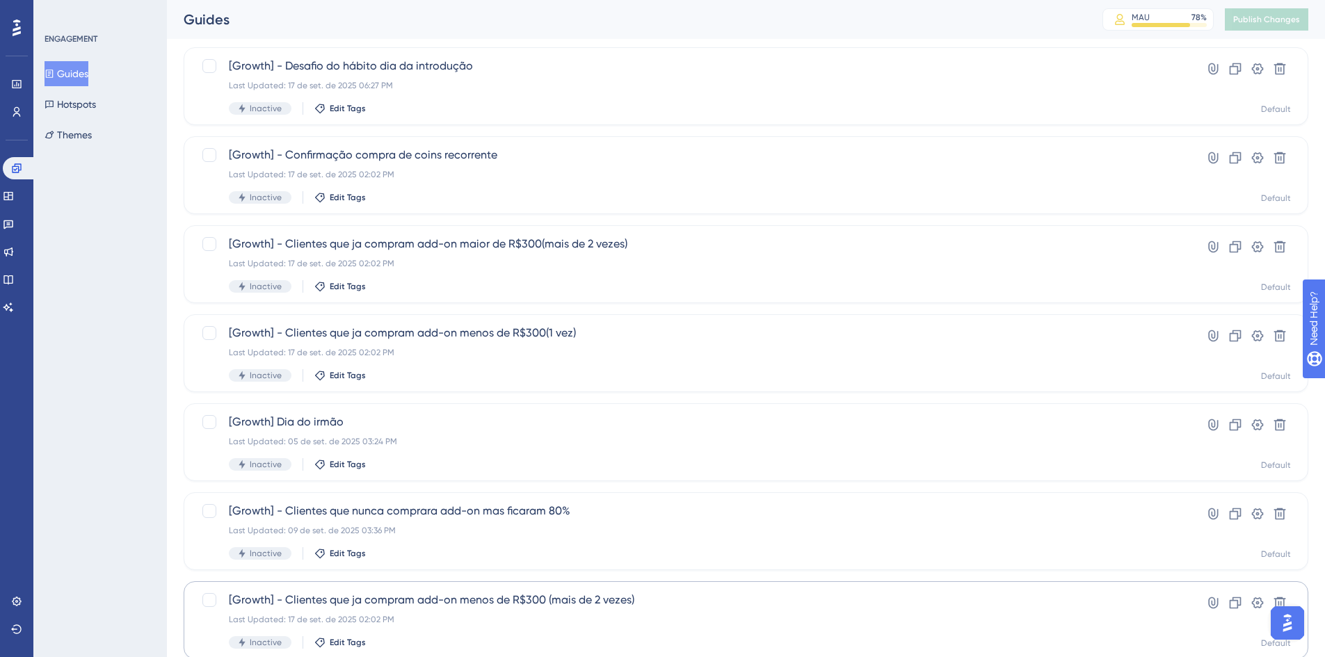
type input "growth"
click at [599, 604] on span "[Growth] - Clientes que ja compram add-on menos de R$300 (mais de 2 vezes)" at bounding box center [690, 600] width 923 height 17
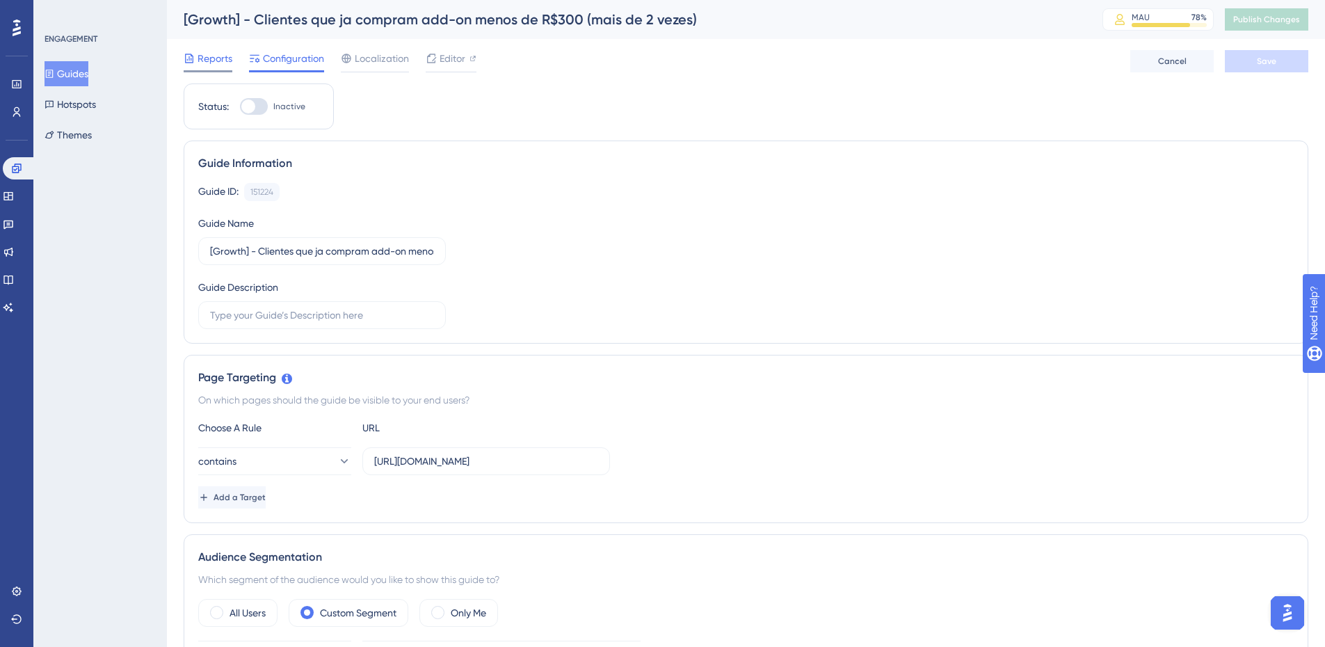
click at [207, 56] on span "Reports" at bounding box center [215, 58] width 35 height 17
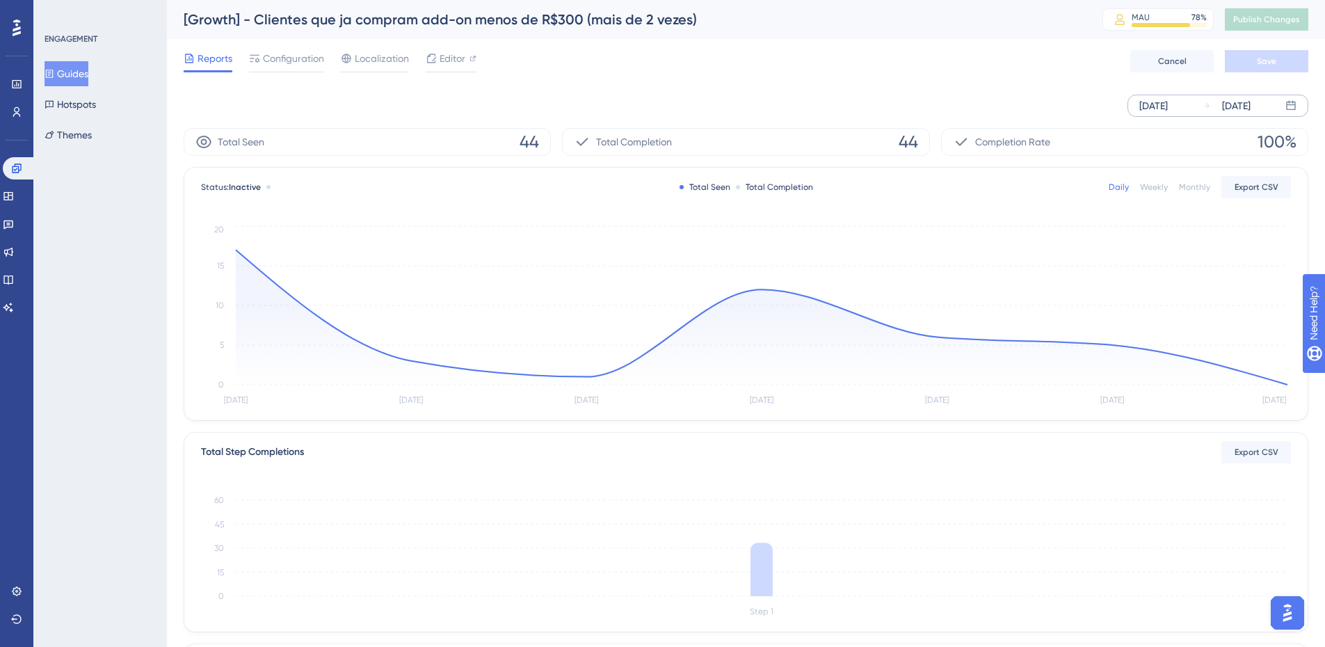
click at [1148, 100] on div "Sep 12 2025" at bounding box center [1153, 105] width 29 height 17
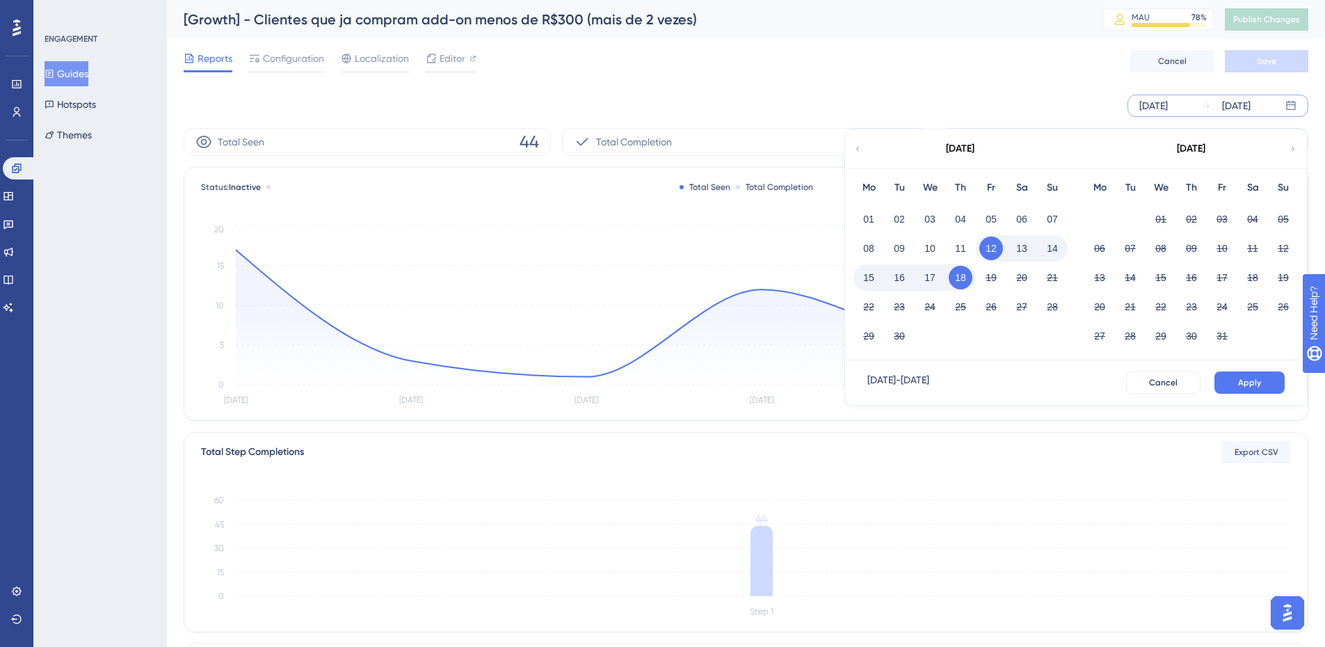
click at [852, 151] on div "September 2025" at bounding box center [959, 148] width 229 height 39
click at [857, 150] on icon at bounding box center [857, 149] width 8 height 13
click at [916, 223] on div "02" at bounding box center [929, 219] width 31 height 26
click at [940, 220] on button "02" at bounding box center [930, 219] width 24 height 24
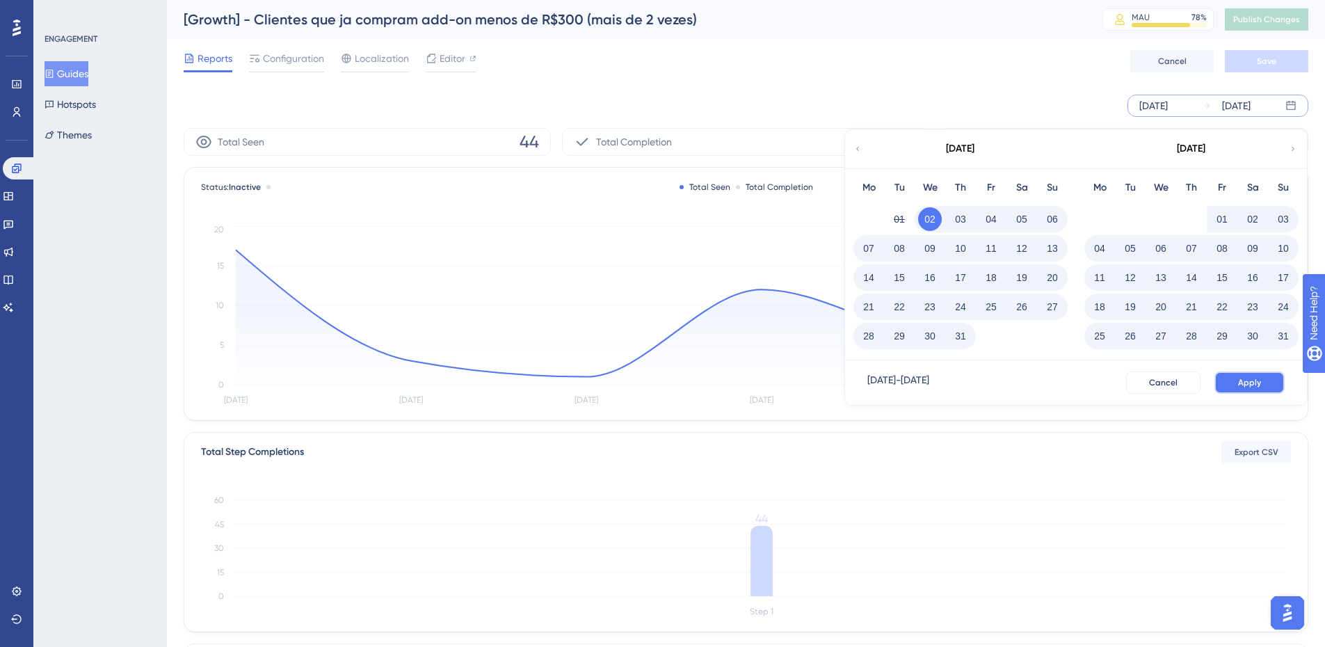
click at [1250, 384] on span "Apply" at bounding box center [1249, 382] width 23 height 11
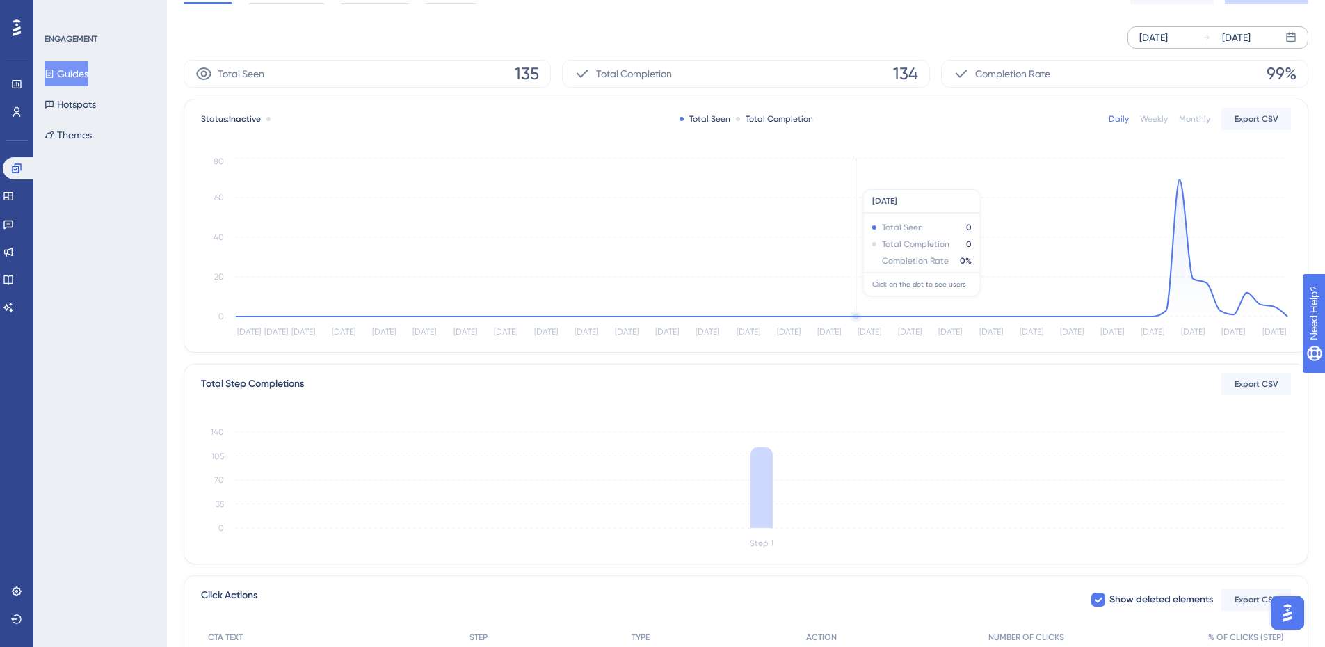
scroll to position [209, 0]
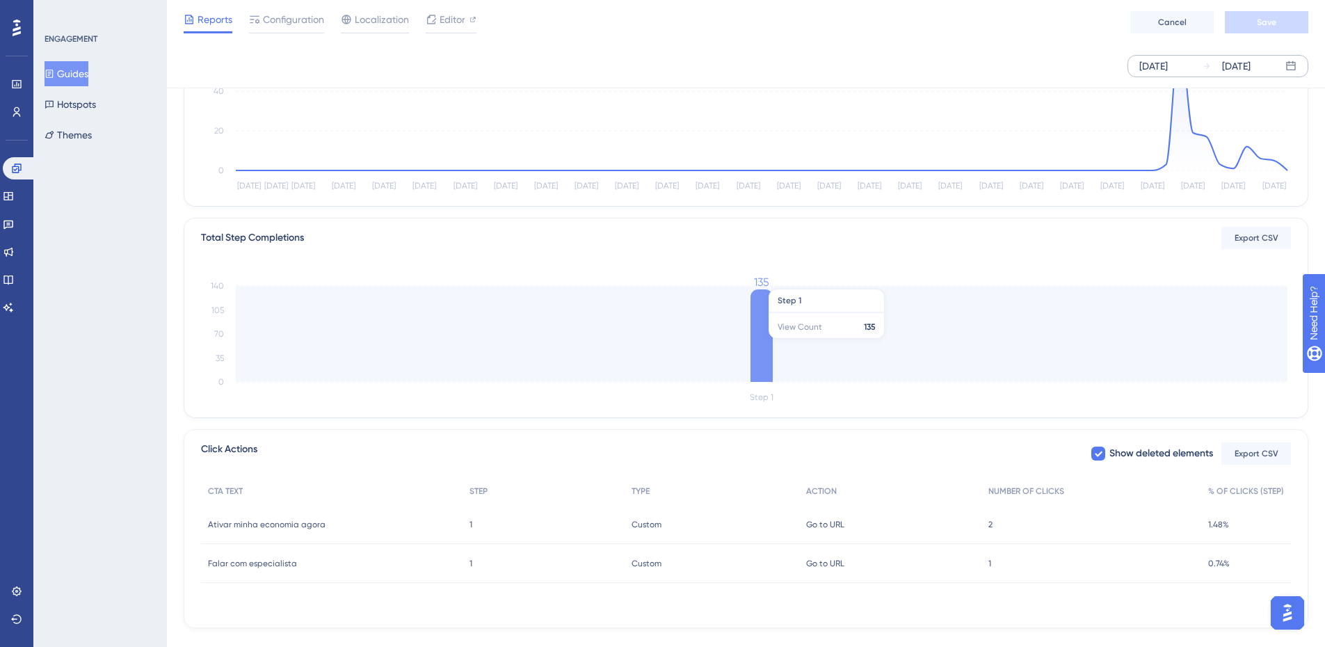
click at [775, 346] on icon "Step 1 0 35 70 105 140 135" at bounding box center [746, 339] width 1090 height 133
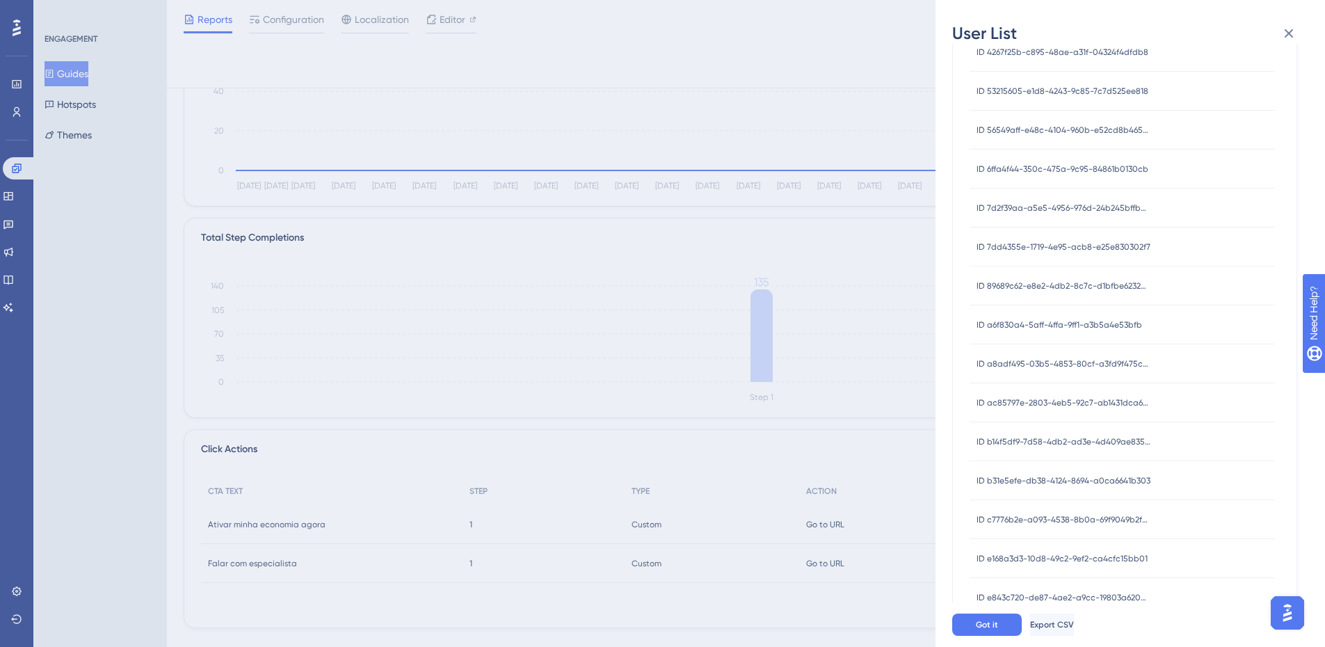
scroll to position [373, 0]
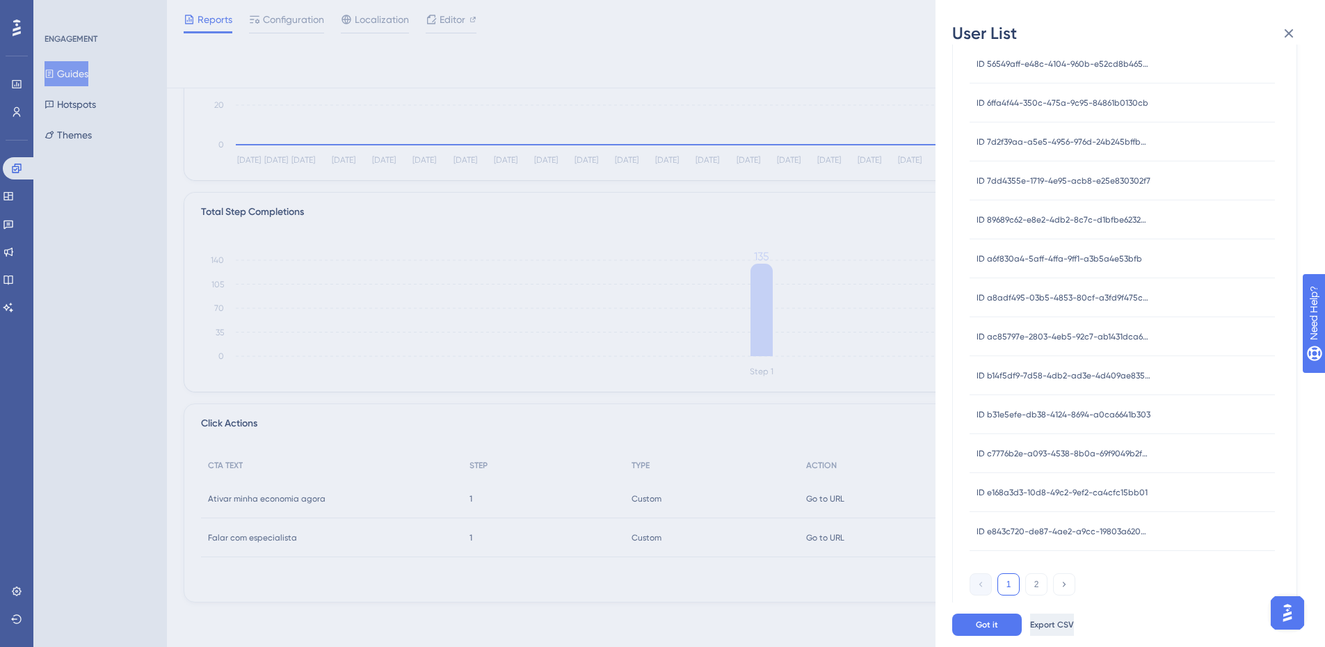
click at [1071, 630] on span "Export CSV" at bounding box center [1052, 624] width 44 height 11
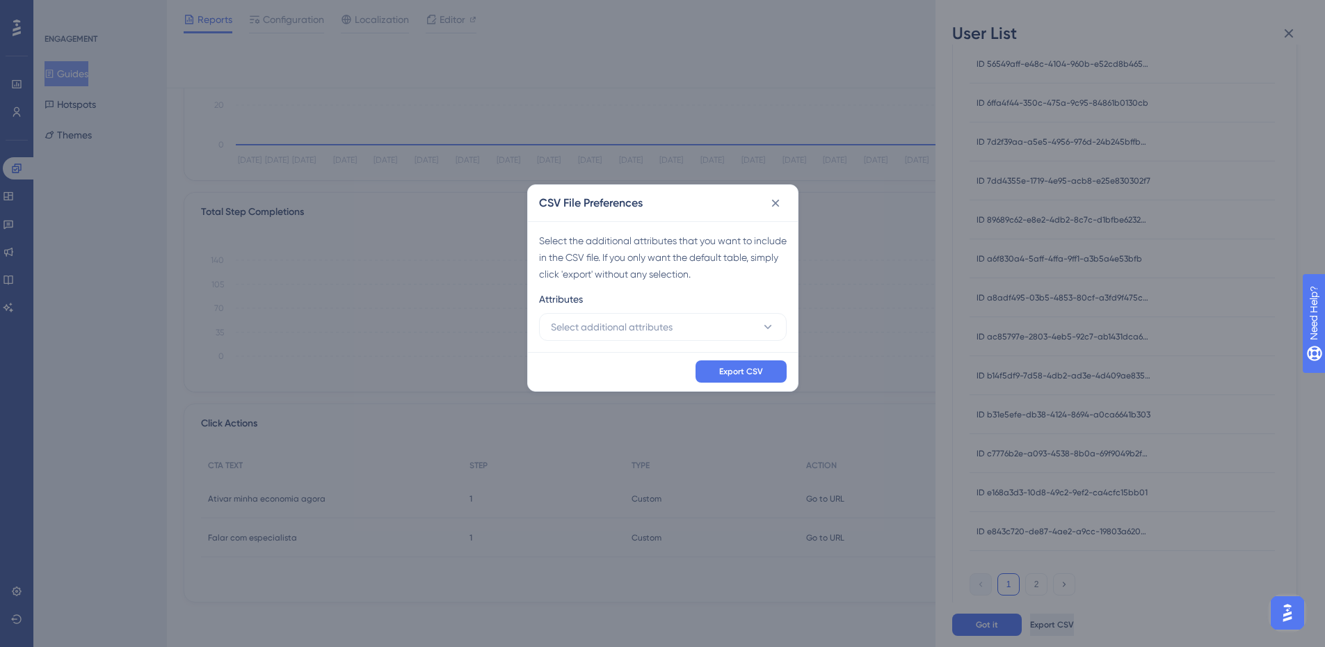
scroll to position [224, 0]
click at [777, 369] on button "Export CSV" at bounding box center [745, 377] width 91 height 22
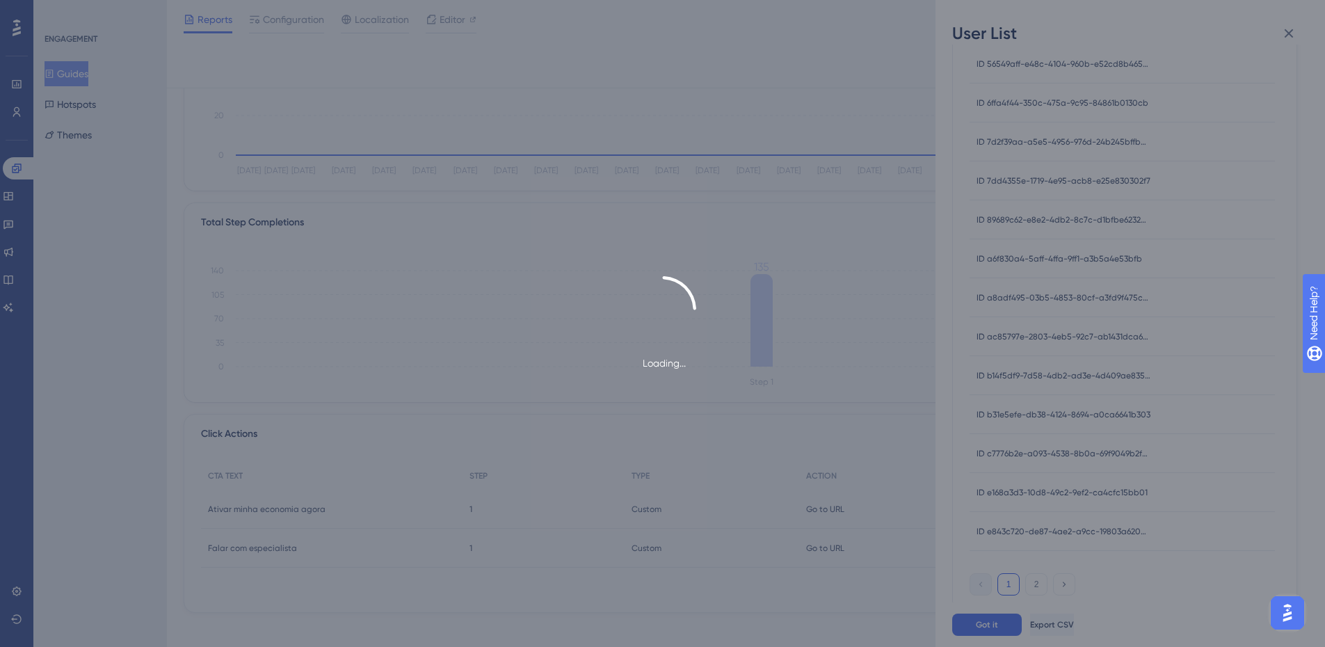
scroll to position [0, 0]
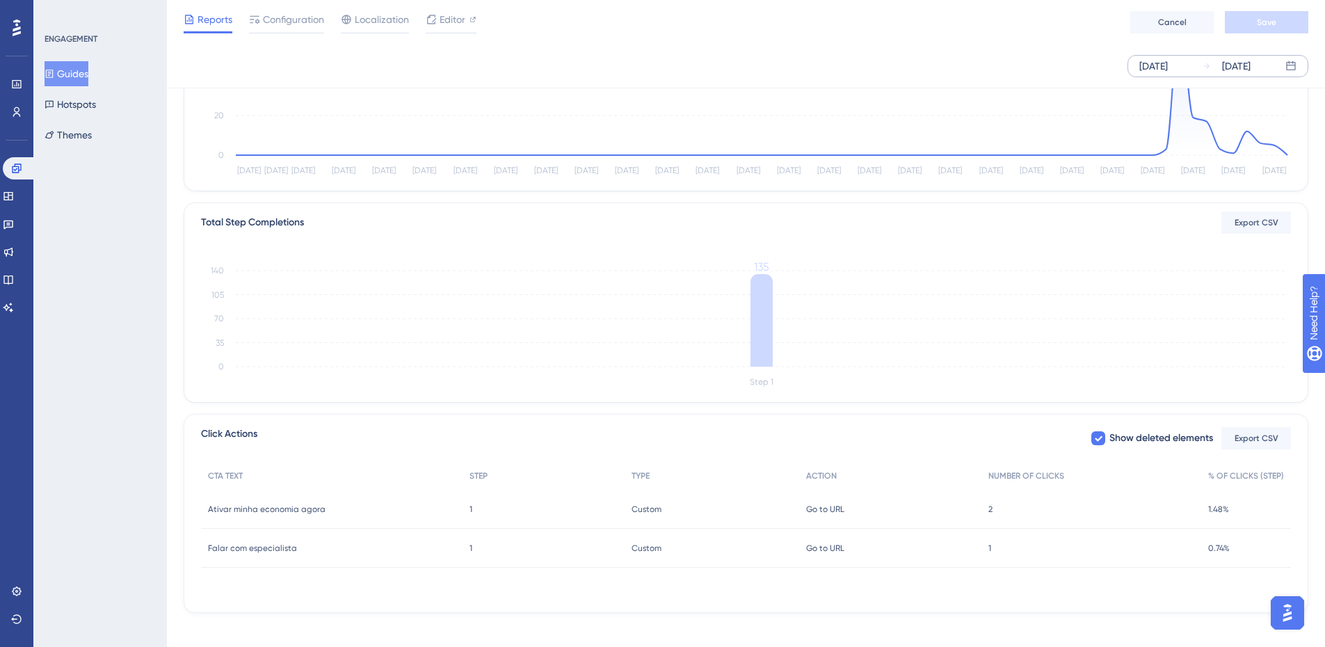
click at [88, 70] on button "Guides" at bounding box center [67, 73] width 44 height 25
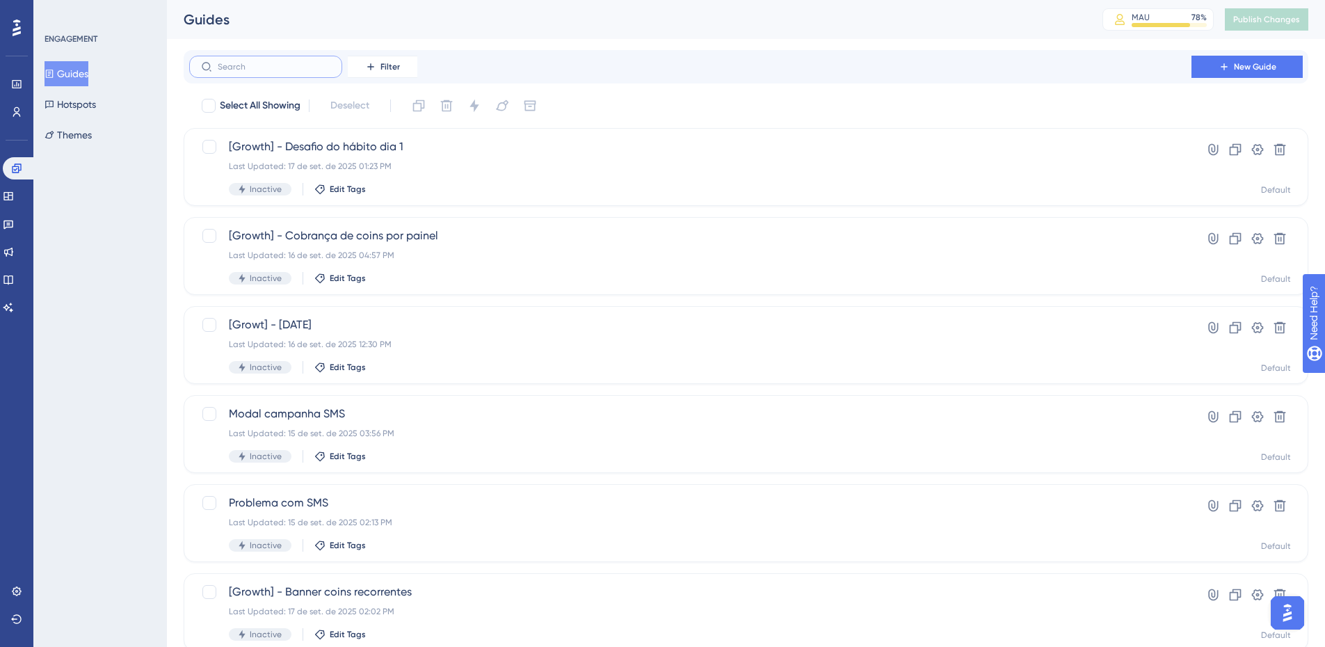
click at [264, 69] on input "text" at bounding box center [274, 67] width 113 height 10
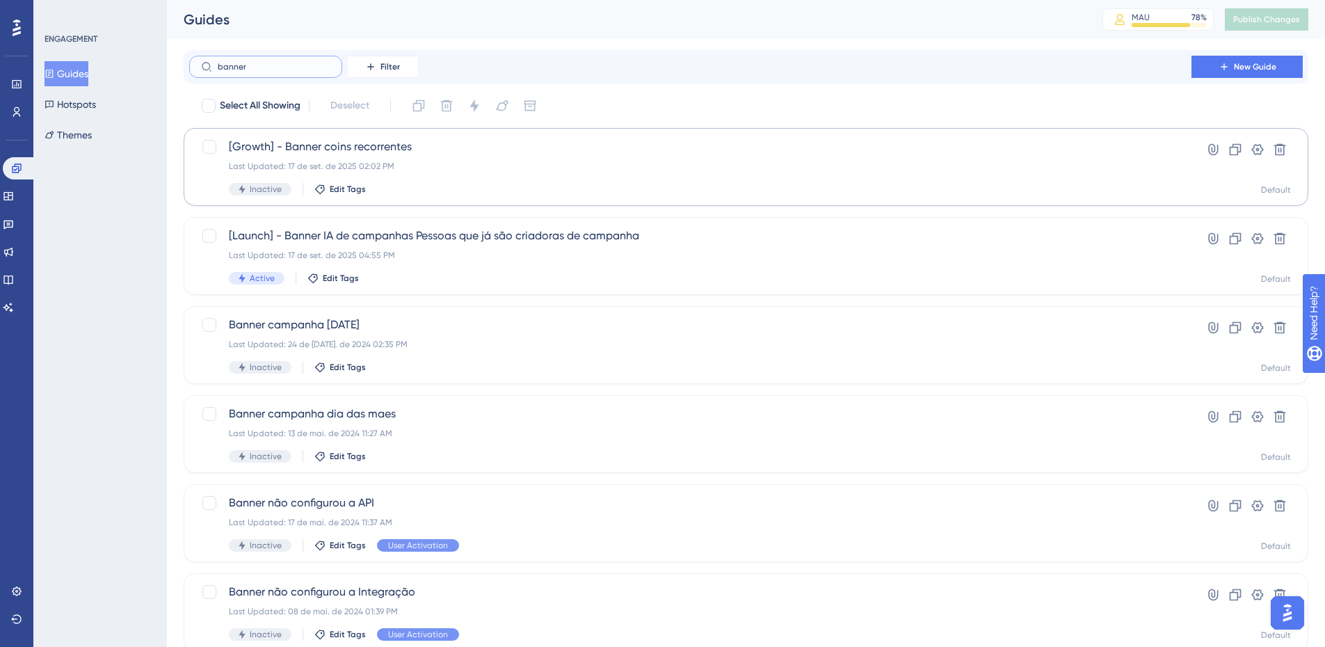
type input "banner"
click at [460, 187] on div "Inactive Edit Tags" at bounding box center [690, 189] width 923 height 13
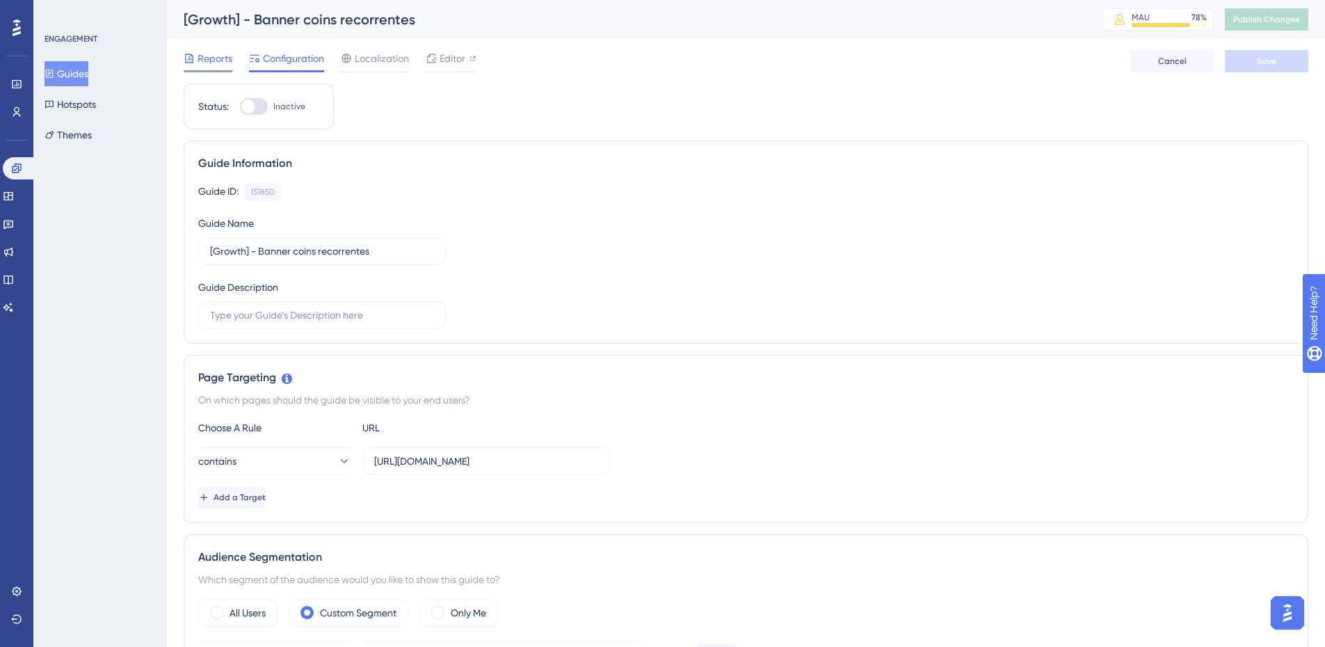
click at [228, 55] on span "Reports" at bounding box center [215, 58] width 35 height 17
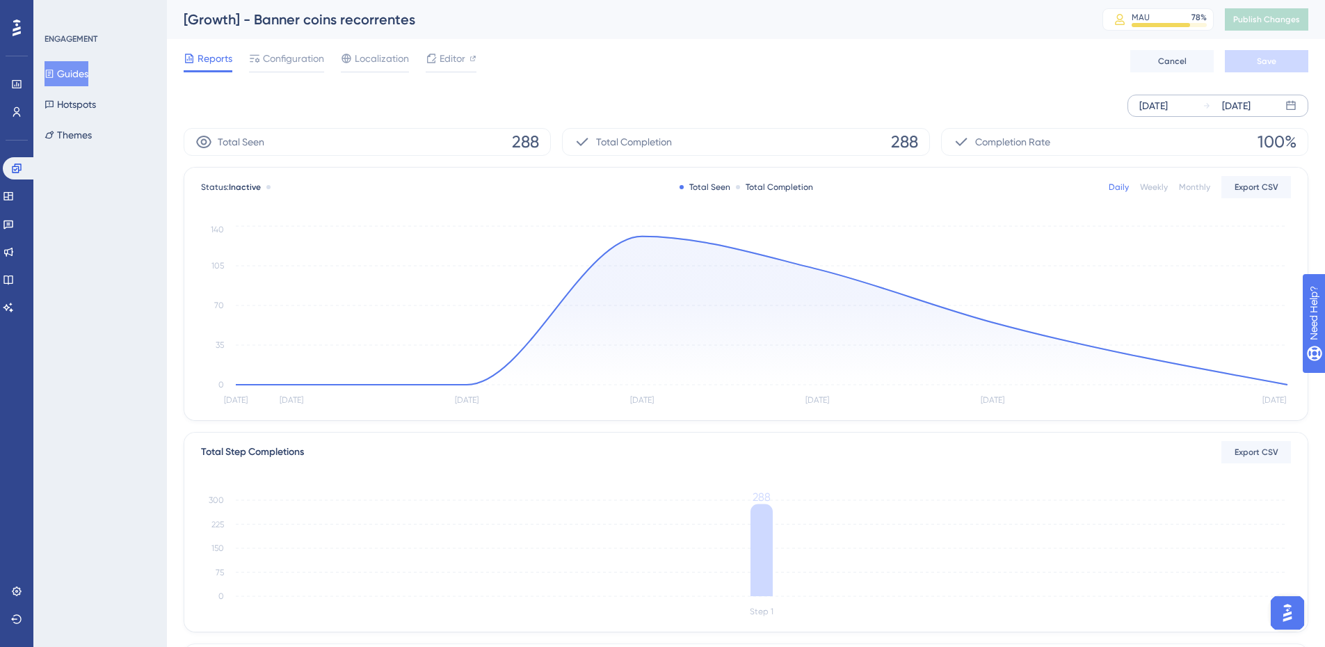
click at [1168, 108] on div "Sep 12 2025" at bounding box center [1153, 105] width 29 height 17
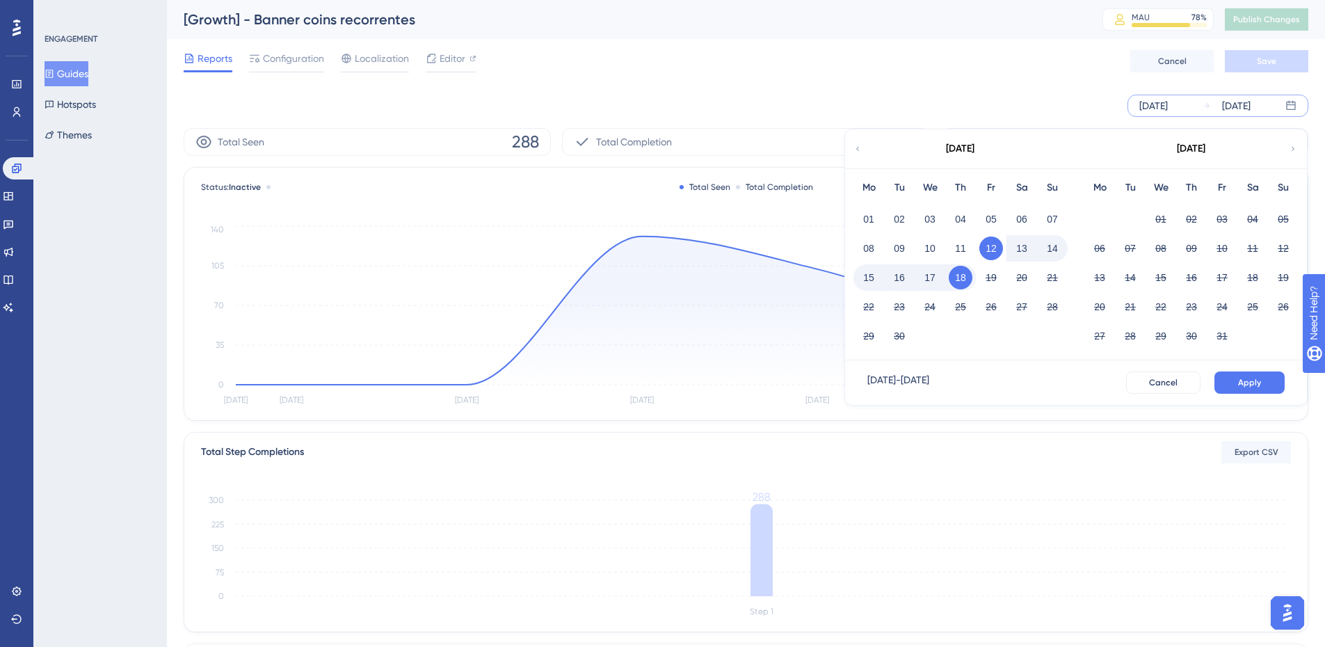
click at [860, 148] on icon at bounding box center [857, 149] width 8 height 13
click at [930, 224] on button "02" at bounding box center [930, 219] width 24 height 24
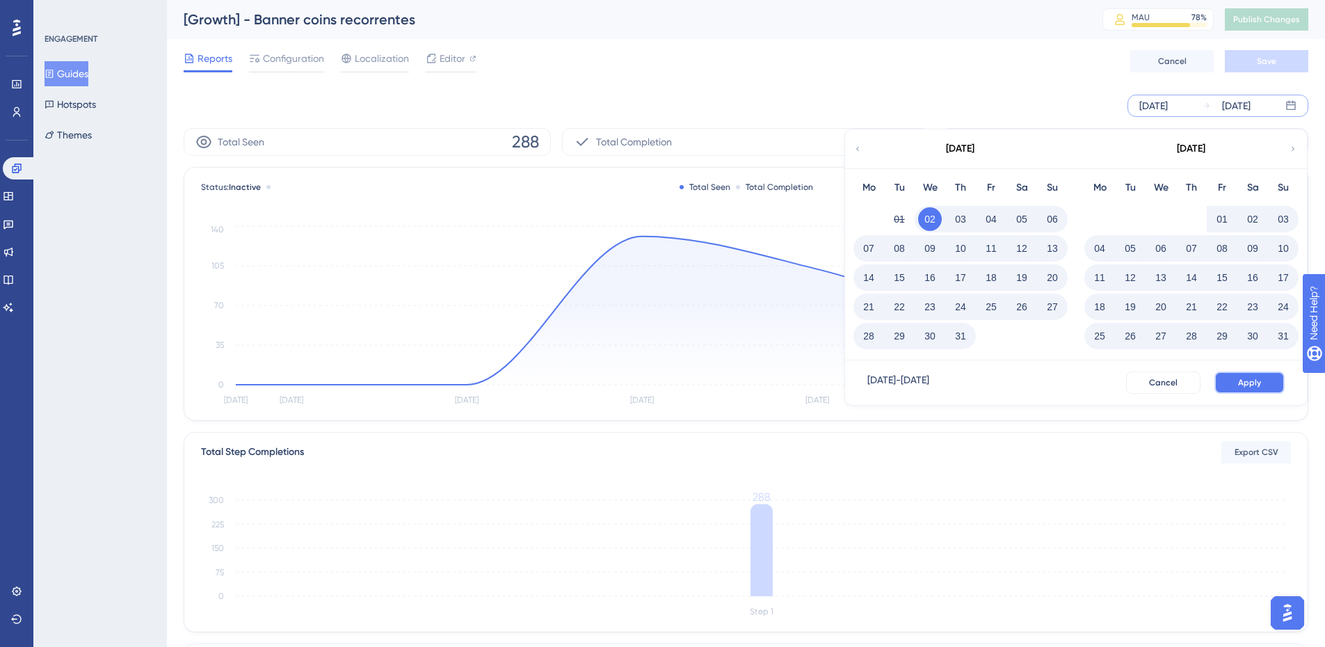
click at [1267, 386] on button "Apply" at bounding box center [1249, 382] width 70 height 22
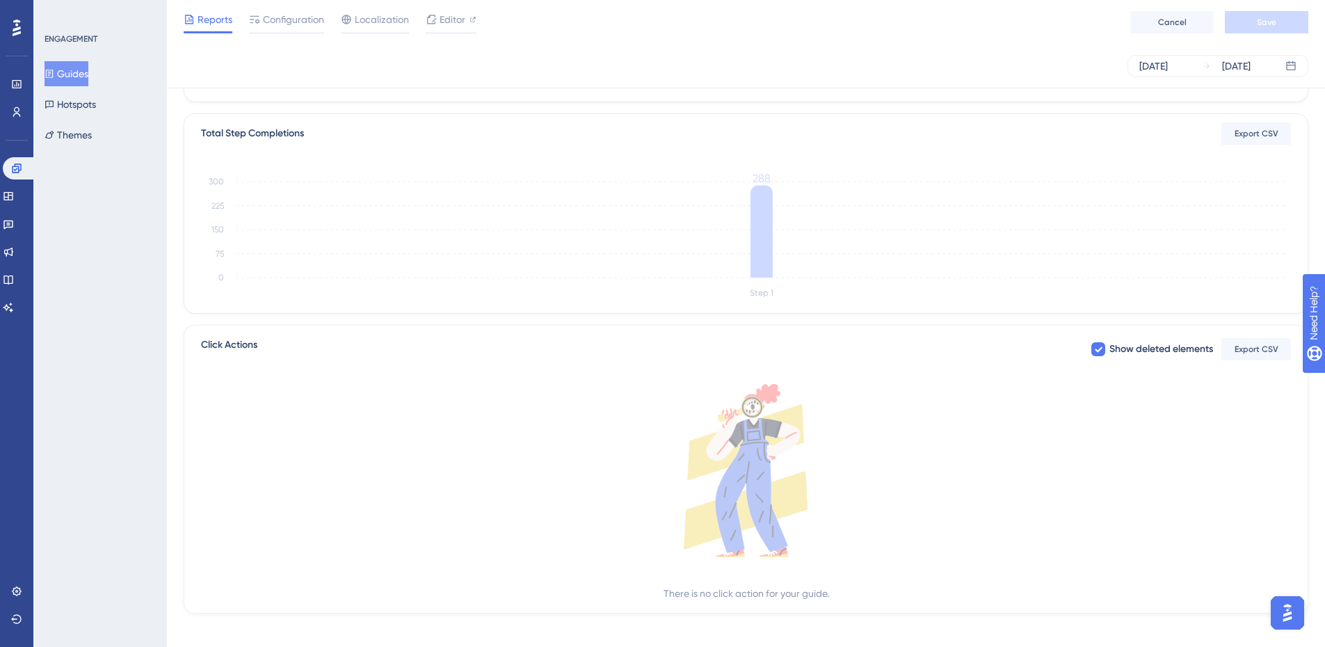
scroll to position [185, 0]
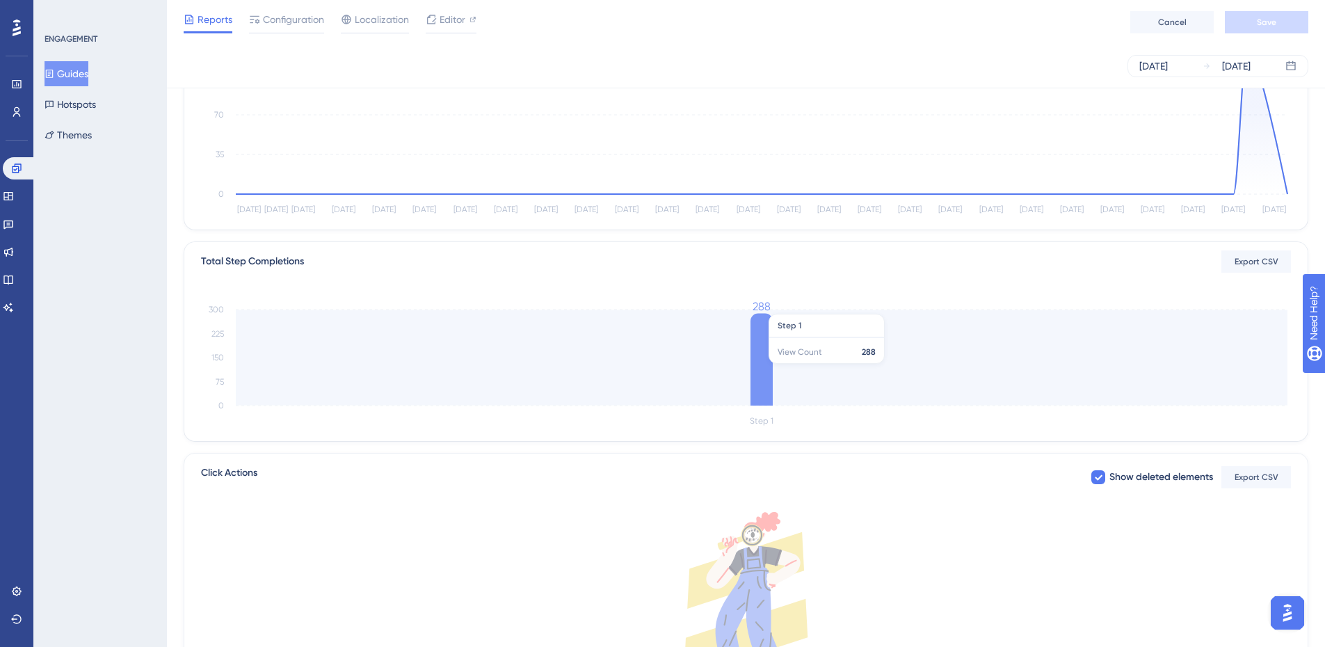
click at [764, 371] on icon at bounding box center [761, 360] width 22 height 92
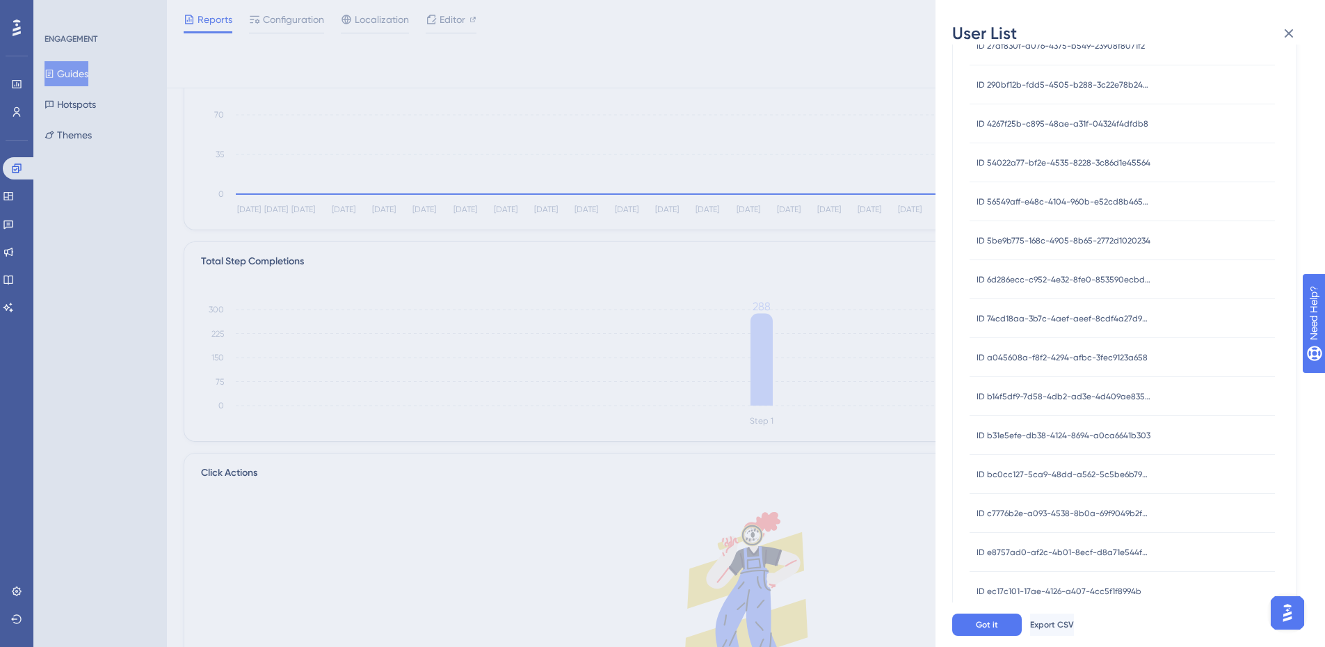
scroll to position [373, 0]
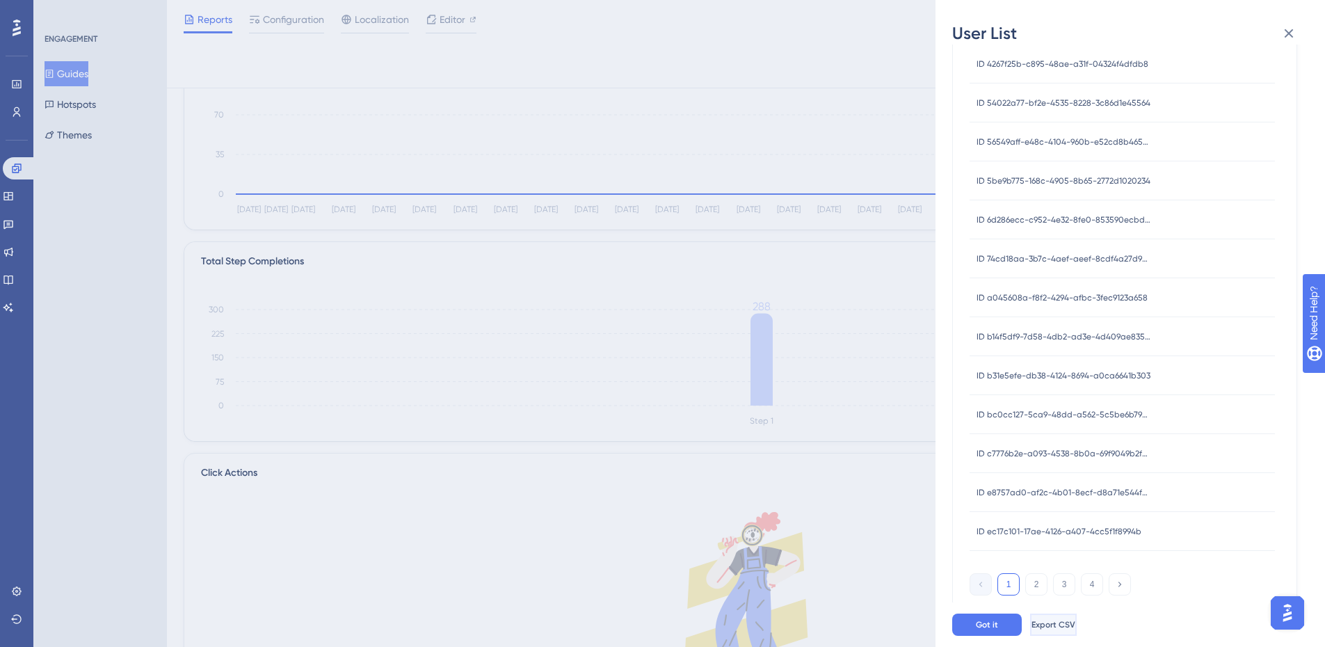
click at [1075, 629] on span "Export CSV" at bounding box center [1053, 624] width 44 height 11
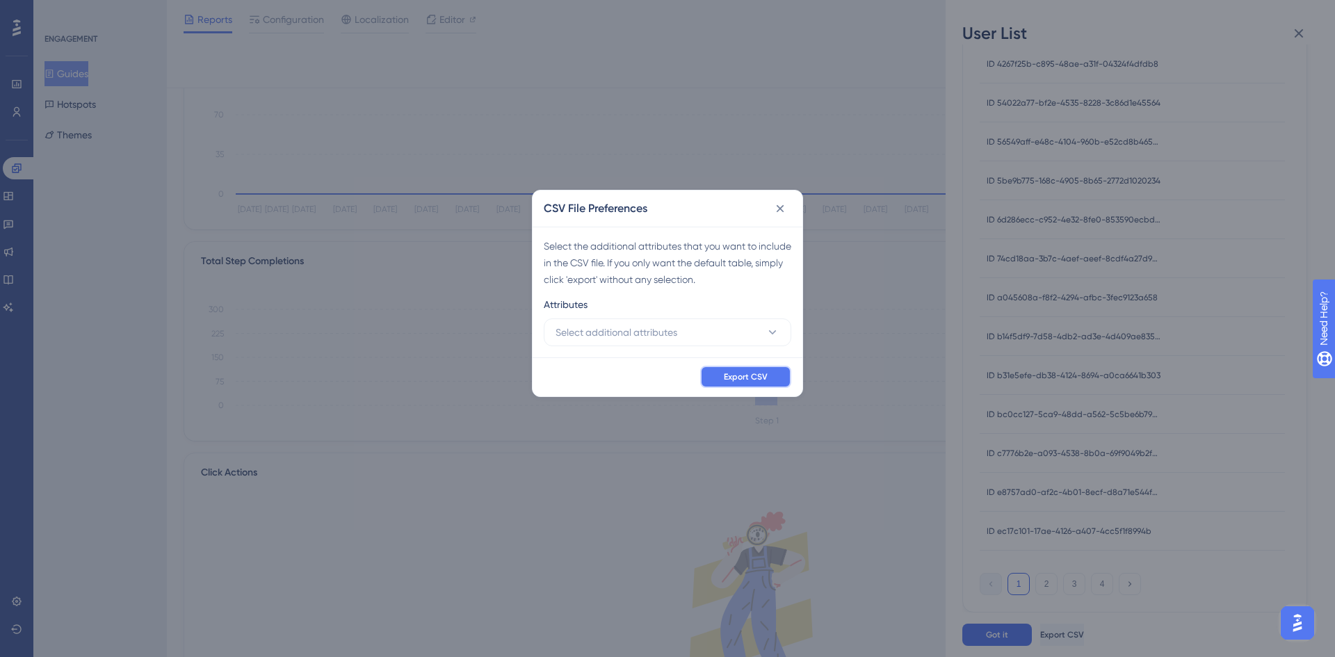
click at [756, 382] on button "Export CSV" at bounding box center [745, 377] width 91 height 22
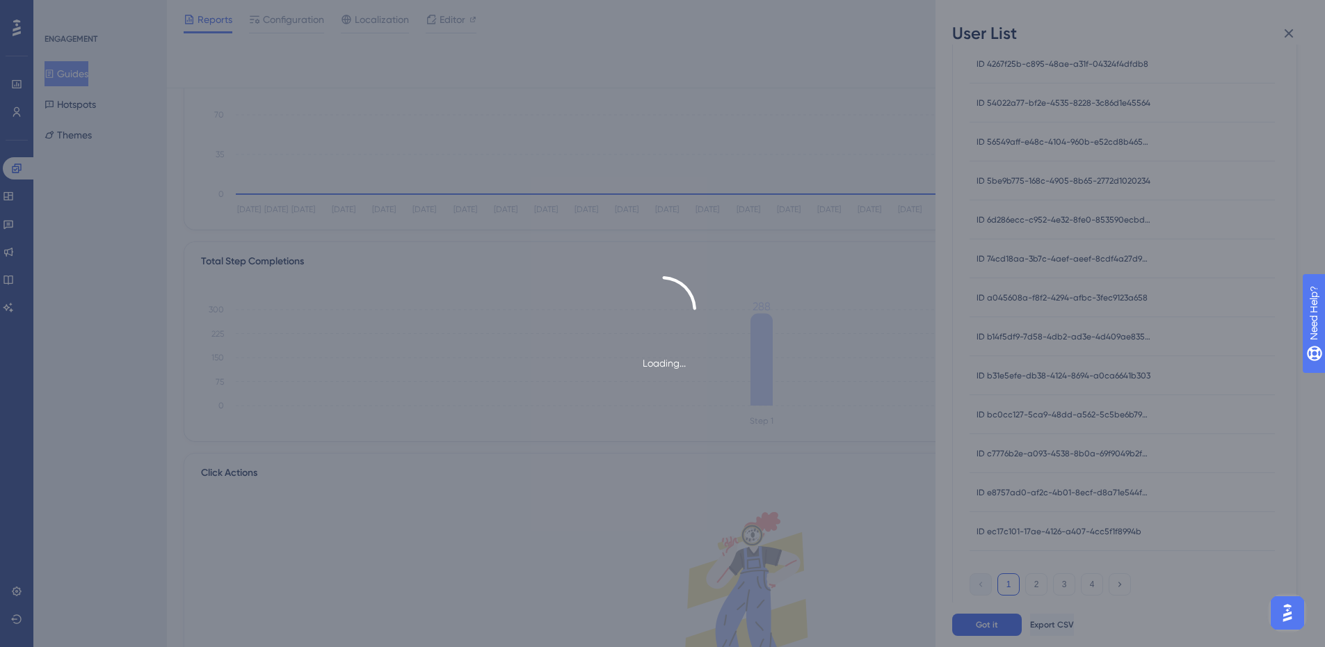
scroll to position [0, 0]
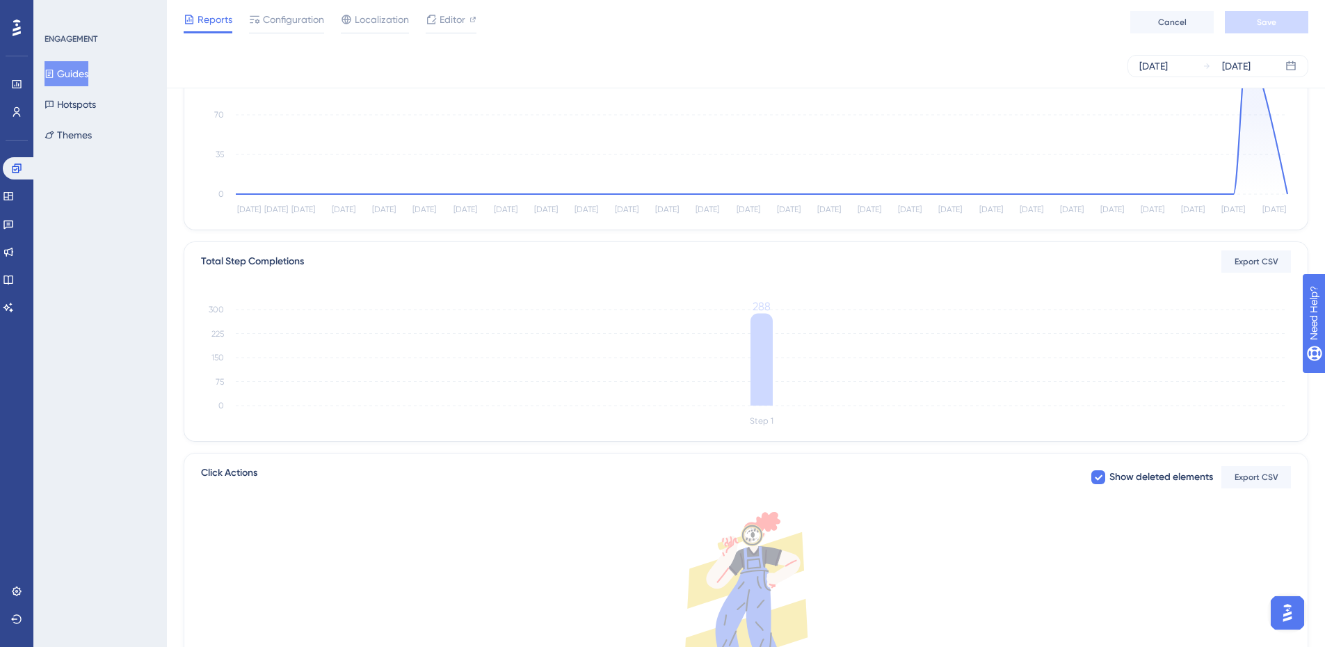
click at [72, 72] on button "Guides" at bounding box center [67, 73] width 44 height 25
